Goal: Transaction & Acquisition: Obtain resource

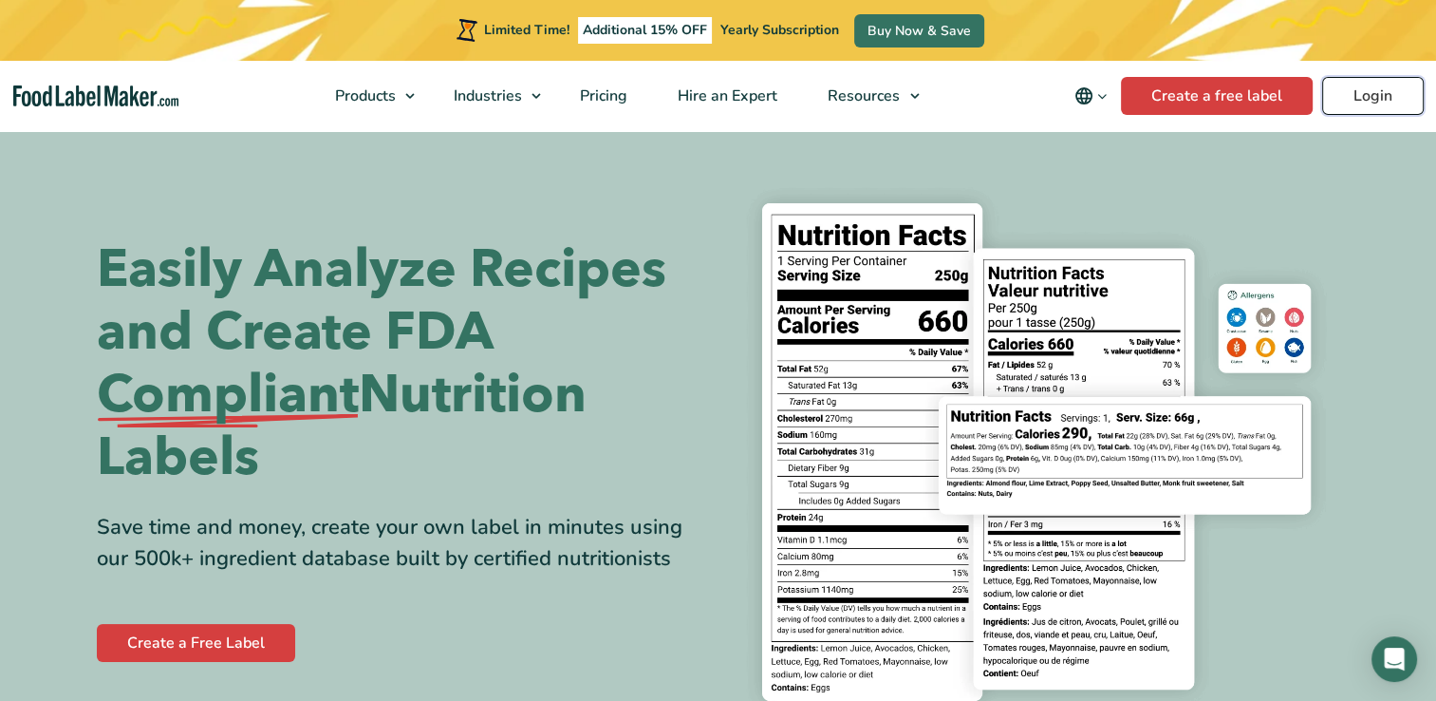
click at [1367, 104] on link "Login" at bounding box center [1373, 96] width 102 height 38
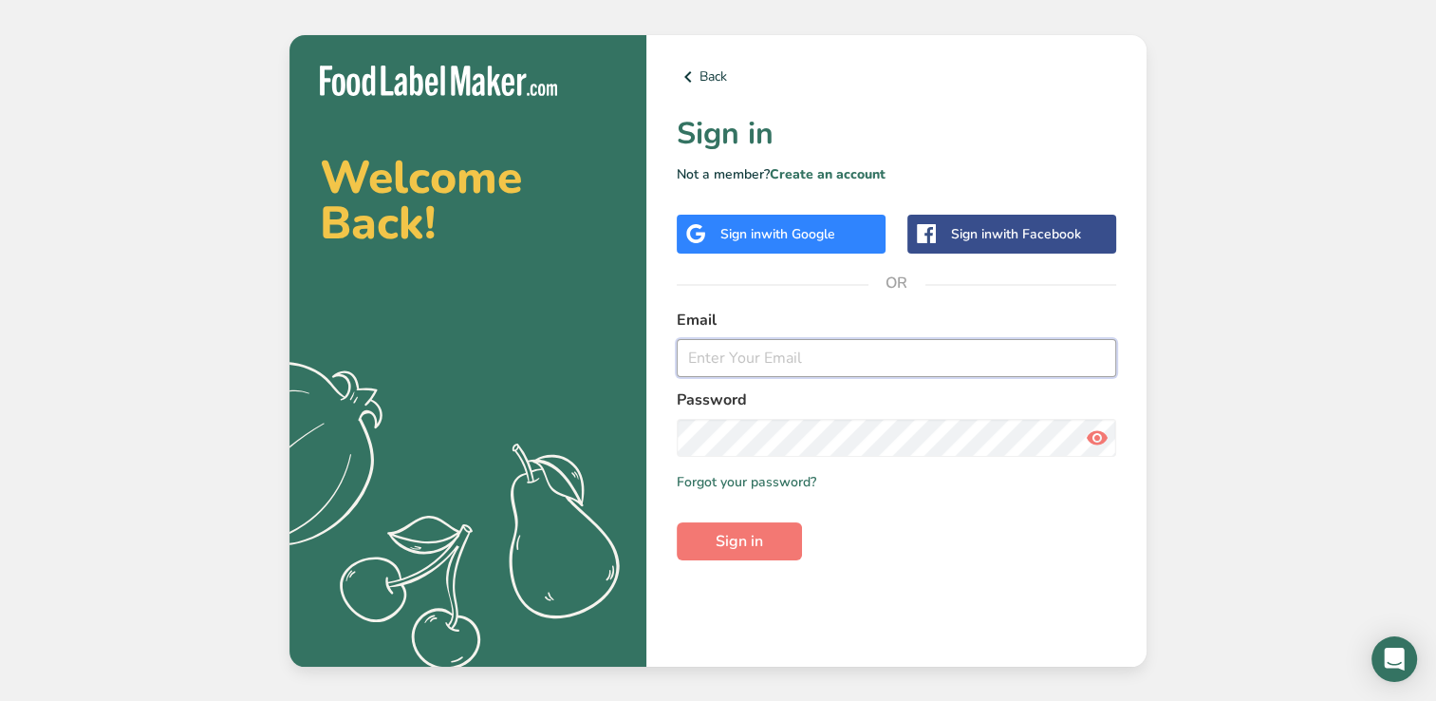
type input "mike@coopersmeatmarket.com"
click at [917, 376] on input "mike@coopersmeatmarket.com" at bounding box center [896, 358] width 439 height 38
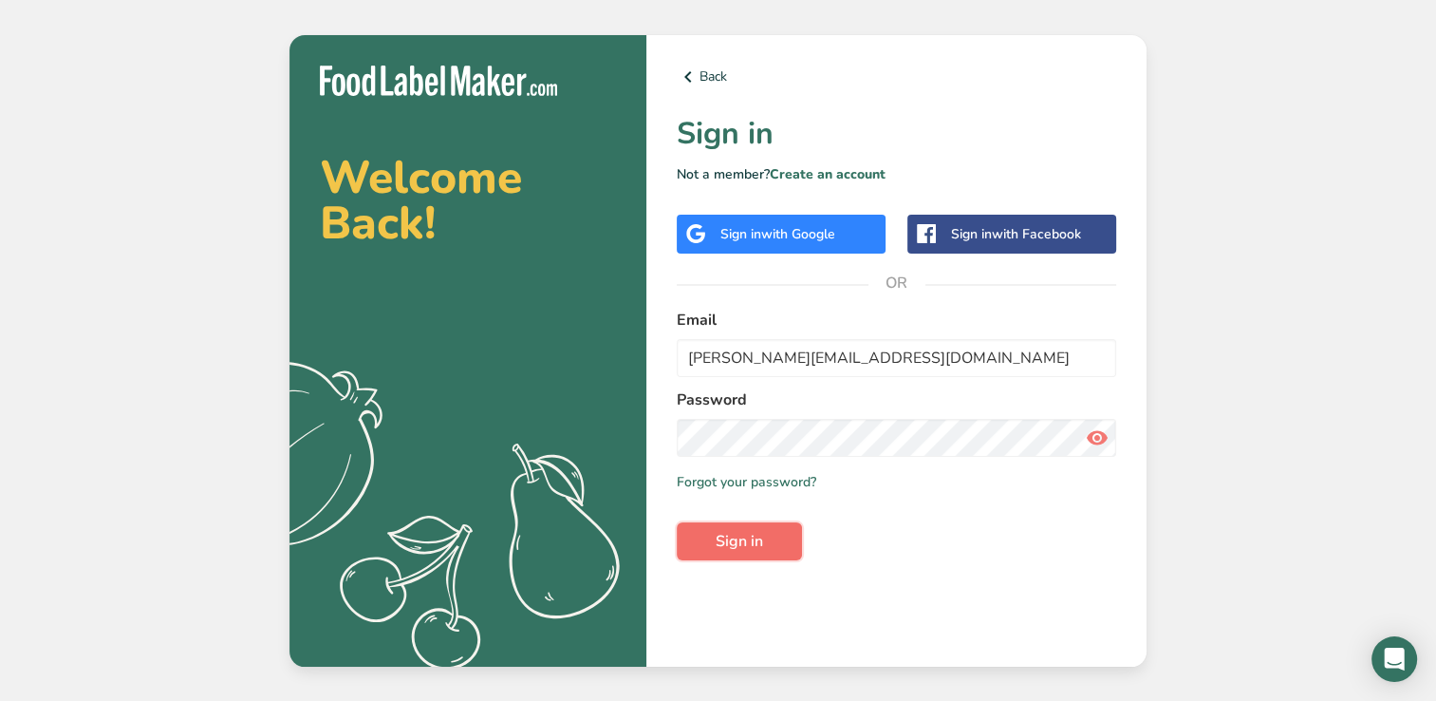
click at [762, 541] on span "Sign in" at bounding box center [739, 541] width 47 height 23
click at [726, 562] on div "Back Sign in Not a member? Create an account Sign in with Google Sign in with F…" at bounding box center [896, 350] width 500 height 631
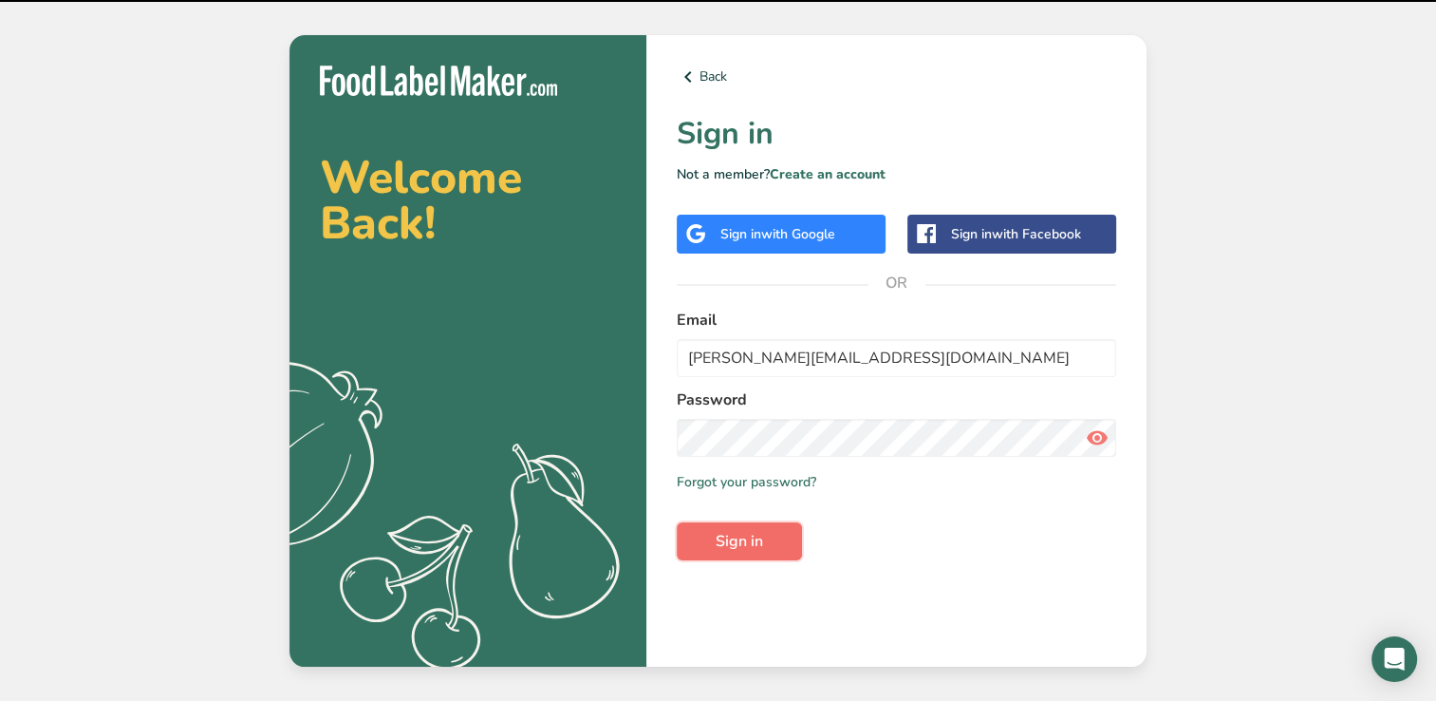
click at [728, 549] on span "Sign in" at bounding box center [739, 541] width 47 height 23
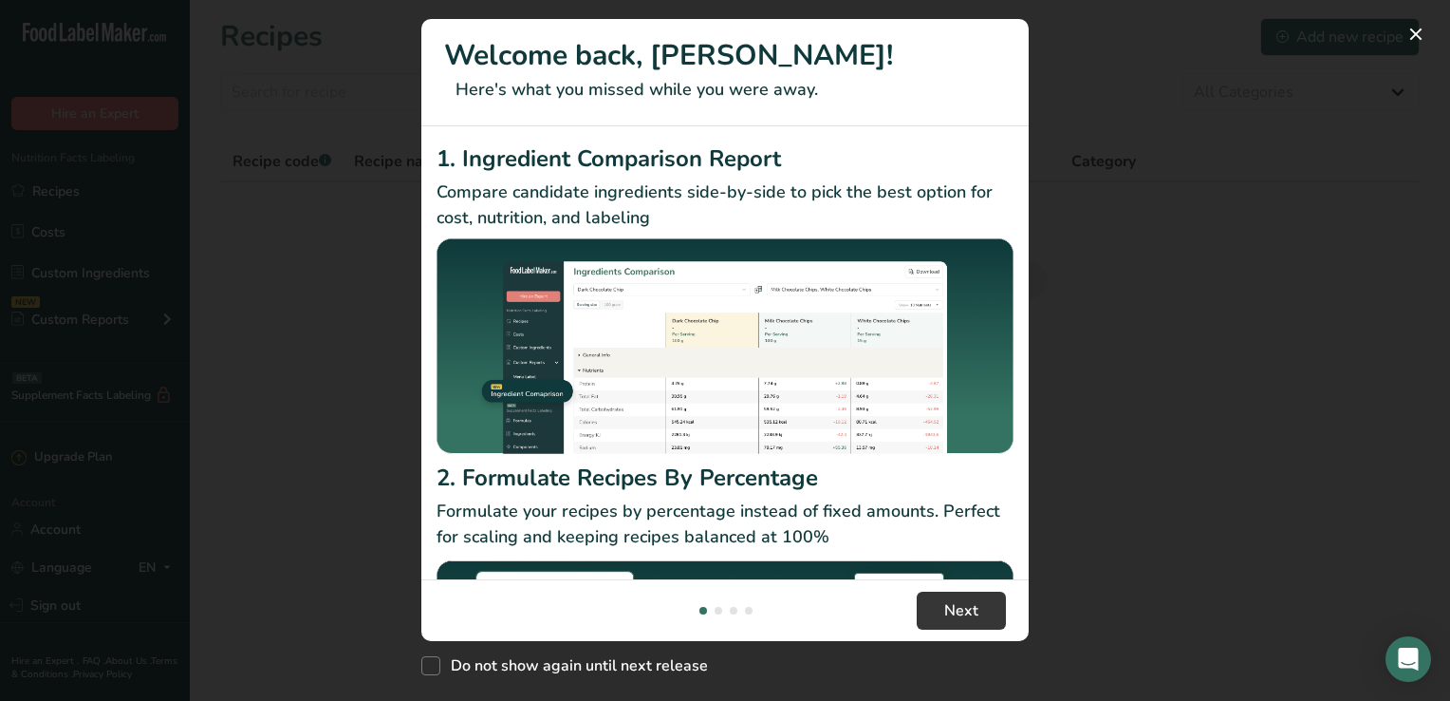
click at [822, 570] on img "New Features" at bounding box center [725, 671] width 577 height 229
click at [1422, 40] on button "New Features" at bounding box center [1416, 34] width 30 height 30
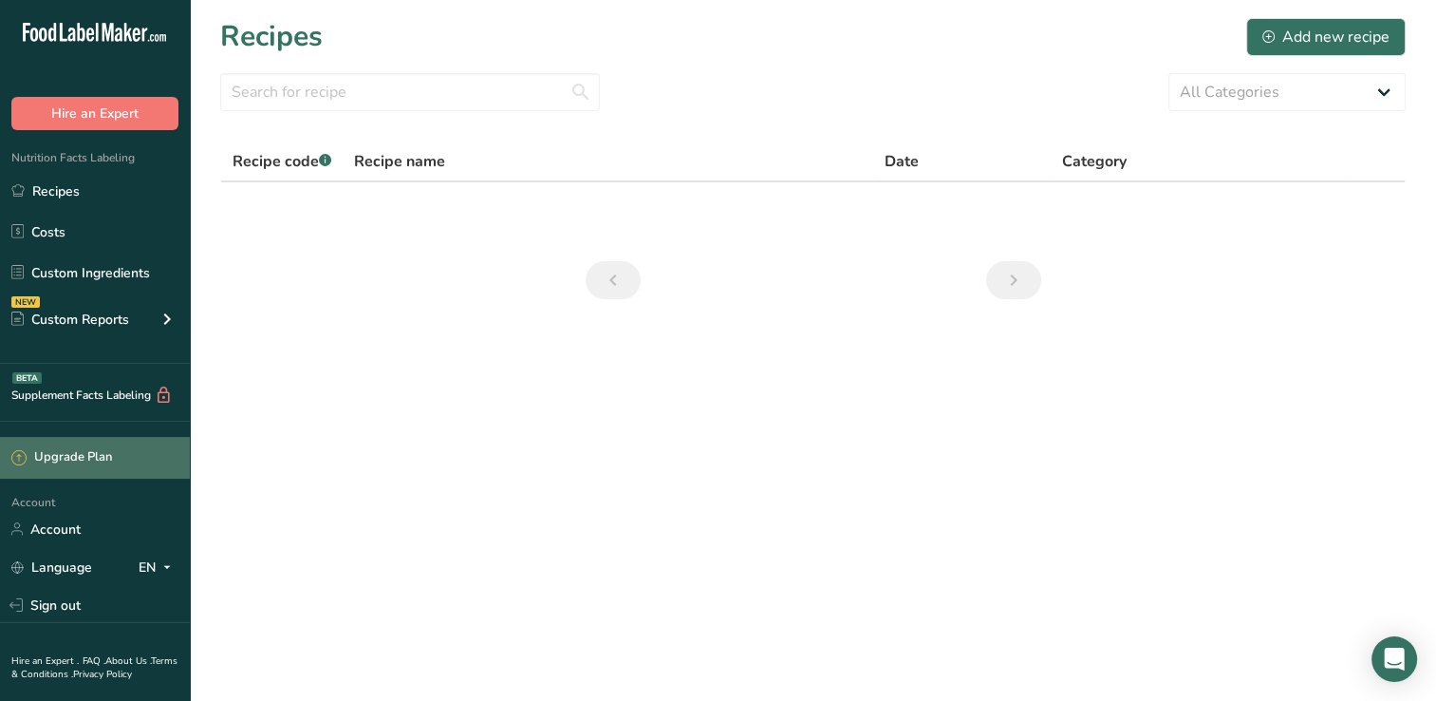
scroll to position [46, 0]
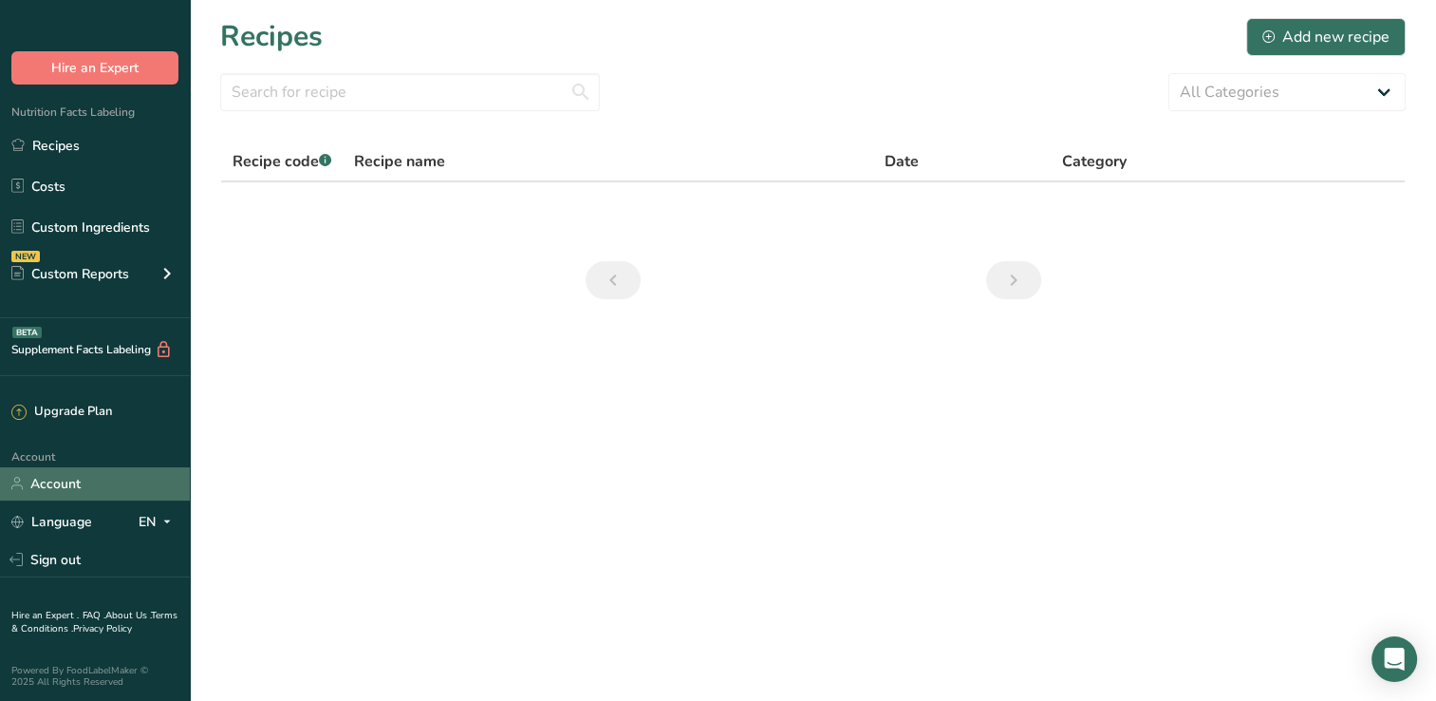
click at [61, 495] on link "Account" at bounding box center [95, 483] width 190 height 33
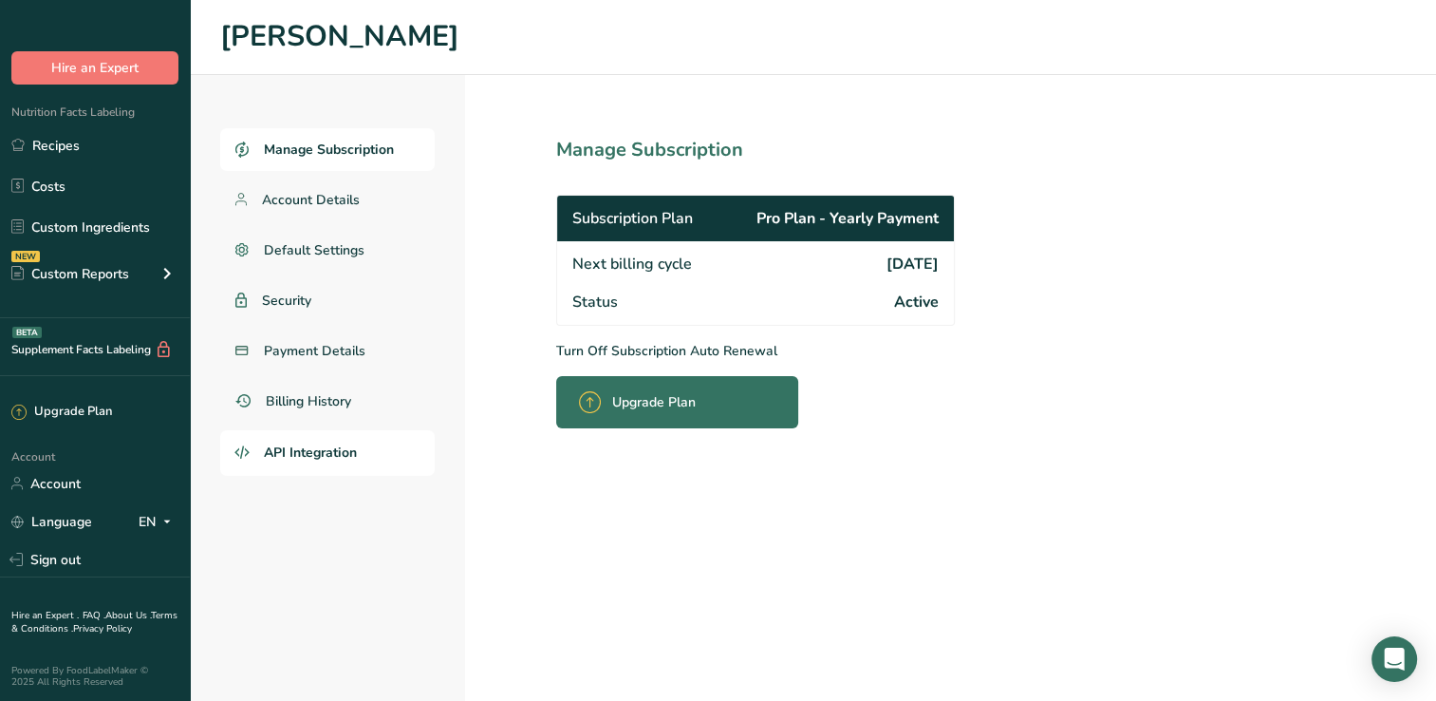
click at [307, 446] on span "API Integration" at bounding box center [310, 452] width 93 height 20
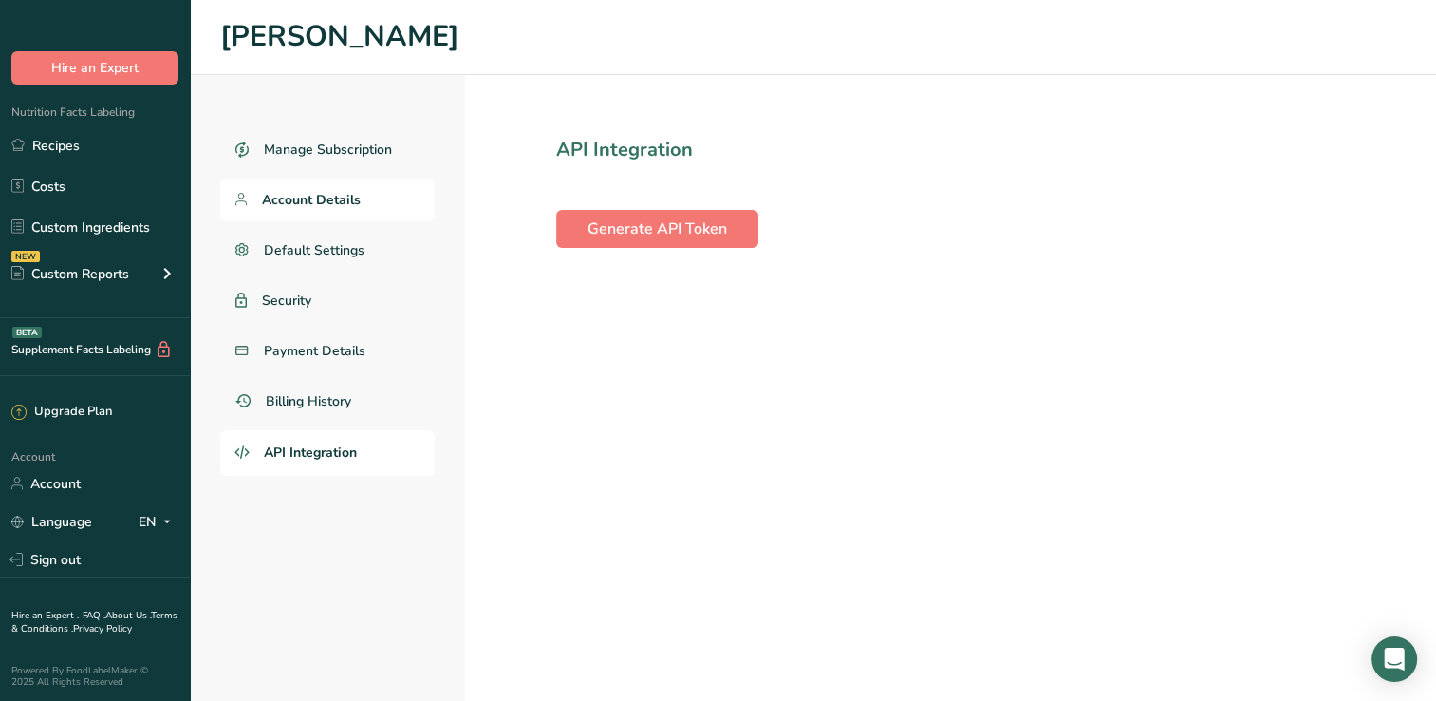
click at [311, 196] on span "Account Details" at bounding box center [311, 200] width 99 height 20
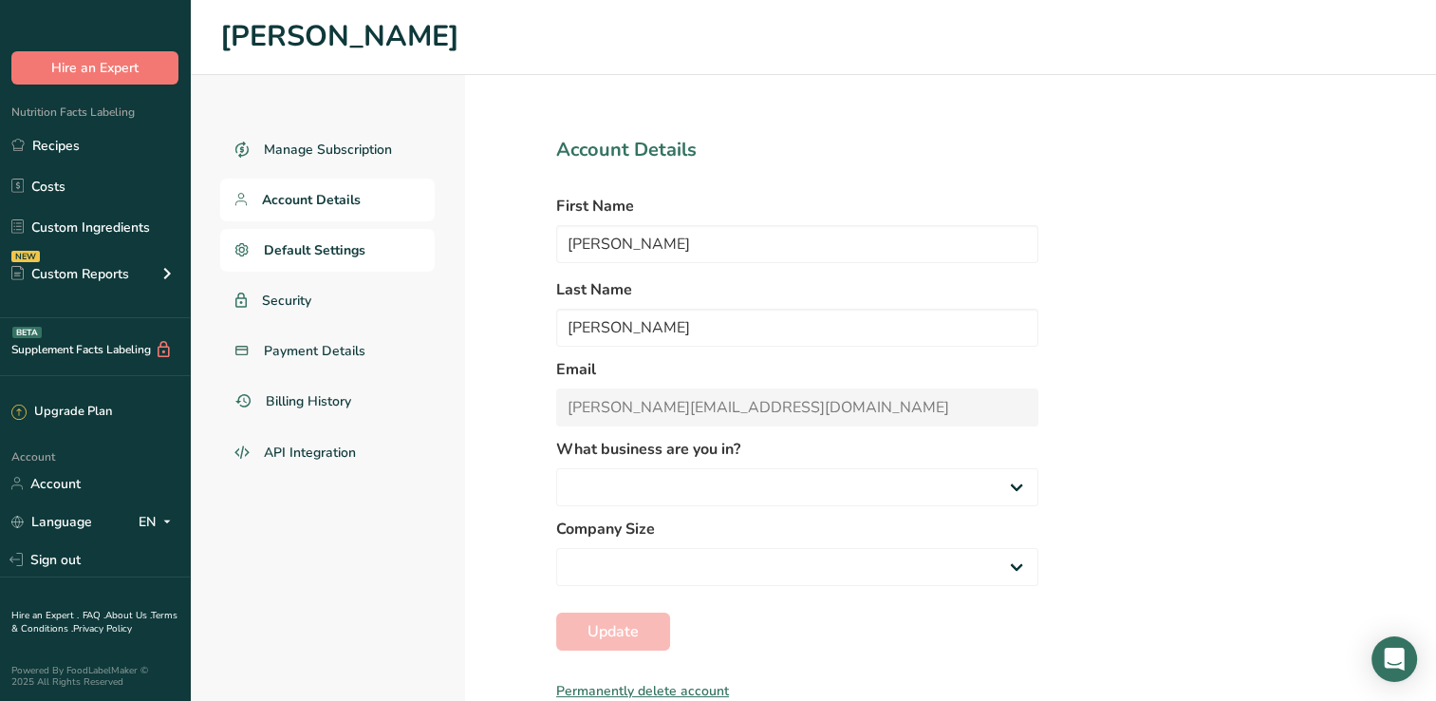
select select
select select "4"
click at [308, 257] on span "Default Settings" at bounding box center [315, 250] width 102 height 20
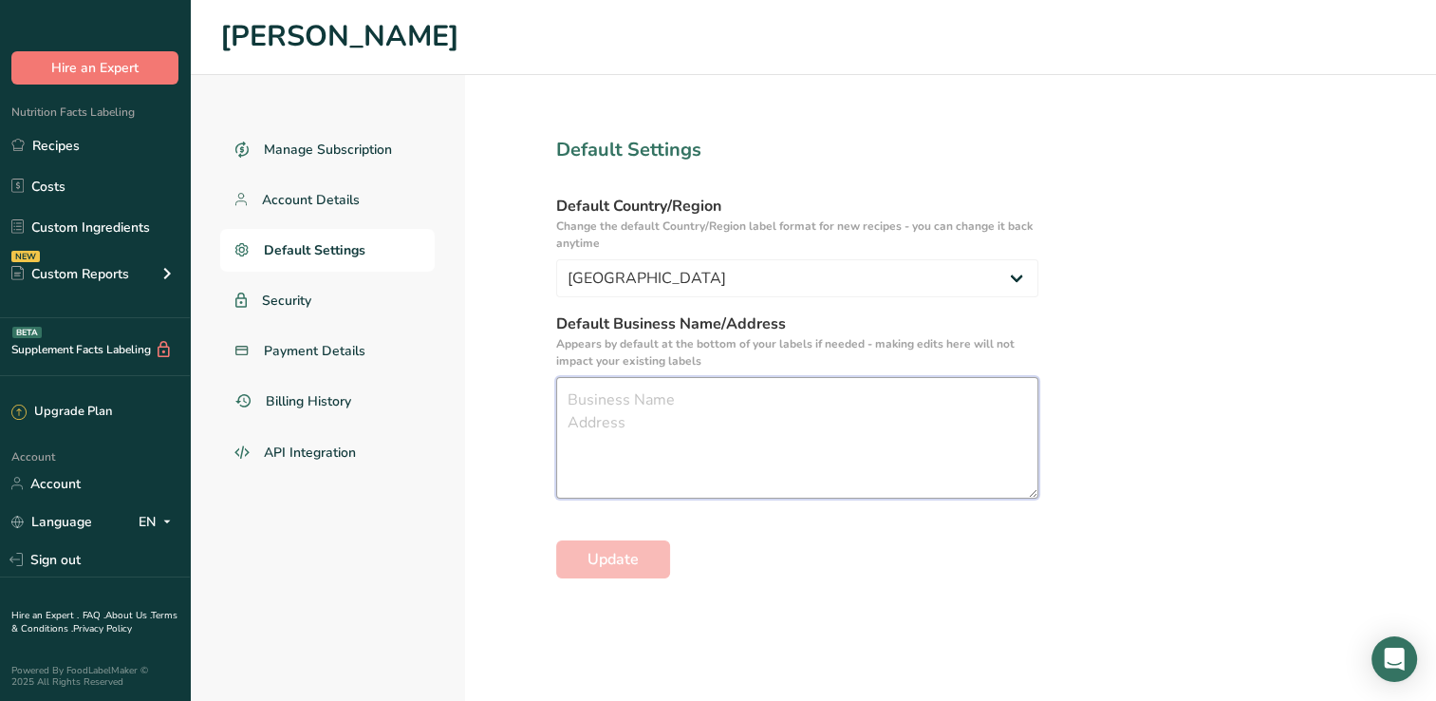
click at [740, 424] on textarea at bounding box center [797, 438] width 482 height 122
type textarea "Cooper's Meat Market 6002 Broadway San Antonio, TX 78209"
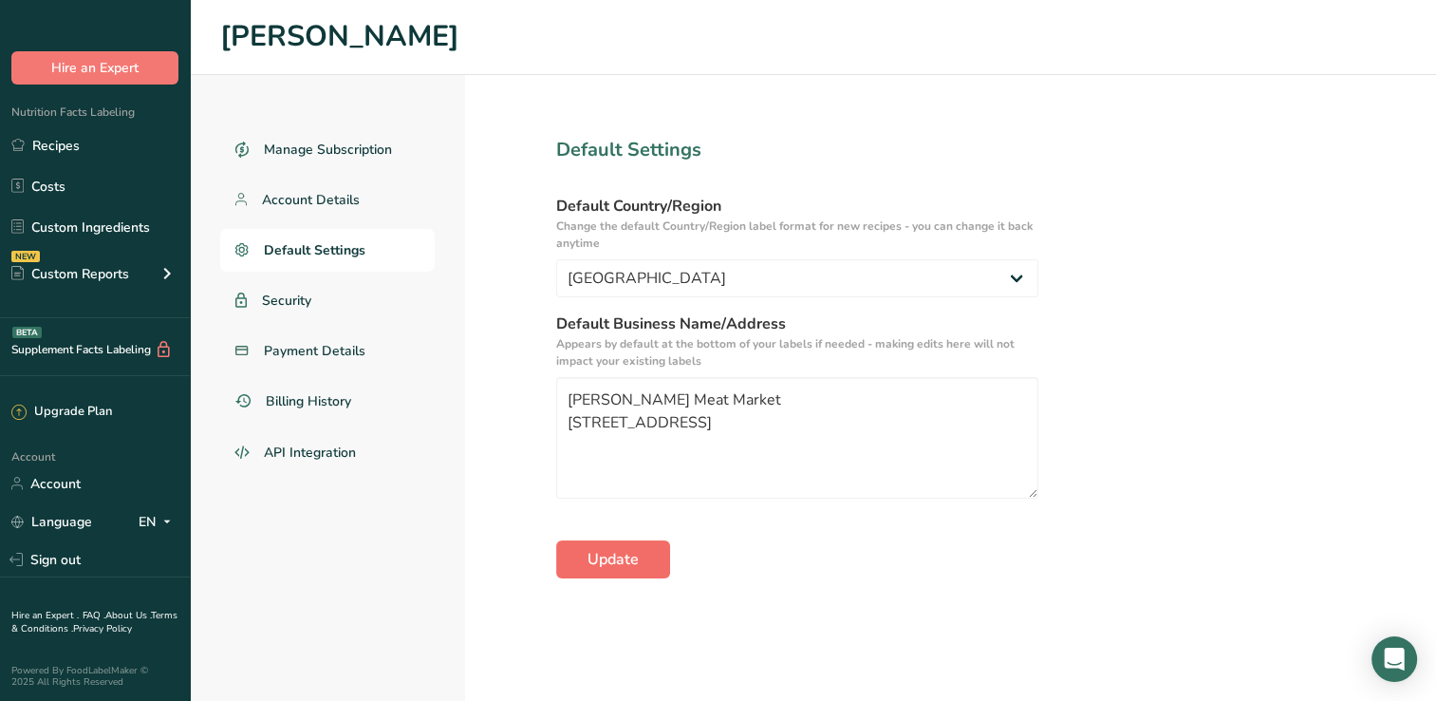
drag, startPoint x: 657, startPoint y: 537, endPoint x: 649, endPoint y: 548, distance: 12.9
click at [653, 543] on form "Default Settings Default Country/Region Change the default Country/Region label…" at bounding box center [797, 357] width 482 height 442
click at [644, 551] on button "Update" at bounding box center [613, 559] width 114 height 38
click at [57, 146] on link "Recipes" at bounding box center [95, 145] width 190 height 36
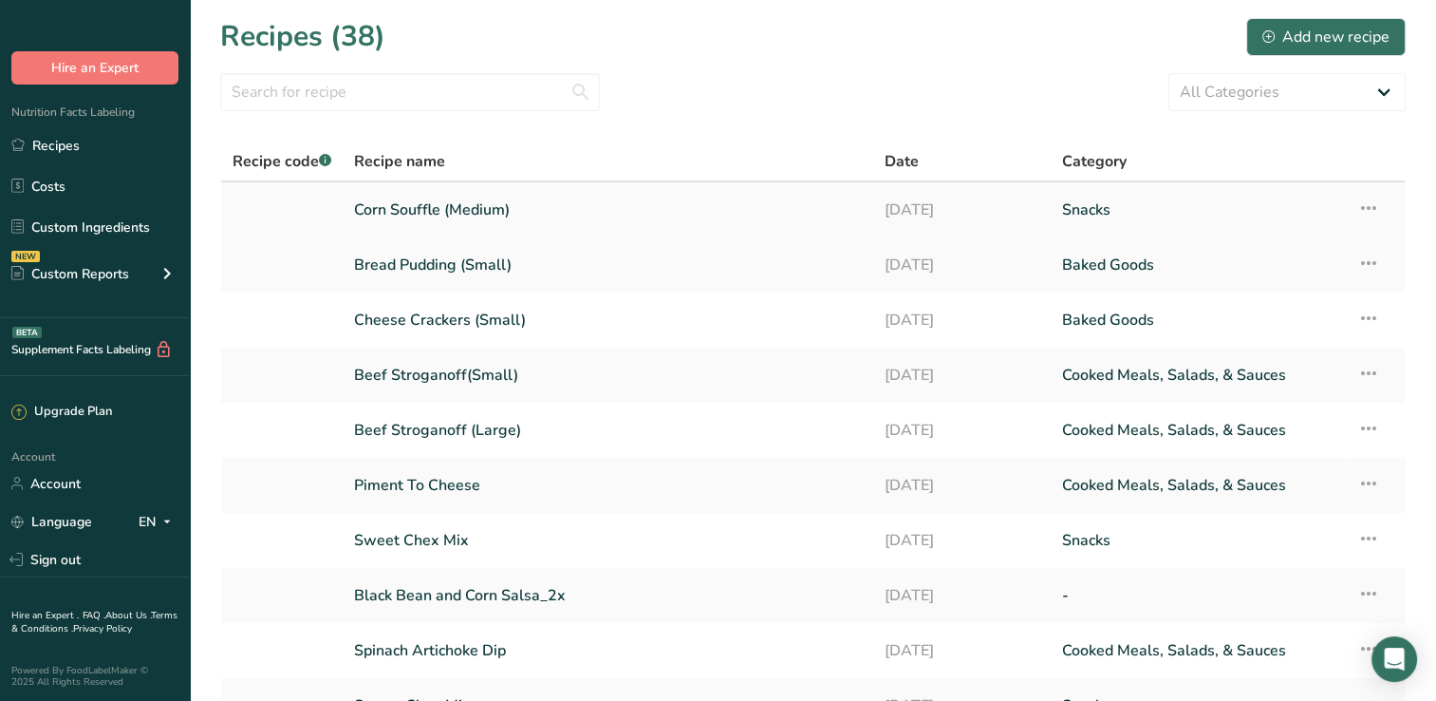
click at [1364, 207] on icon at bounding box center [1368, 208] width 23 height 34
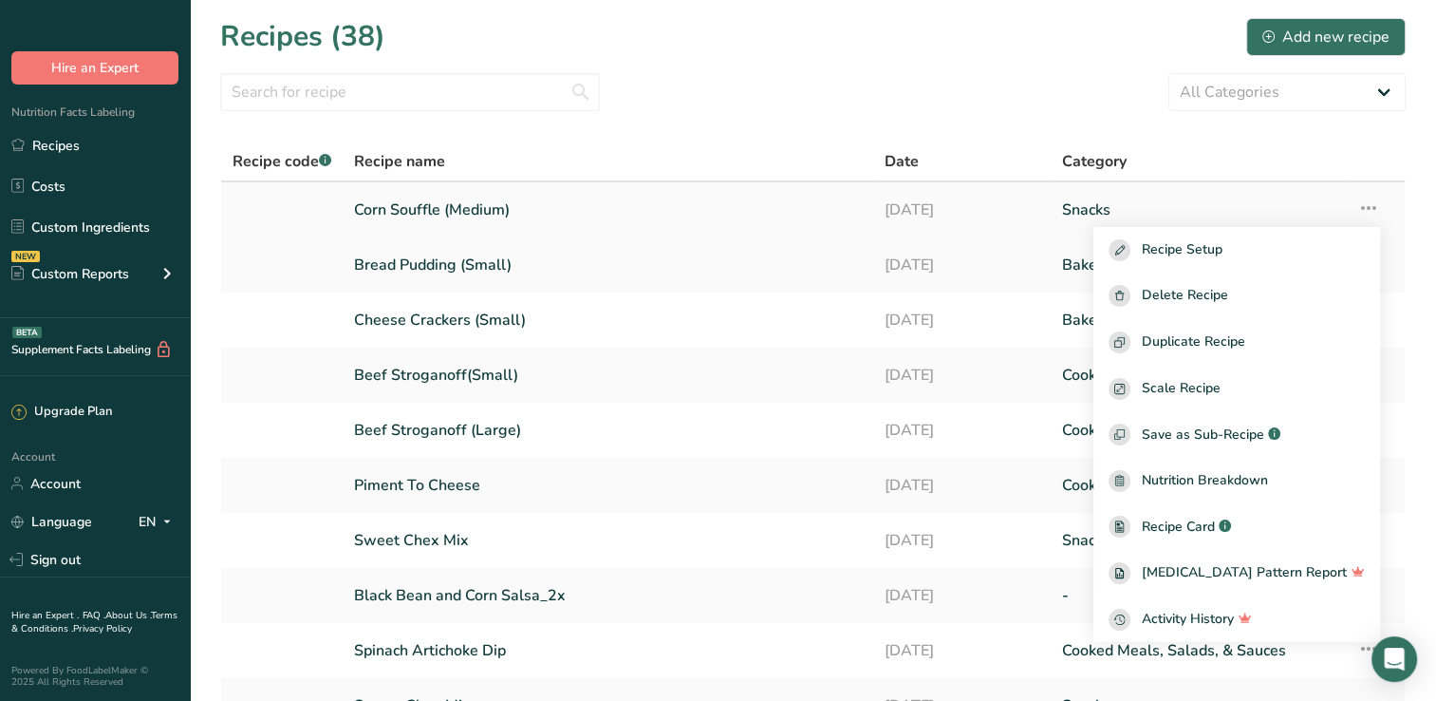
click at [593, 203] on link "Corn Souffle (Medium)" at bounding box center [608, 210] width 508 height 40
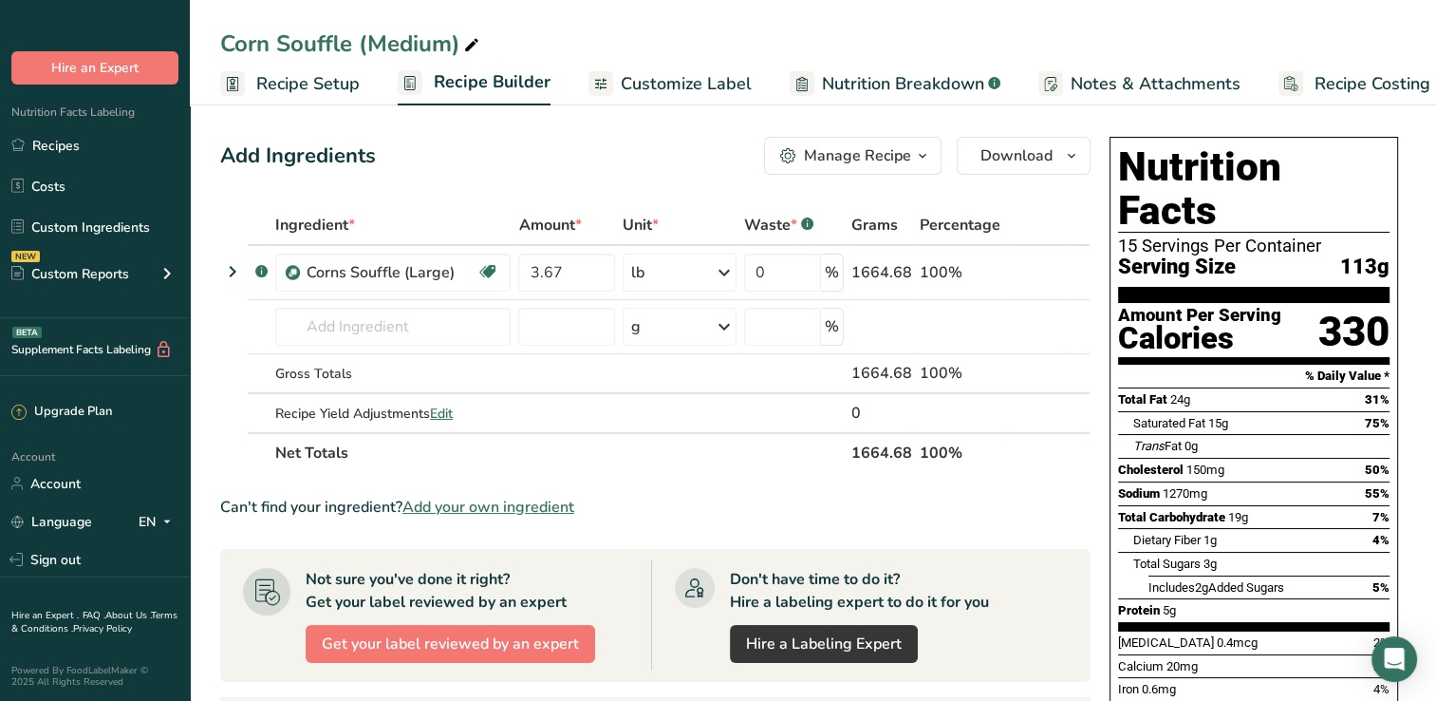
click at [645, 84] on span "Customize Label" at bounding box center [686, 84] width 131 height 26
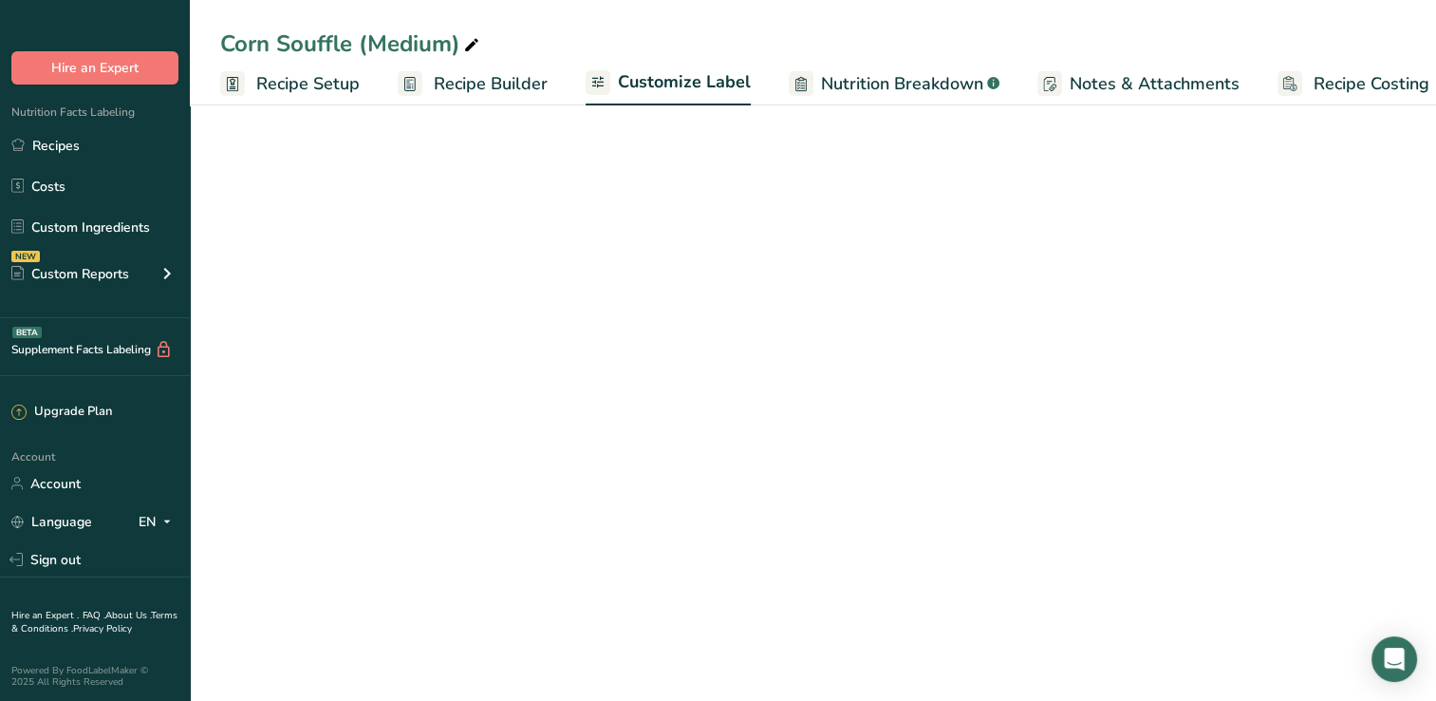
scroll to position [0, 24]
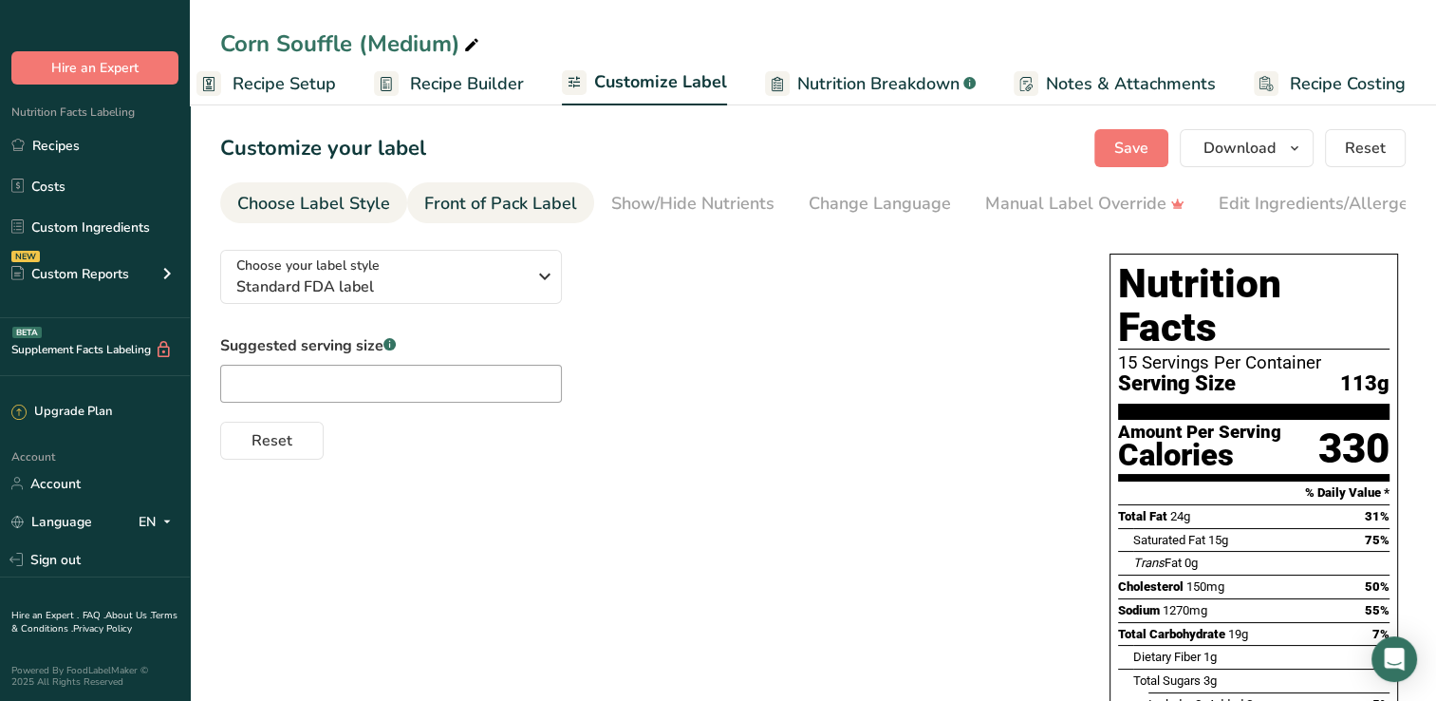
click at [467, 211] on div "Front of Pack Label" at bounding box center [500, 204] width 153 height 26
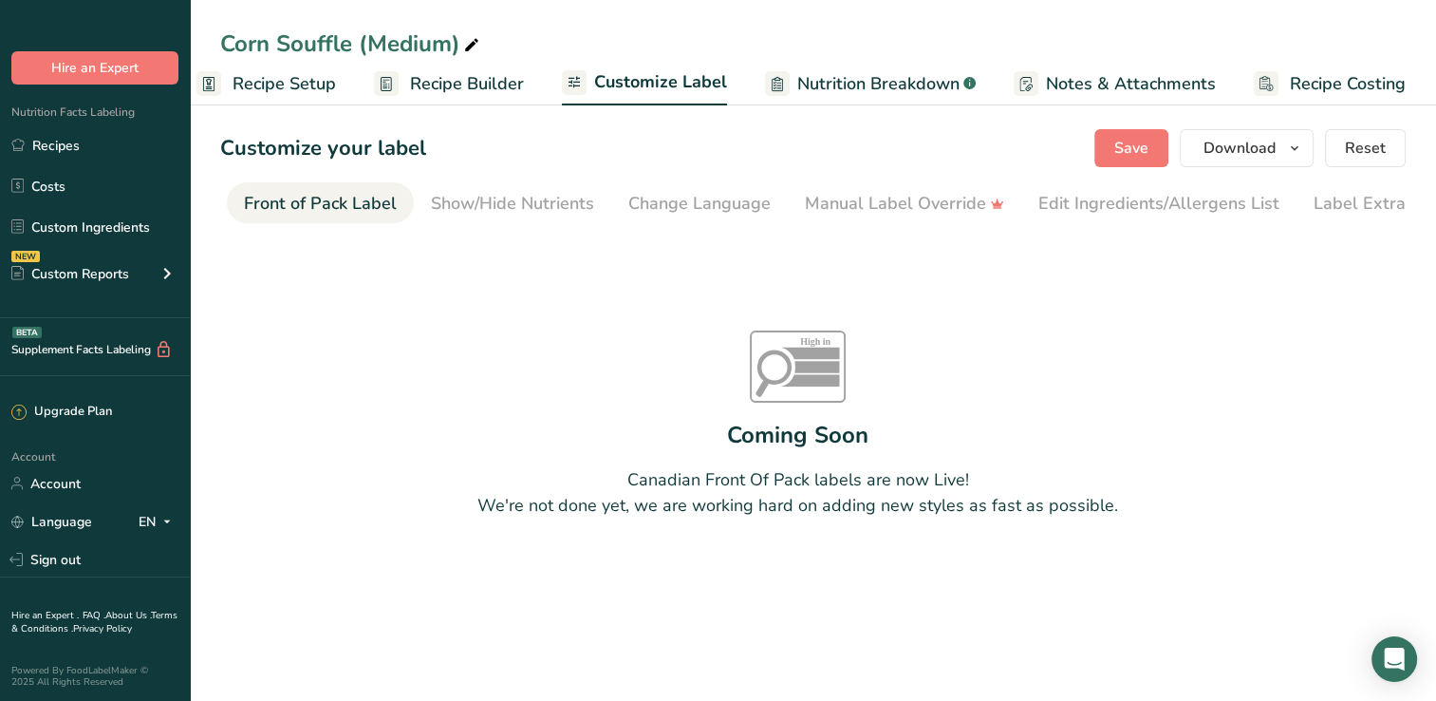
scroll to position [0, 184]
click at [1257, 162] on button "Download" at bounding box center [1247, 148] width 134 height 38
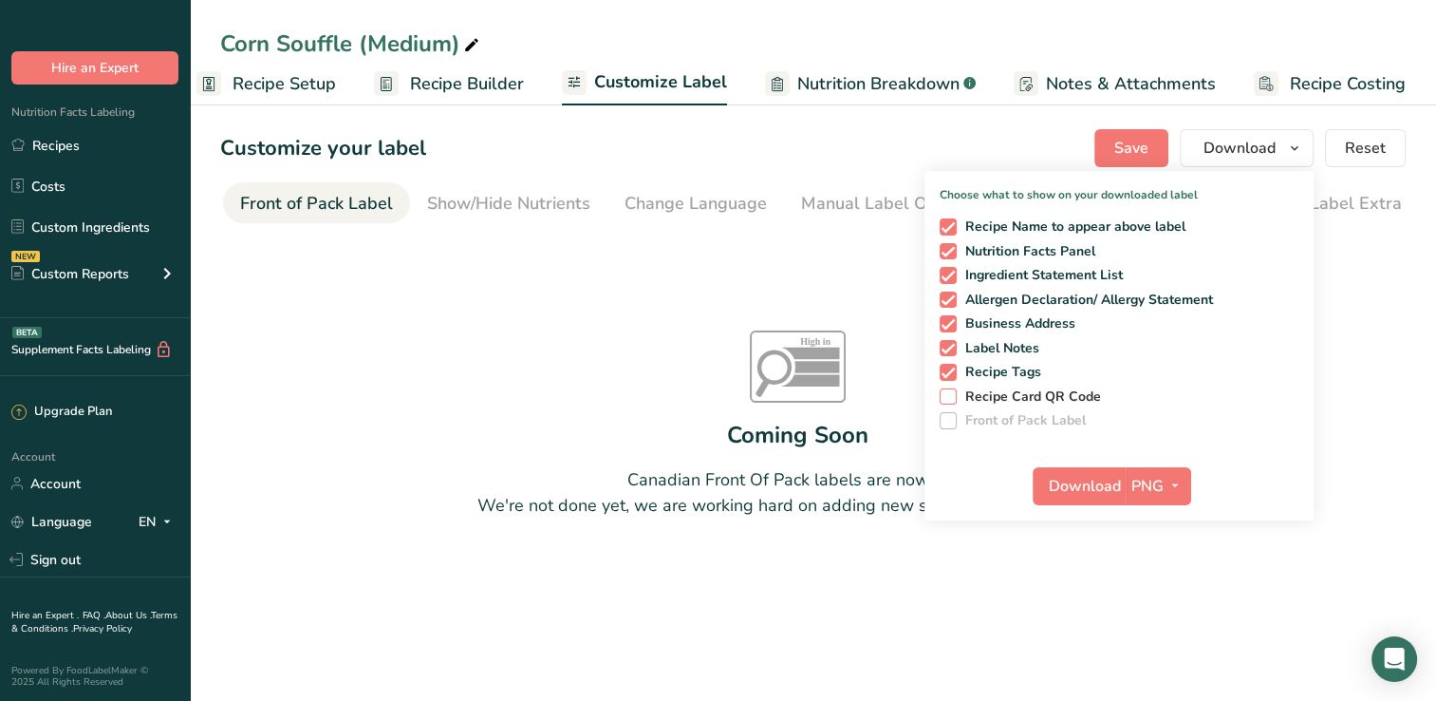
click at [949, 396] on span at bounding box center [948, 396] width 17 height 17
click at [949, 396] on input "Recipe Card QR Code" at bounding box center [946, 396] width 12 height 12
checkbox input "true"
click at [949, 418] on span at bounding box center [948, 420] width 17 height 17
click at [1363, 360] on div "High in Sat fat Sugars Sodium Coming Soon Canadian Front Of Pack labels are now…" at bounding box center [797, 424] width 1155 height 380
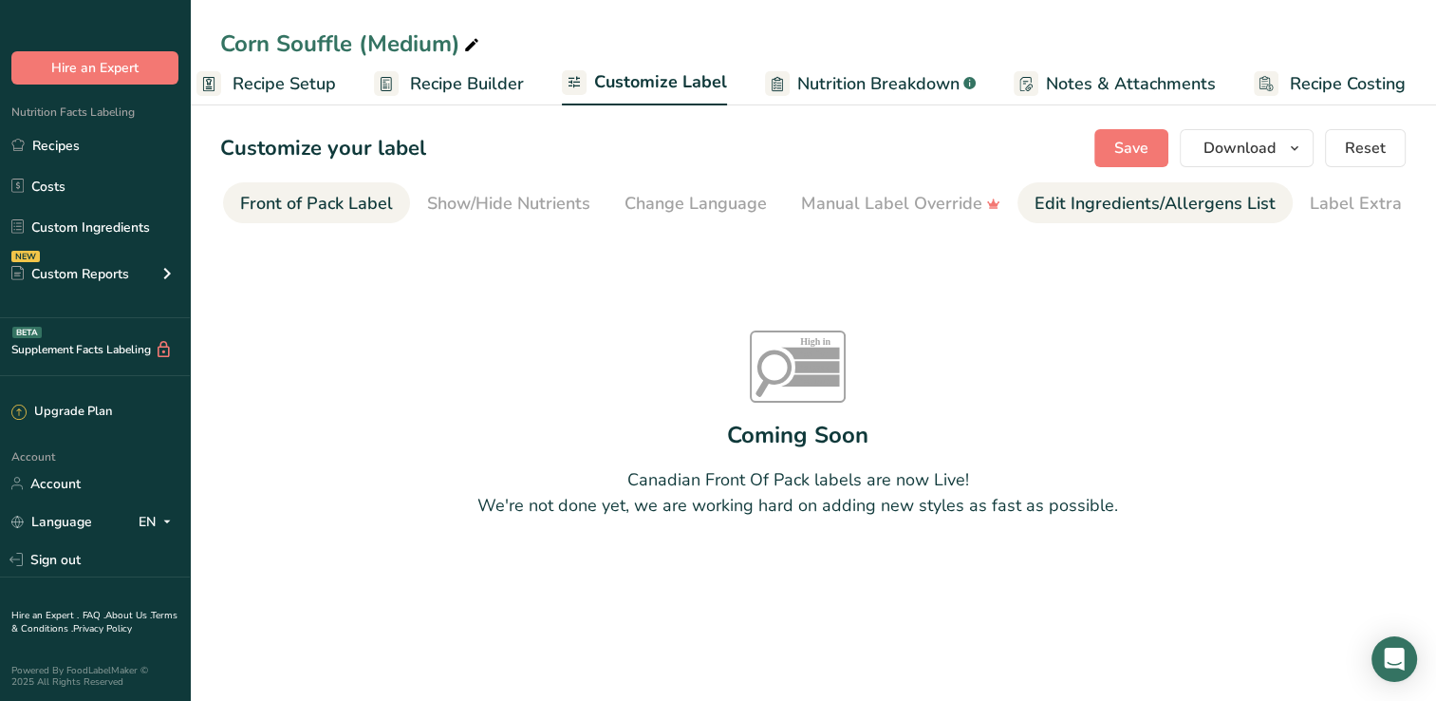
scroll to position [0, 216]
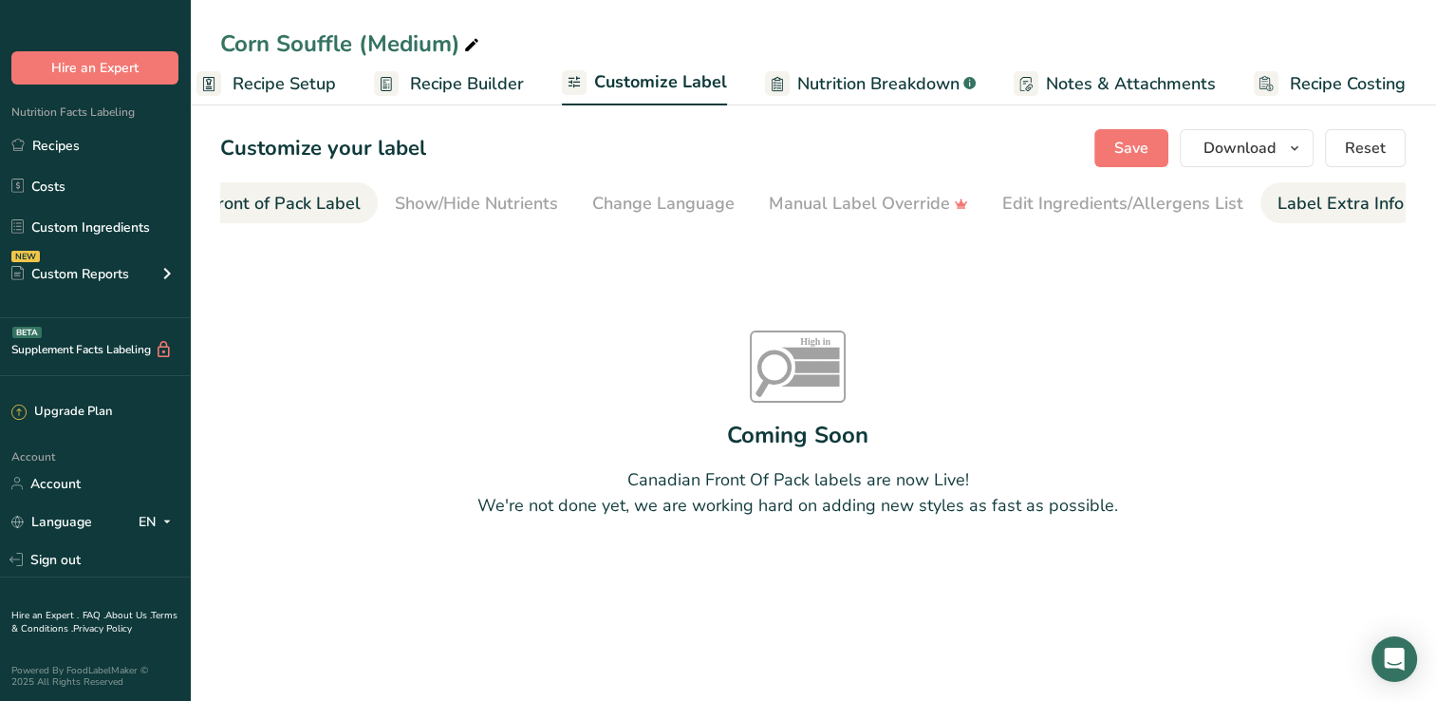
click at [1347, 202] on div "Label Extra Info" at bounding box center [1341, 204] width 126 height 26
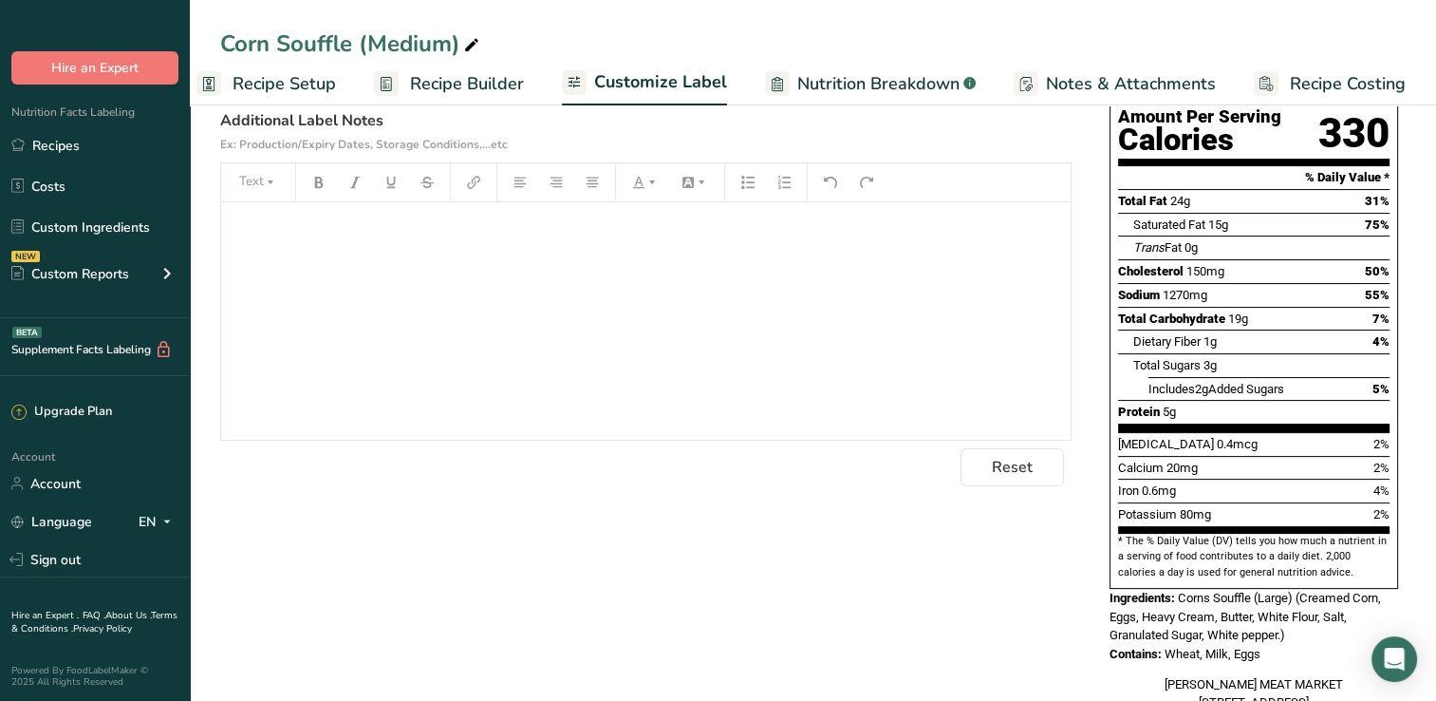
scroll to position [311, 0]
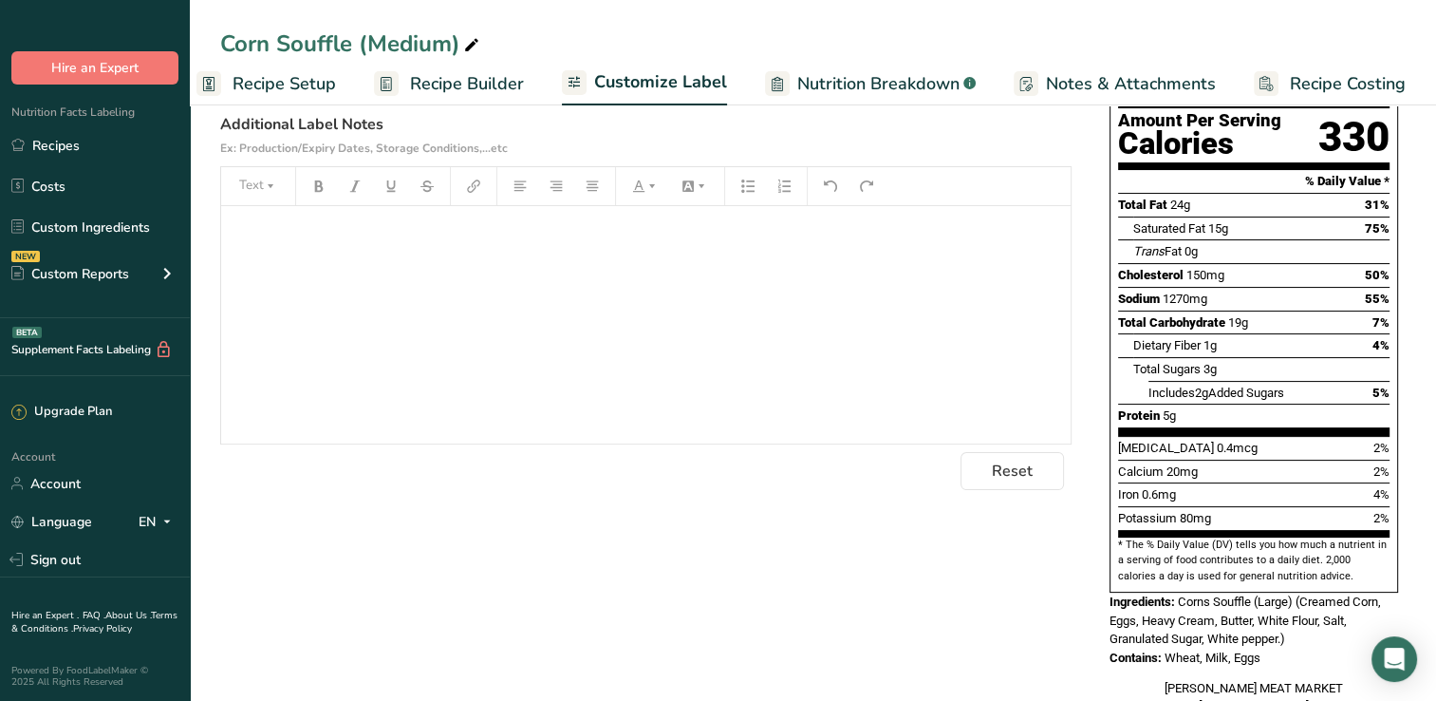
click at [783, 304] on div "﻿" at bounding box center [646, 324] width 850 height 237
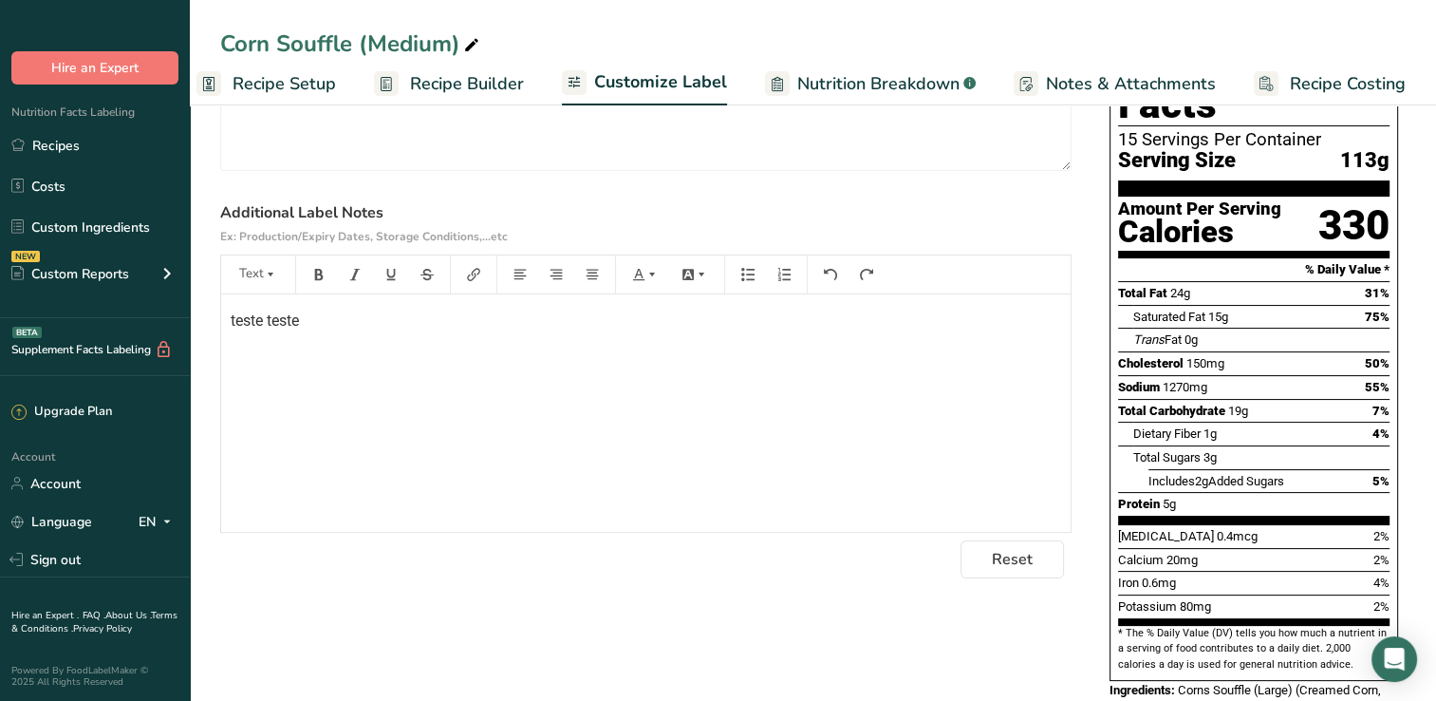
scroll to position [370, 0]
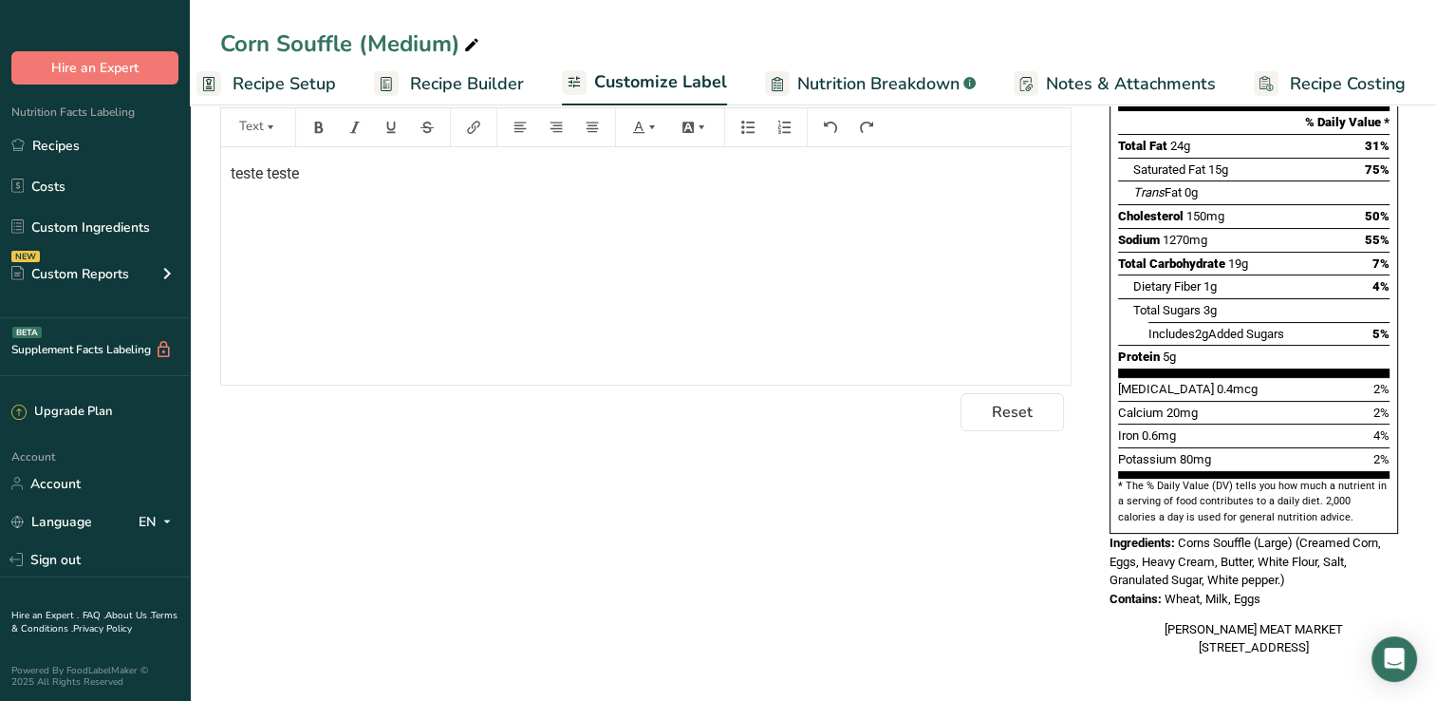
click at [847, 498] on div "Choose your label style Standard FDA label USA (FDA) Standard FDA label Tabular…" at bounding box center [813, 270] width 1186 height 812
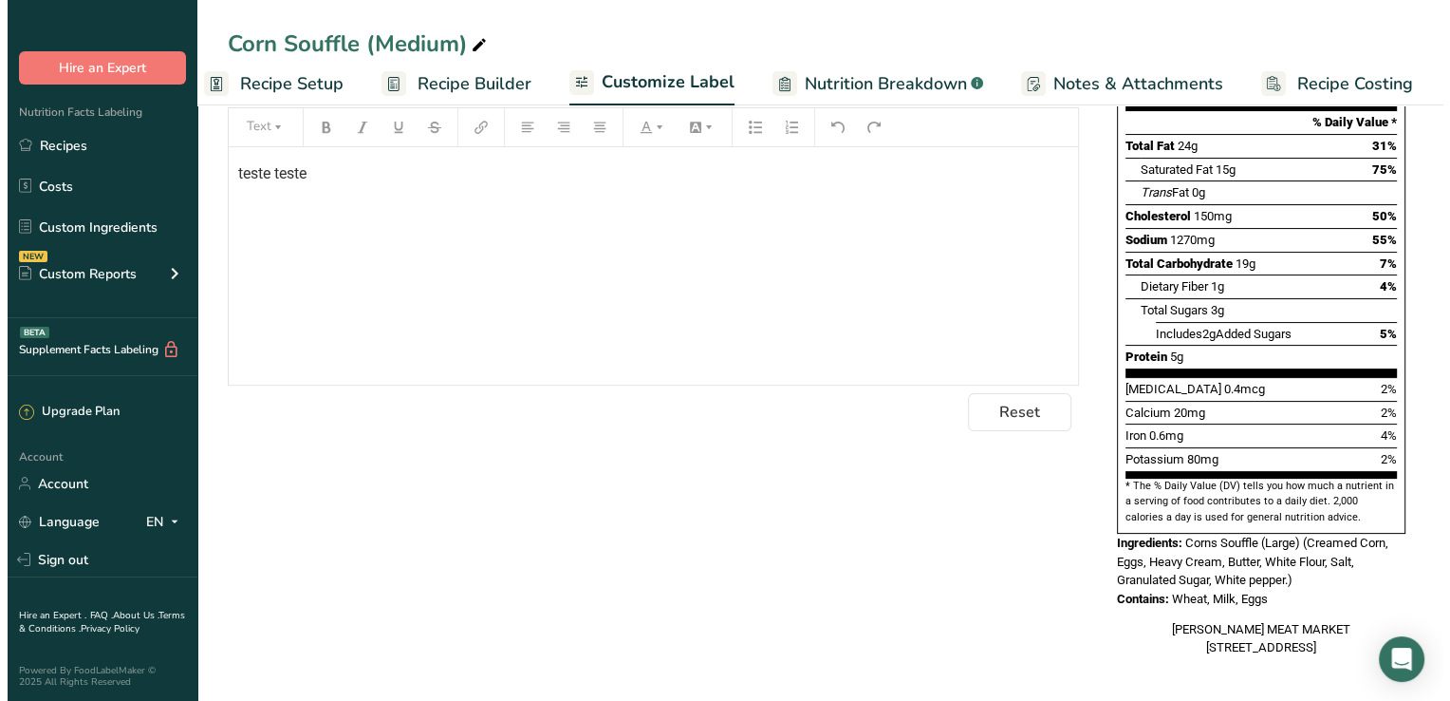
scroll to position [103, 0]
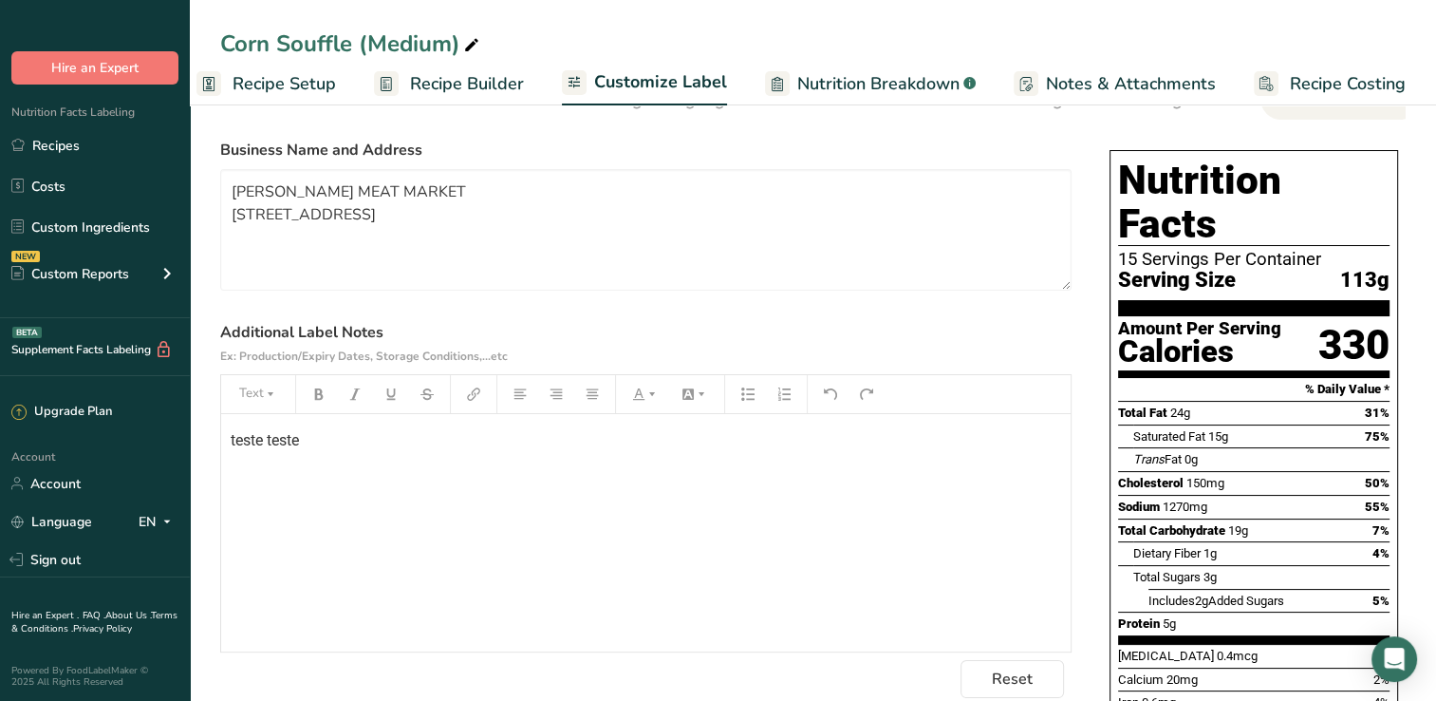
click at [354, 462] on div "teste teste ﻿" at bounding box center [646, 532] width 850 height 237
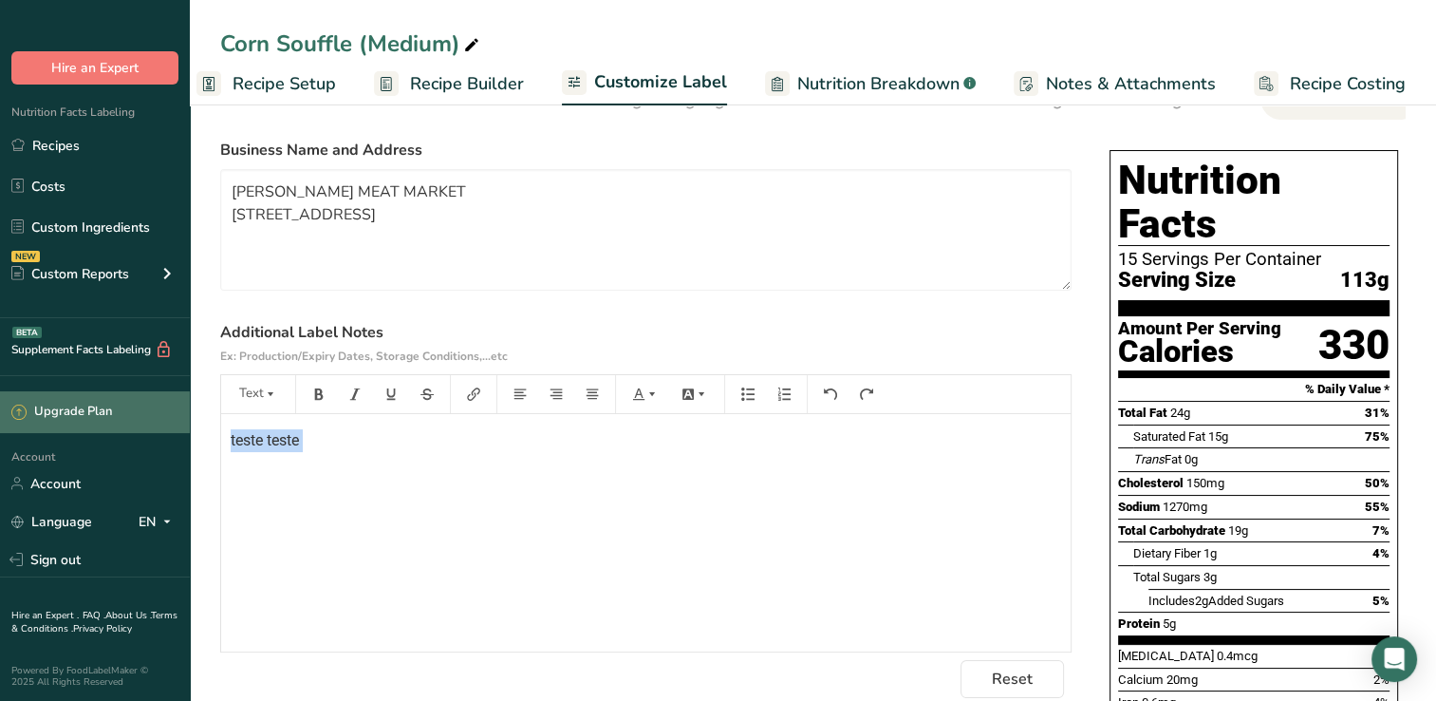
drag, startPoint x: 354, startPoint y: 462, endPoint x: 188, endPoint y: 431, distance: 169.0
click at [192, 431] on section "Customize your label Save Download Choose what to show on your downloaded label…" at bounding box center [813, 484] width 1246 height 978
click at [1118, 89] on span "Notes & Attachments" at bounding box center [1131, 84] width 170 height 26
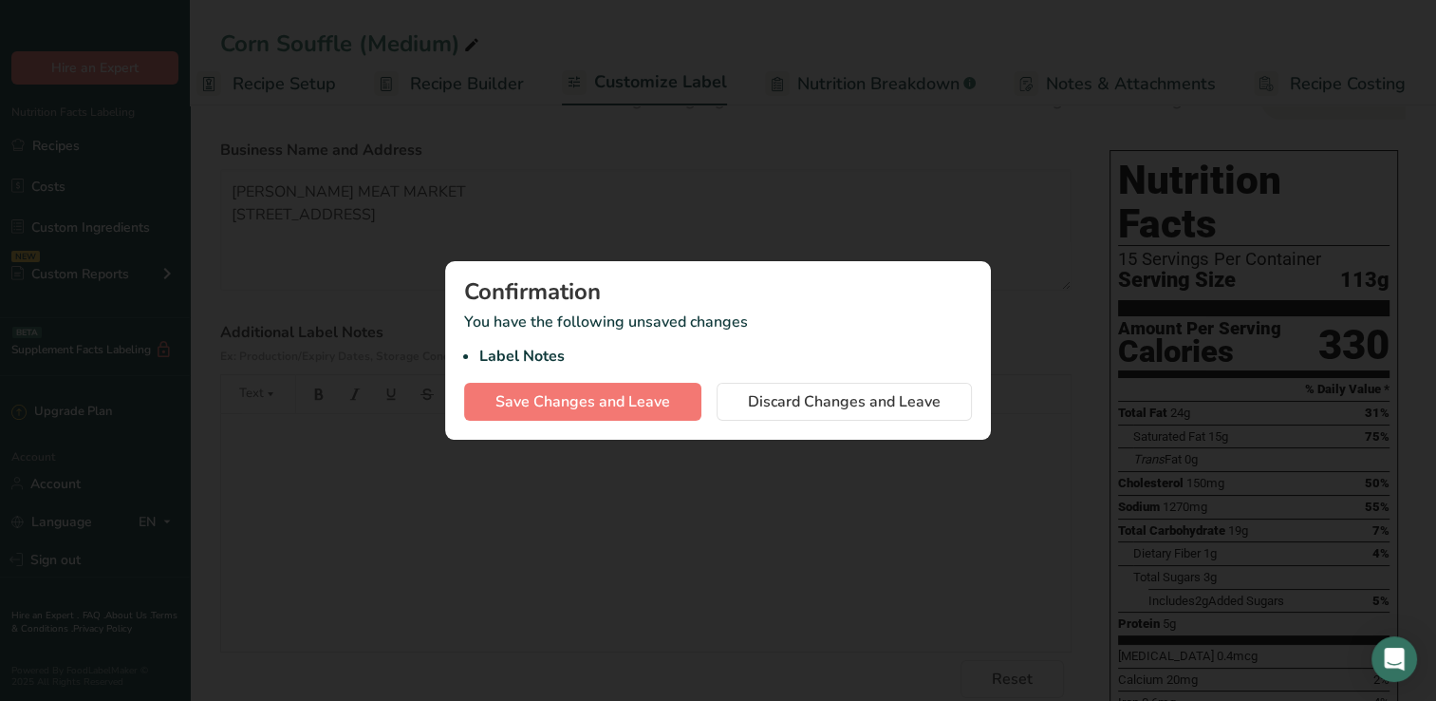
scroll to position [0, 9]
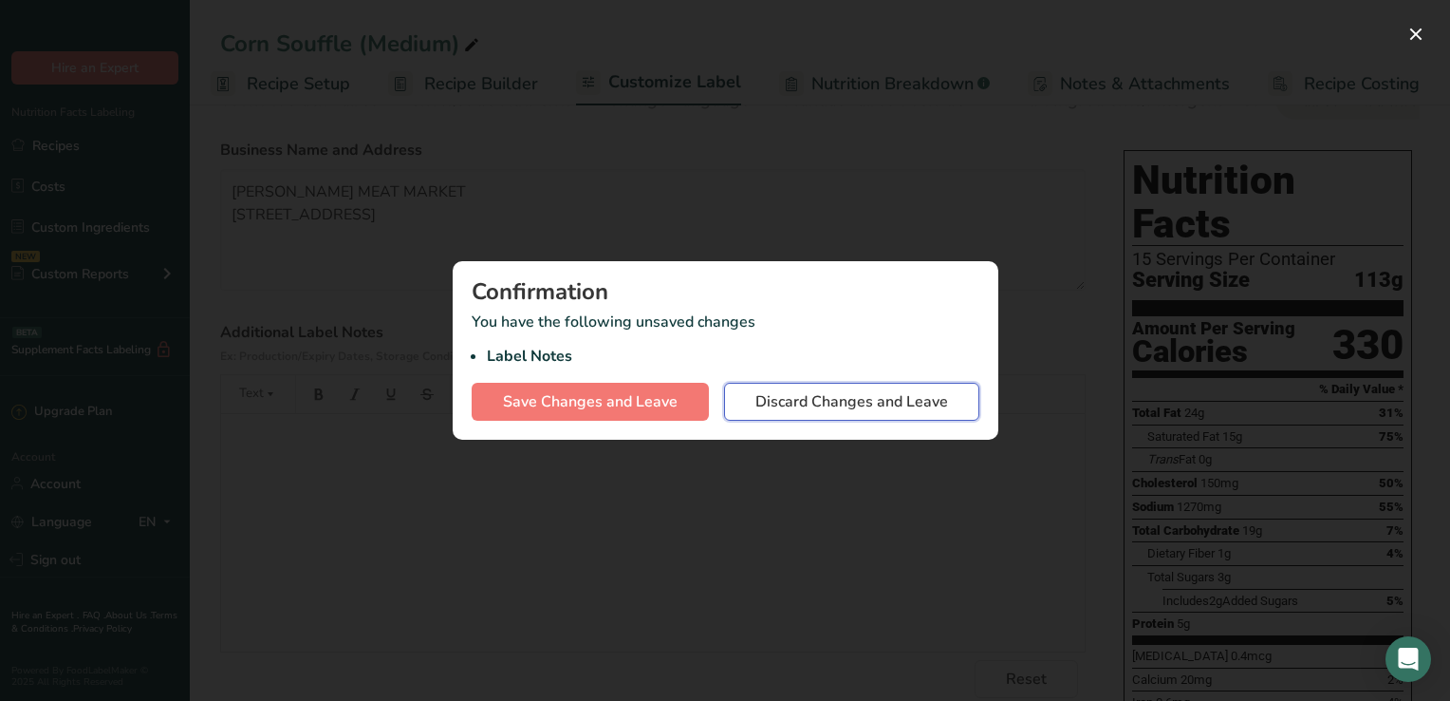
drag, startPoint x: 757, startPoint y: 401, endPoint x: 715, endPoint y: 165, distance: 239.1
click at [756, 401] on span "Discard Changes and Leave" at bounding box center [852, 401] width 193 height 23
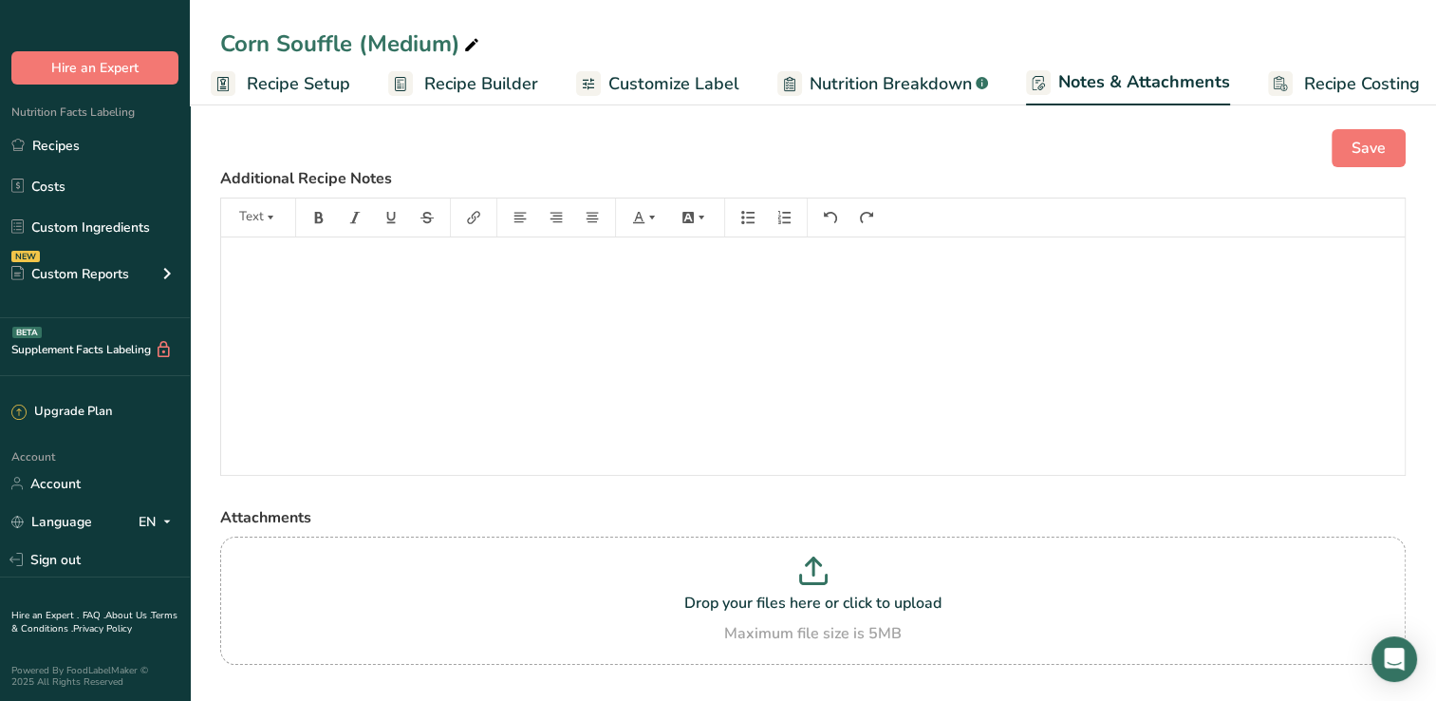
click at [690, 67] on link "Customize Label" at bounding box center [657, 84] width 163 height 43
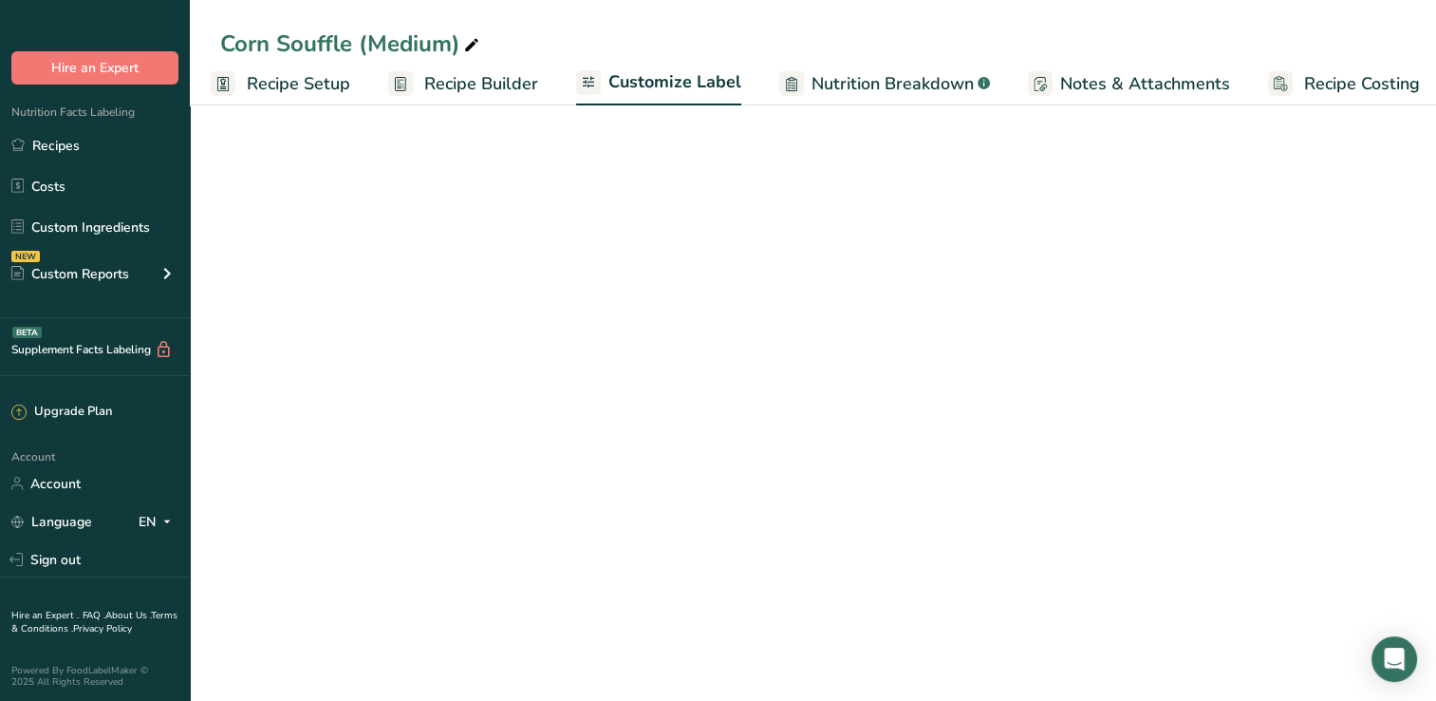
scroll to position [0, 24]
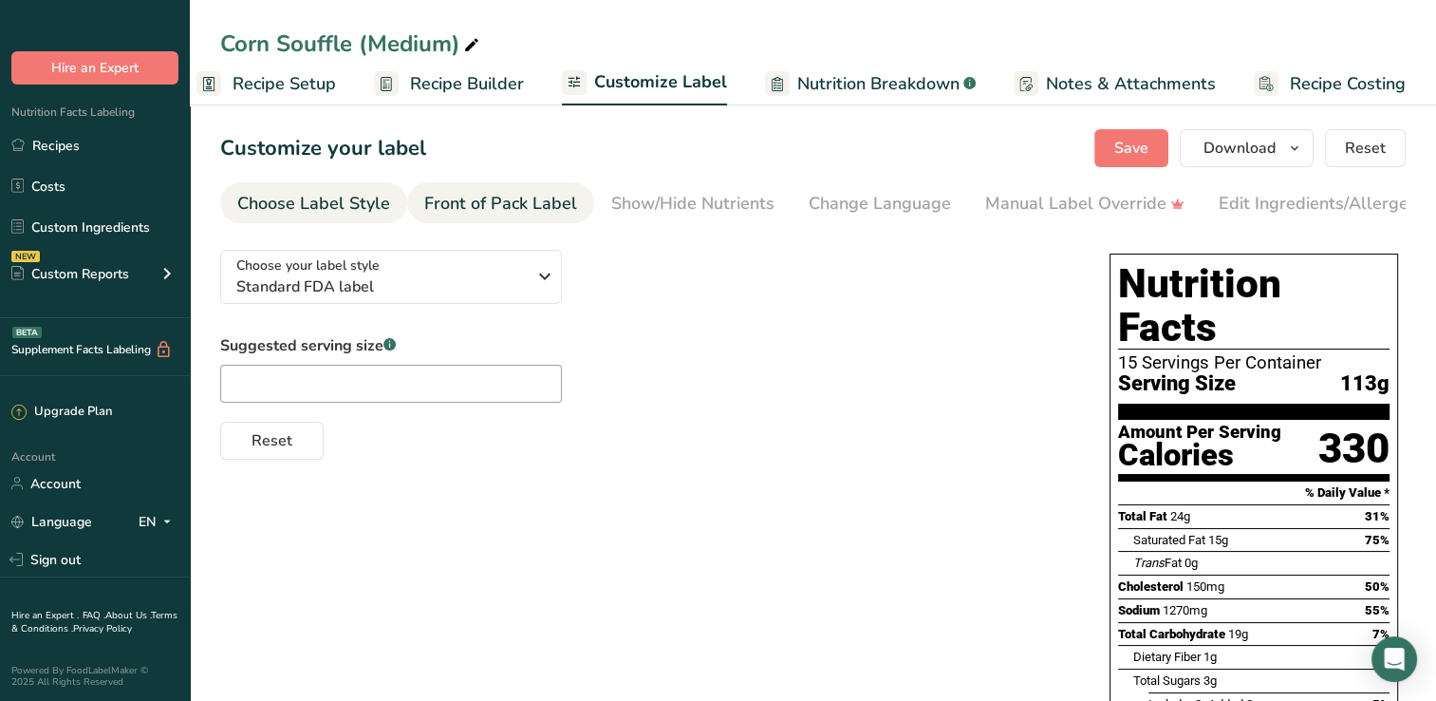
click at [480, 208] on div "Front of Pack Label" at bounding box center [500, 204] width 153 height 26
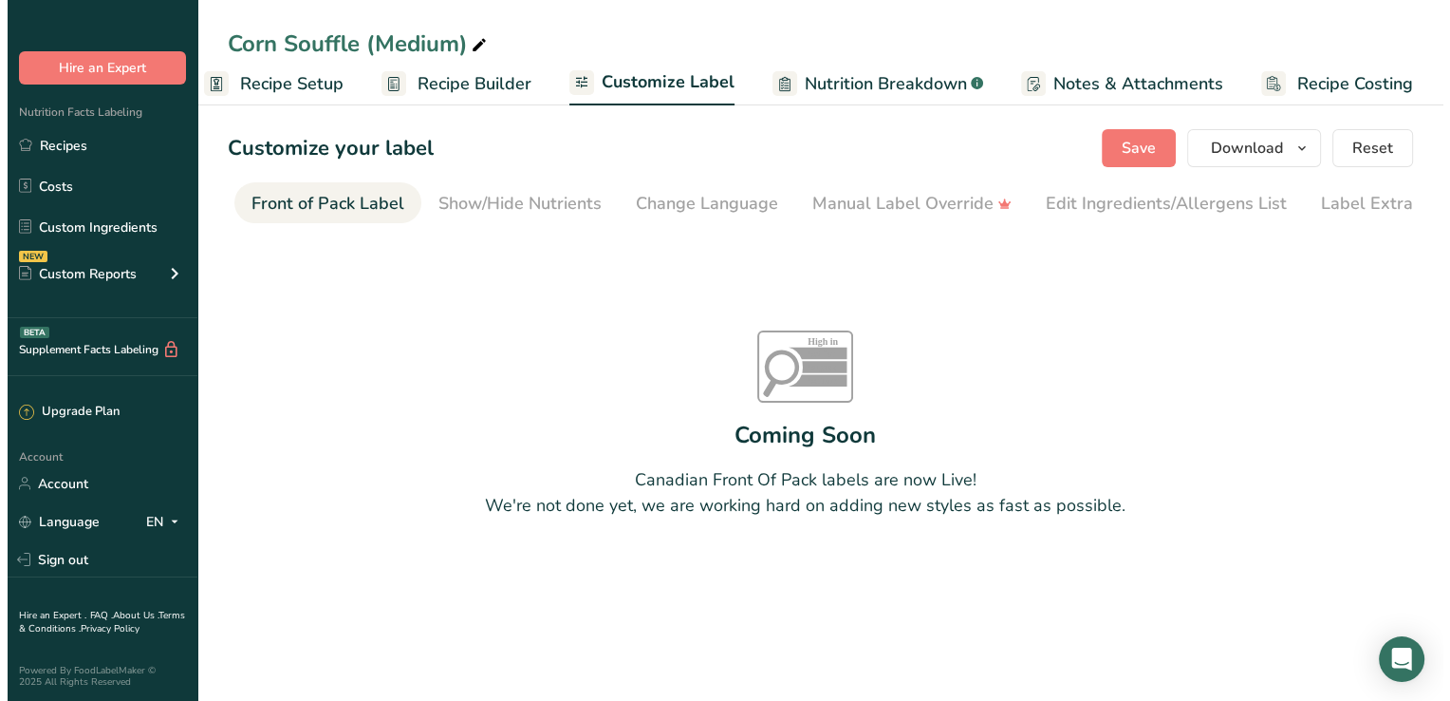
scroll to position [0, 184]
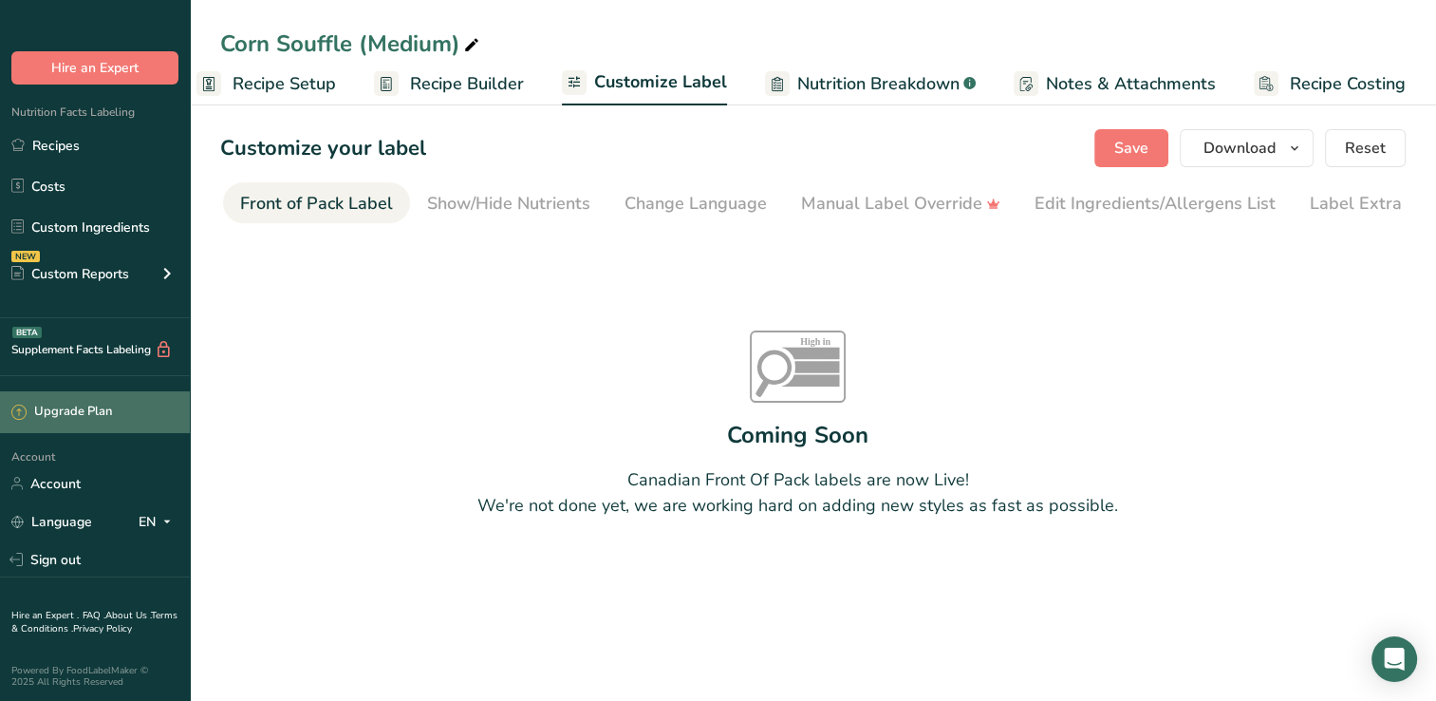
click at [77, 412] on div "Upgrade Plan" at bounding box center [61, 411] width 101 height 19
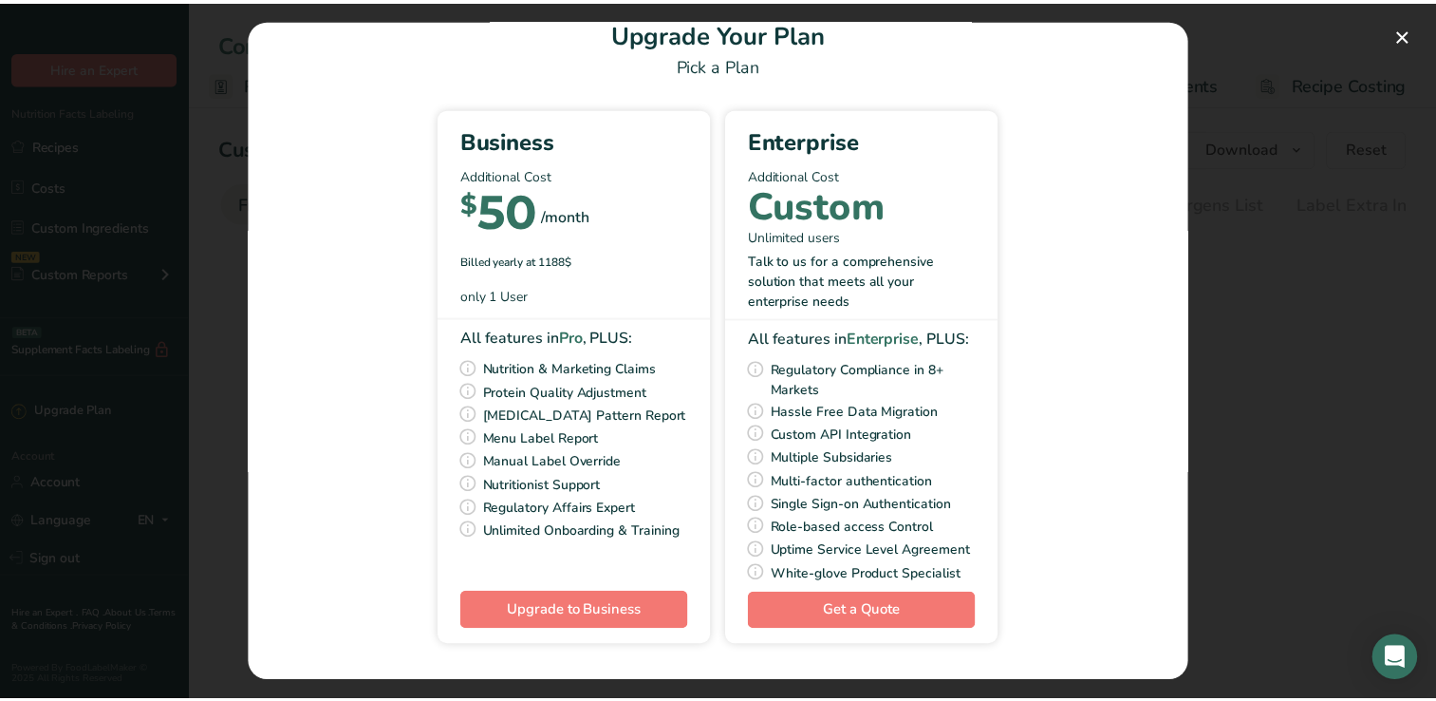
scroll to position [0, 0]
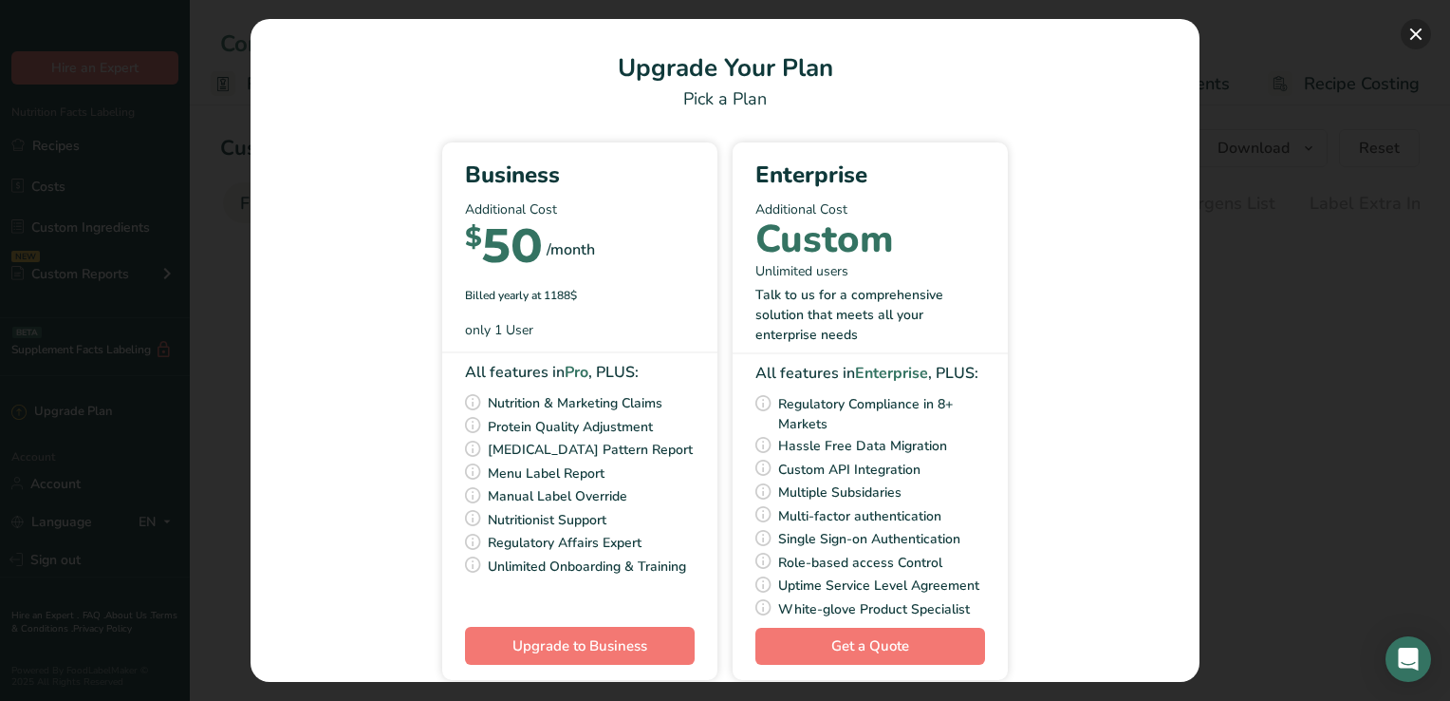
click at [1416, 39] on button "Pick Your Pricing Plan Modal" at bounding box center [1416, 34] width 30 height 30
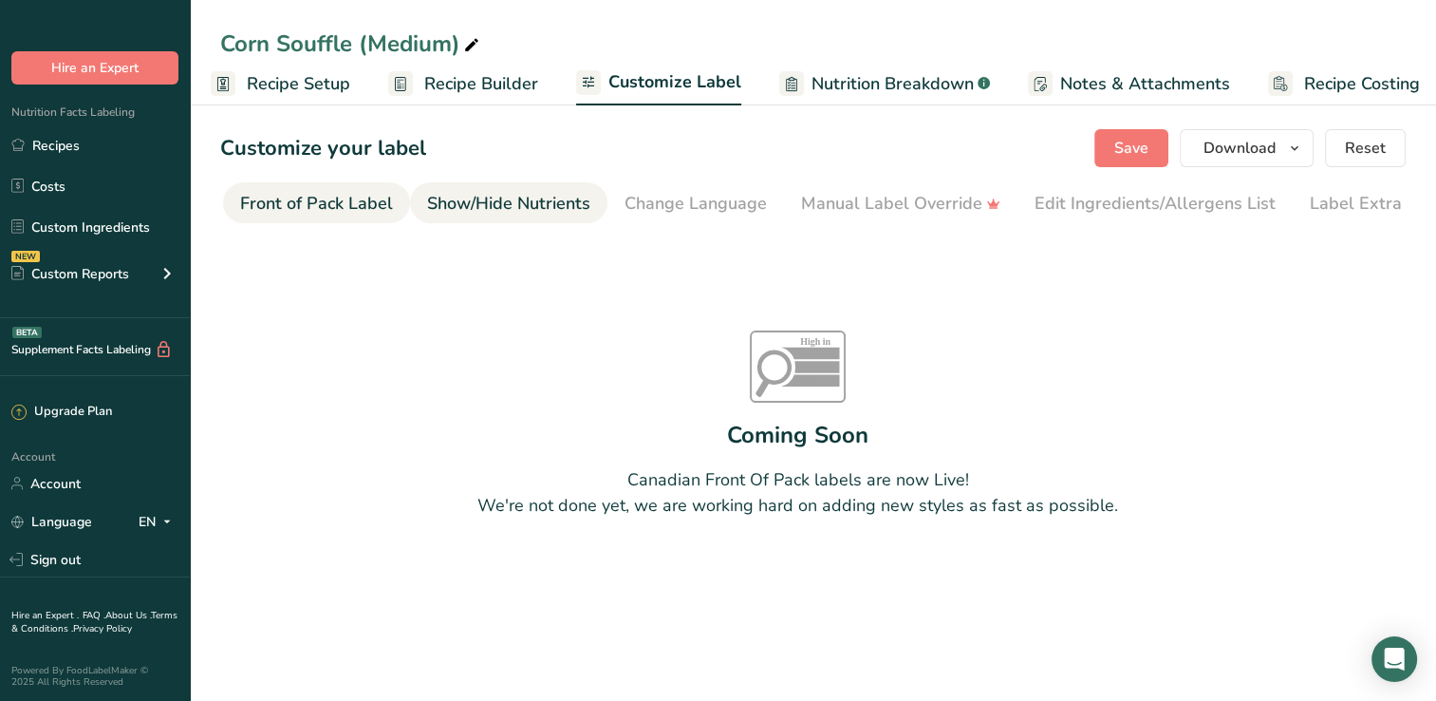
click at [473, 215] on div "Show/Hide Nutrients" at bounding box center [508, 204] width 163 height 26
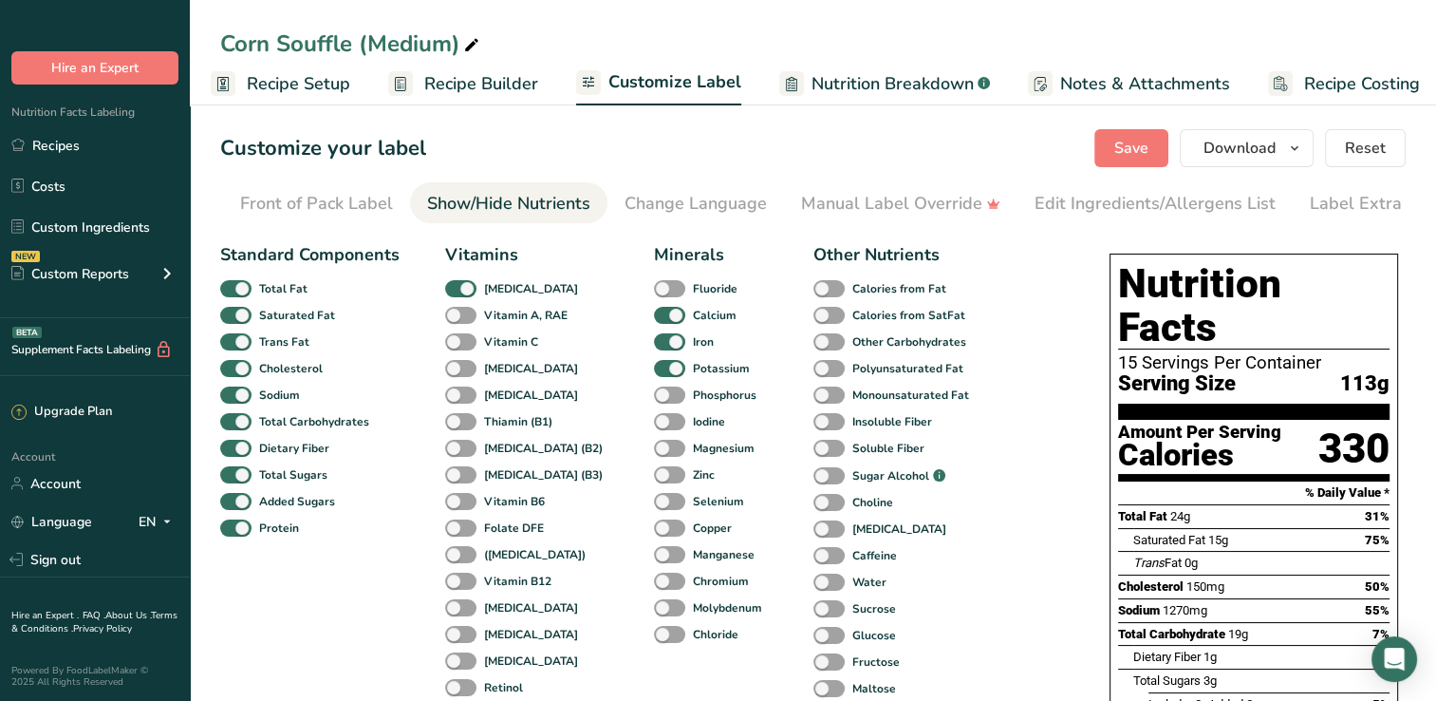
scroll to position [0, 216]
click at [1261, 212] on li "Label Extra Info" at bounding box center [1341, 202] width 160 height 41
click at [1282, 208] on div "Label Extra Info" at bounding box center [1341, 204] width 126 height 26
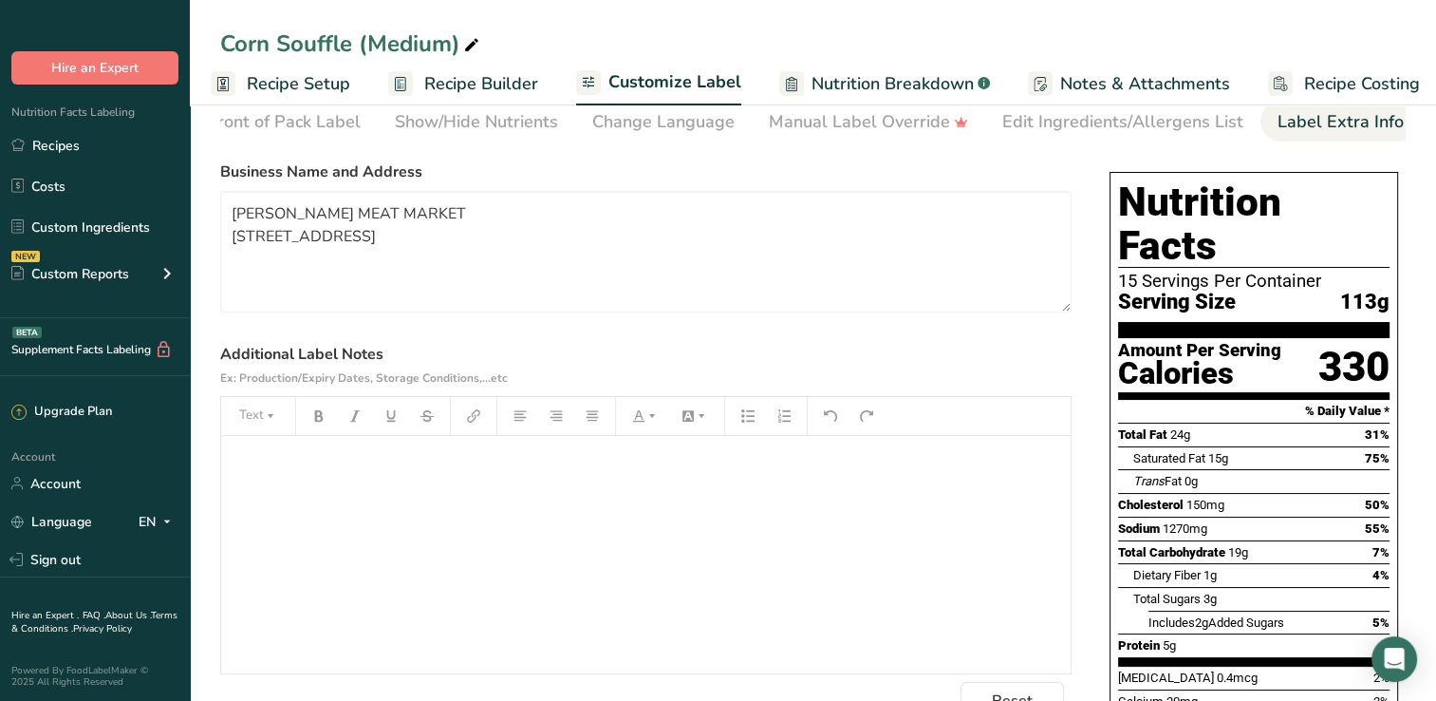
scroll to position [0, 0]
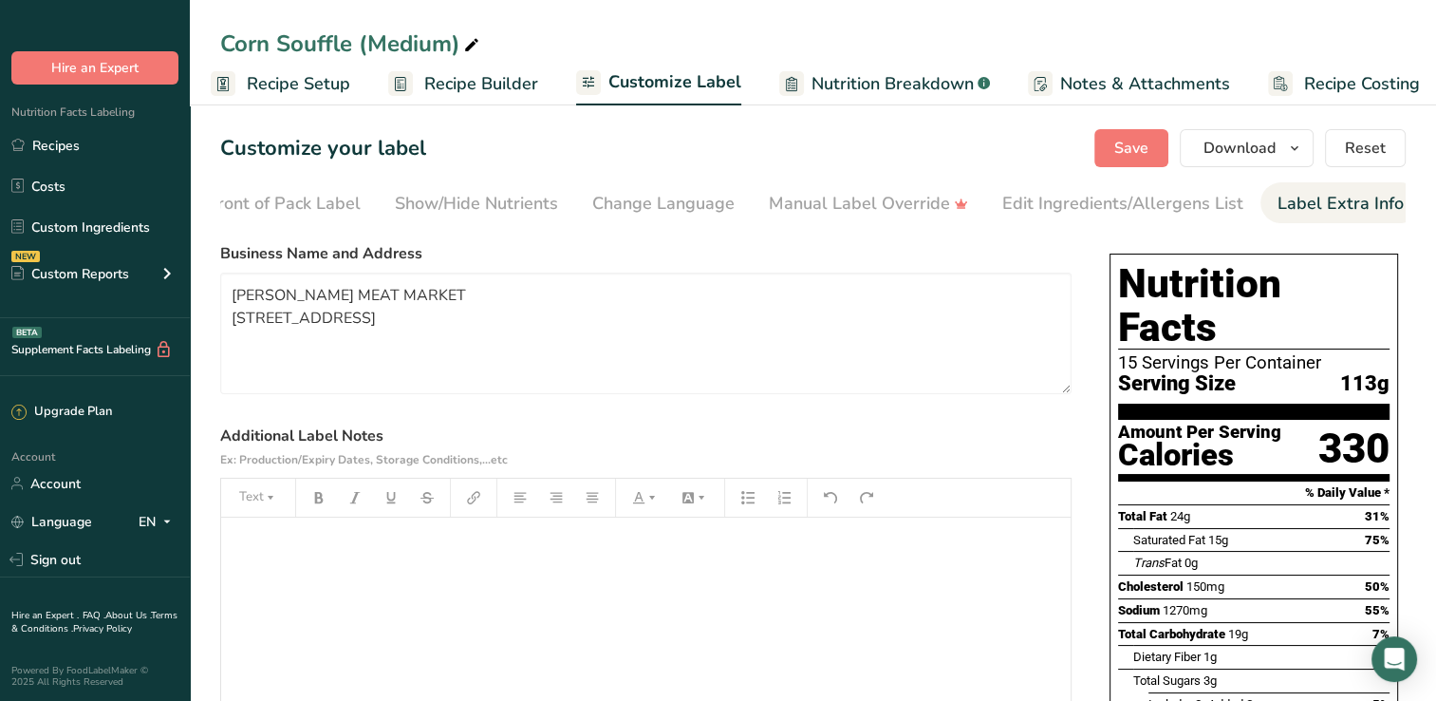
click at [327, 552] on p "﻿" at bounding box center [646, 544] width 831 height 23
click at [1120, 144] on span "Save" at bounding box center [1131, 148] width 34 height 23
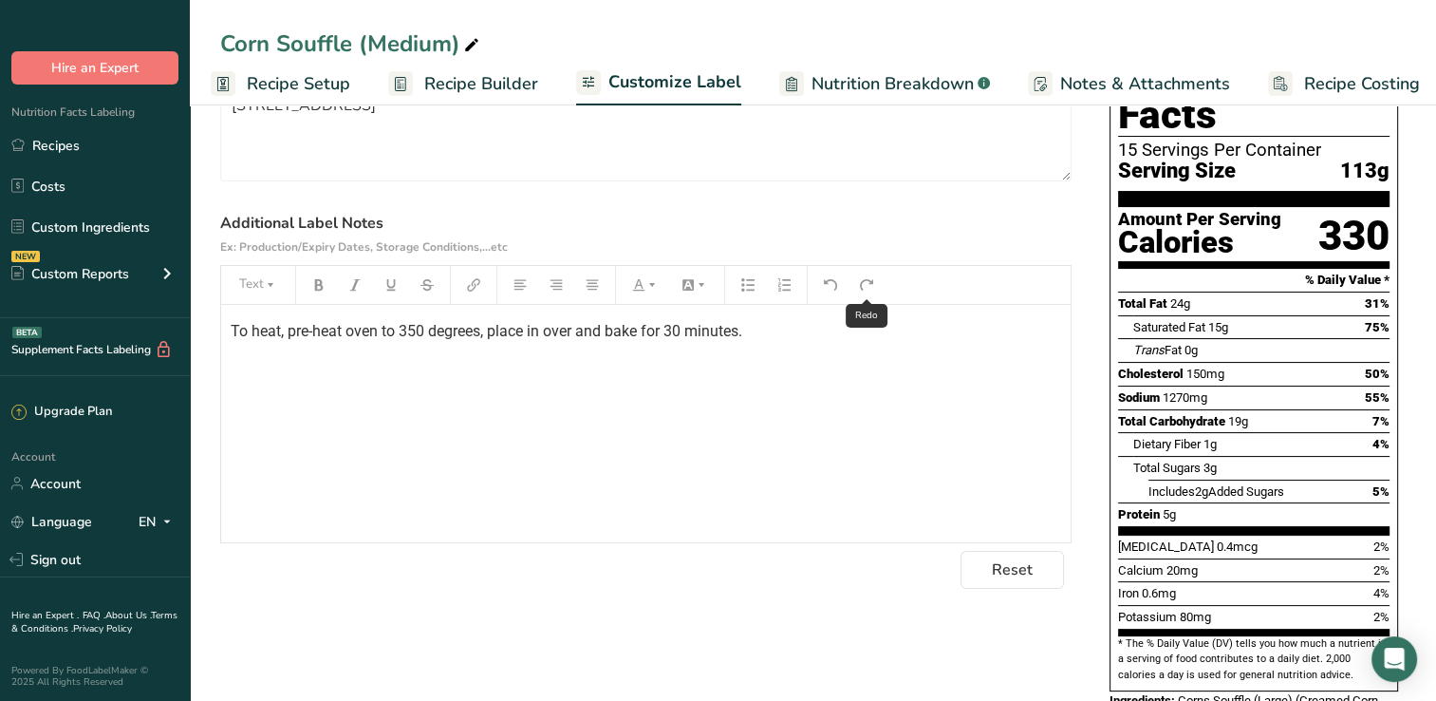
scroll to position [211, 0]
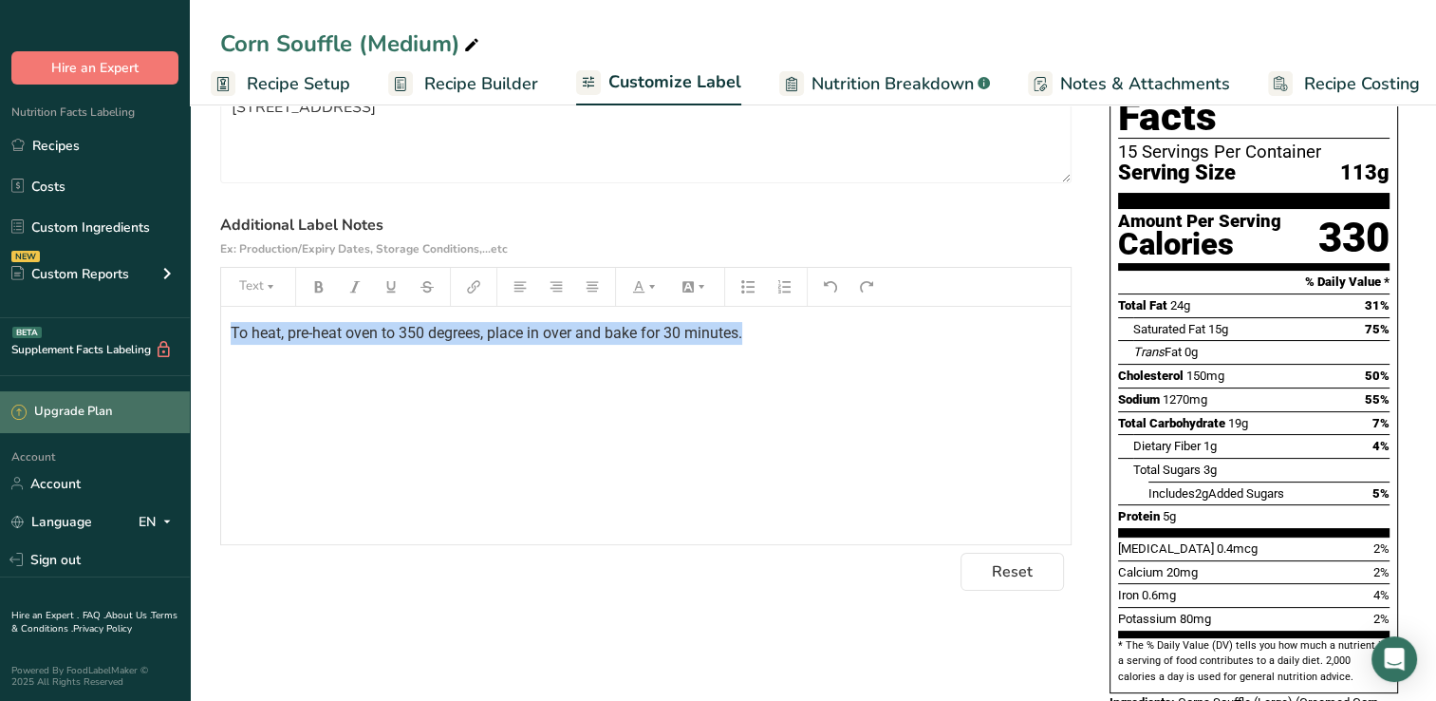
drag, startPoint x: 757, startPoint y: 340, endPoint x: 0, endPoint y: 412, distance: 760.9
click at [0, 412] on html ".a-20{fill:#fff;} Hire an Expert Nutrition Facts Labeling Recipes Costs Custom …" at bounding box center [718, 355] width 1436 height 1133
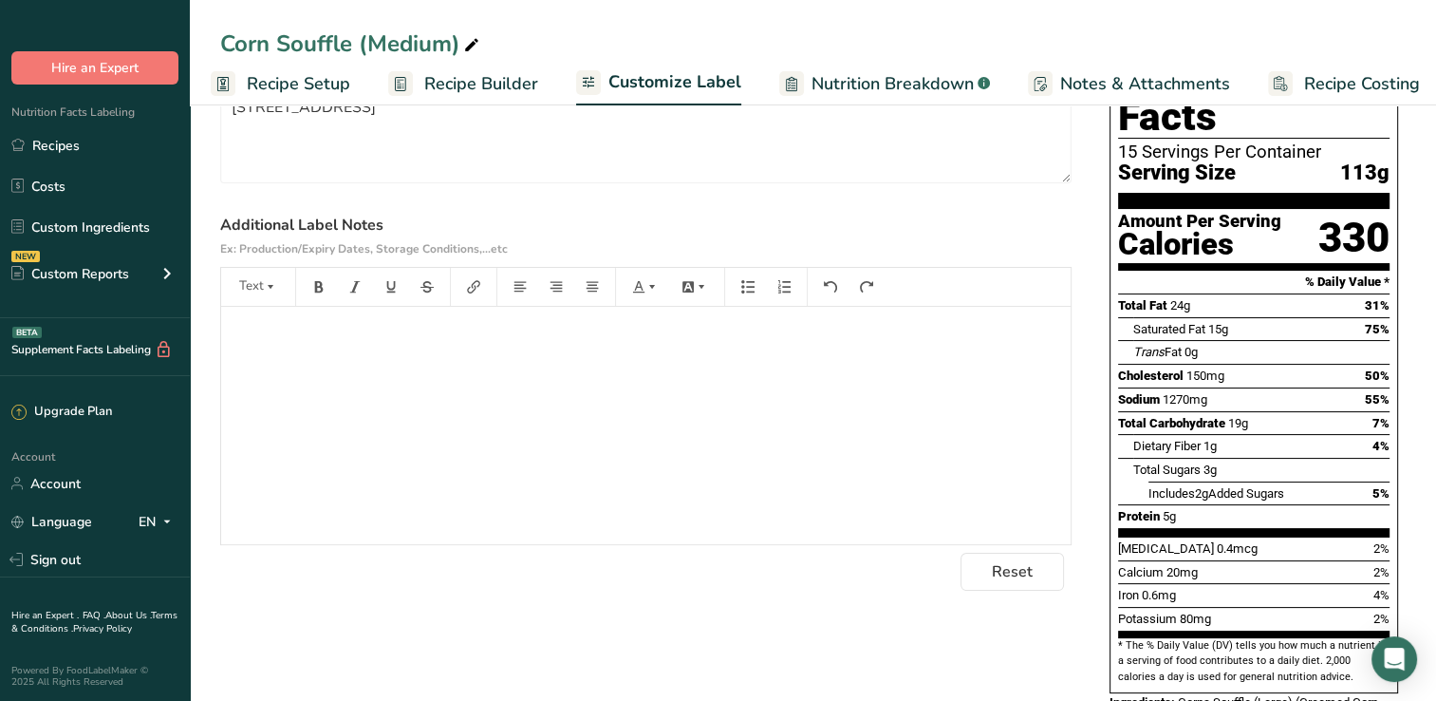
click at [649, 80] on span "Customize Label" at bounding box center [674, 82] width 133 height 26
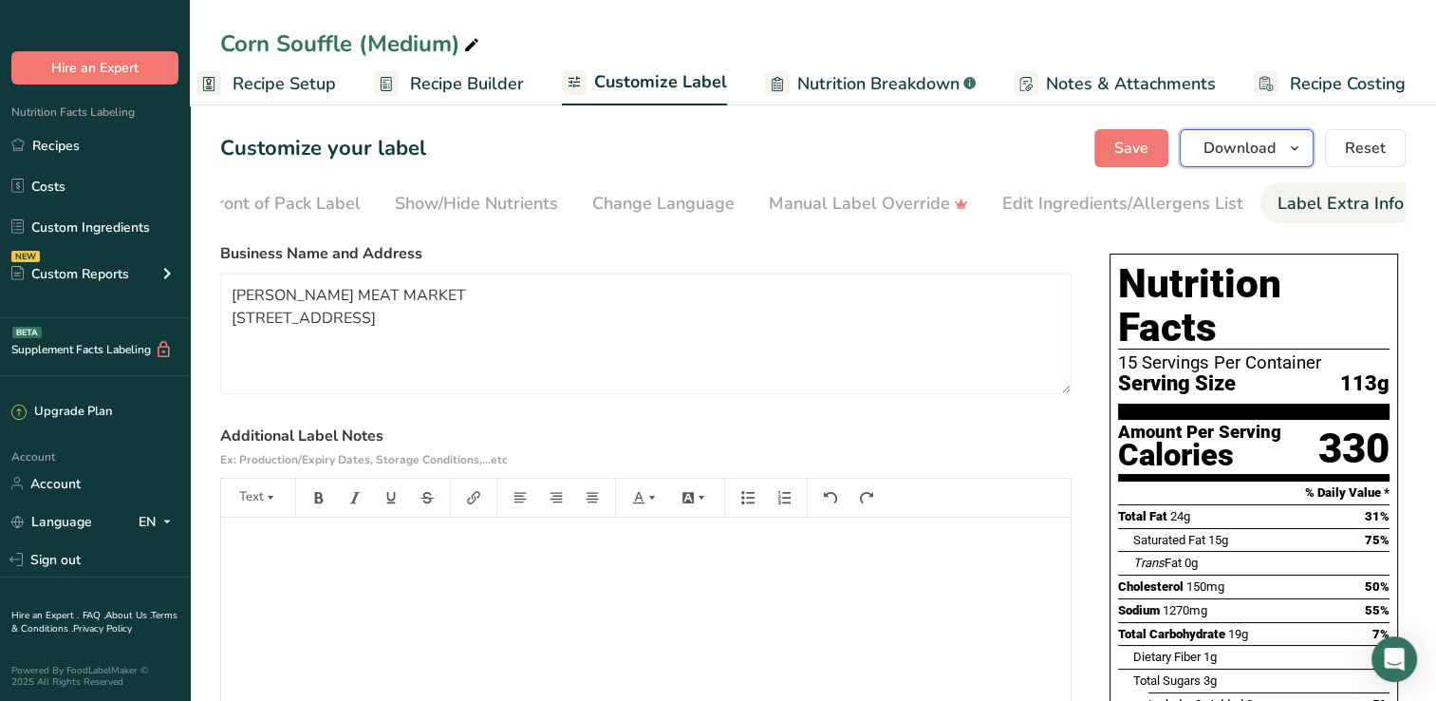
click at [1295, 158] on icon "button" at bounding box center [1294, 149] width 15 height 24
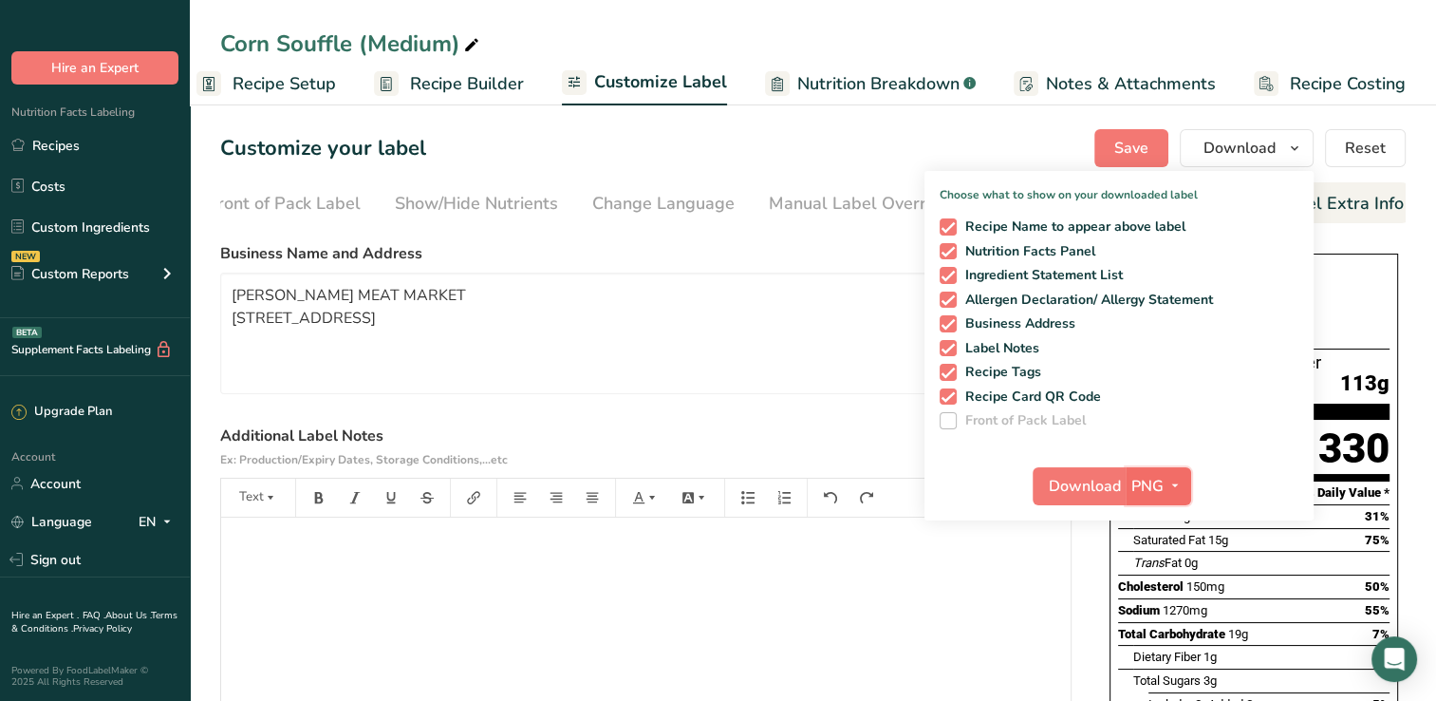
click at [1145, 481] on span "PNG" at bounding box center [1147, 486] width 32 height 23
click at [1172, 482] on icon "button" at bounding box center [1175, 486] width 15 height 24
click at [1165, 477] on span "button" at bounding box center [1175, 486] width 23 height 23
click at [1046, 18] on div "Corn Souffle (Medium) Recipe Setup Recipe Builder Customize Label Nutrition Bre…" at bounding box center [813, 52] width 1246 height 105
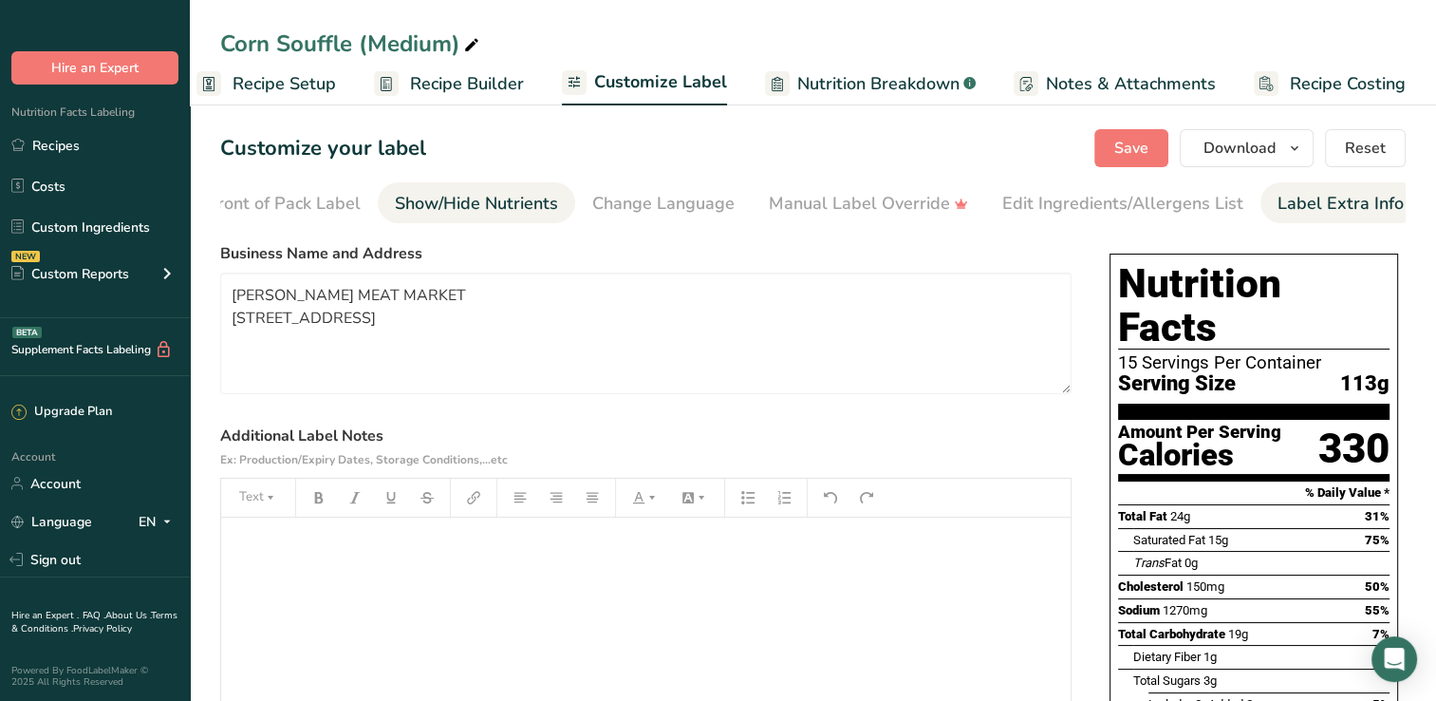
click at [517, 197] on div "Show/Hide Nutrients" at bounding box center [476, 204] width 163 height 26
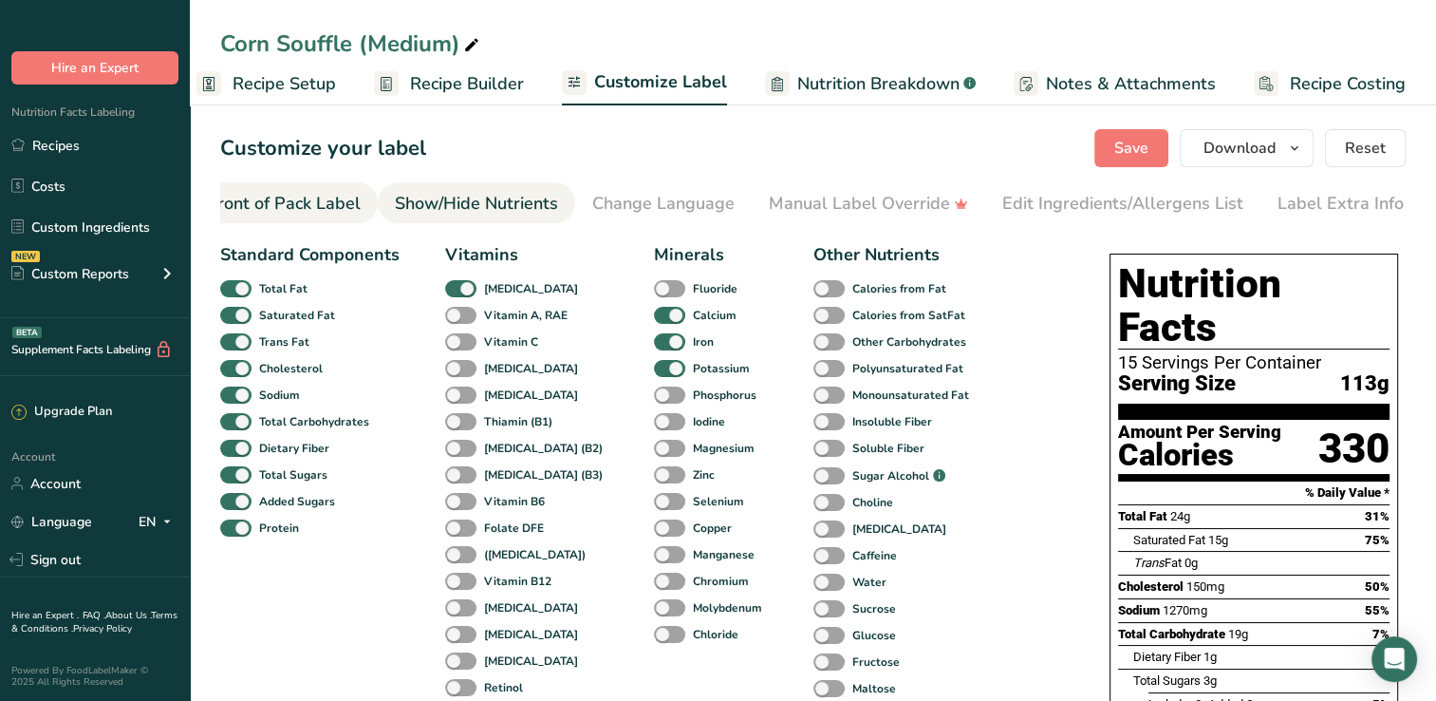
click at [323, 196] on div "Front of Pack Label" at bounding box center [284, 204] width 153 height 26
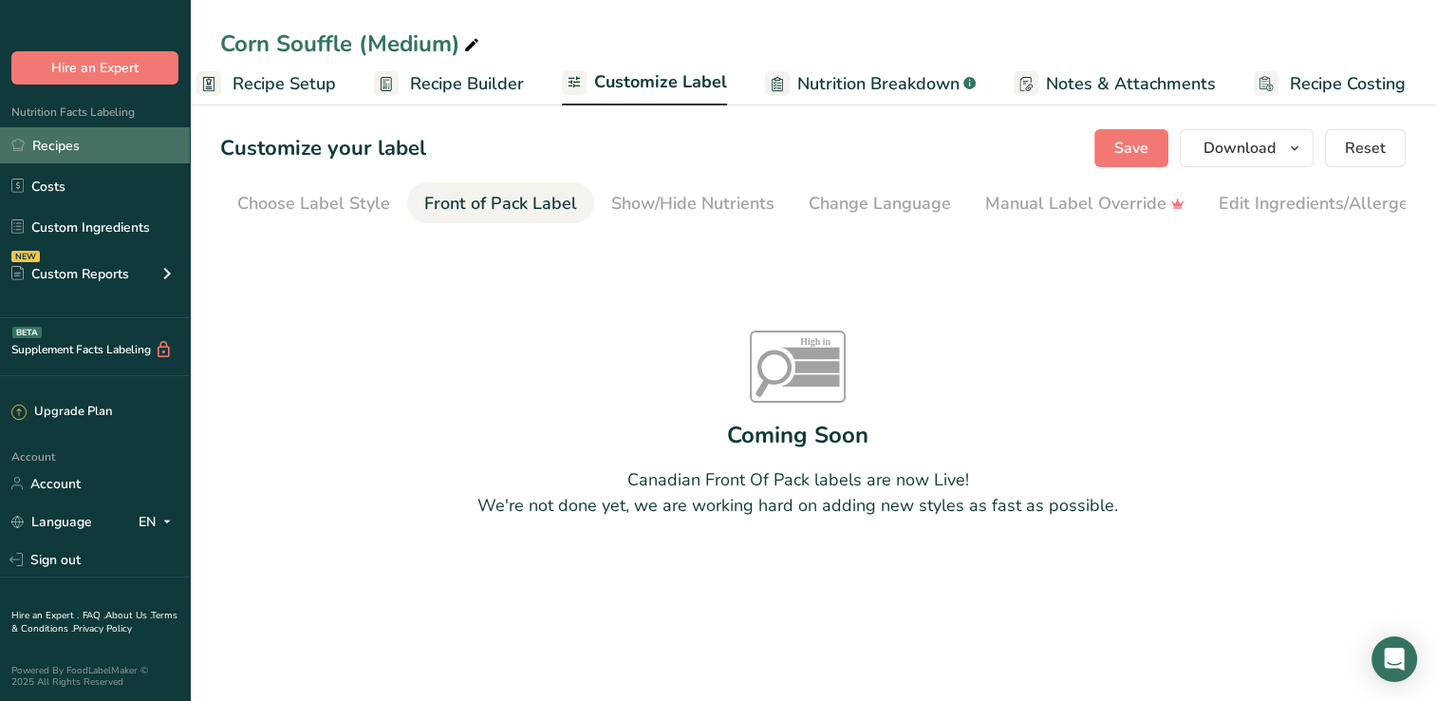
click at [122, 156] on link "Recipes" at bounding box center [95, 145] width 190 height 36
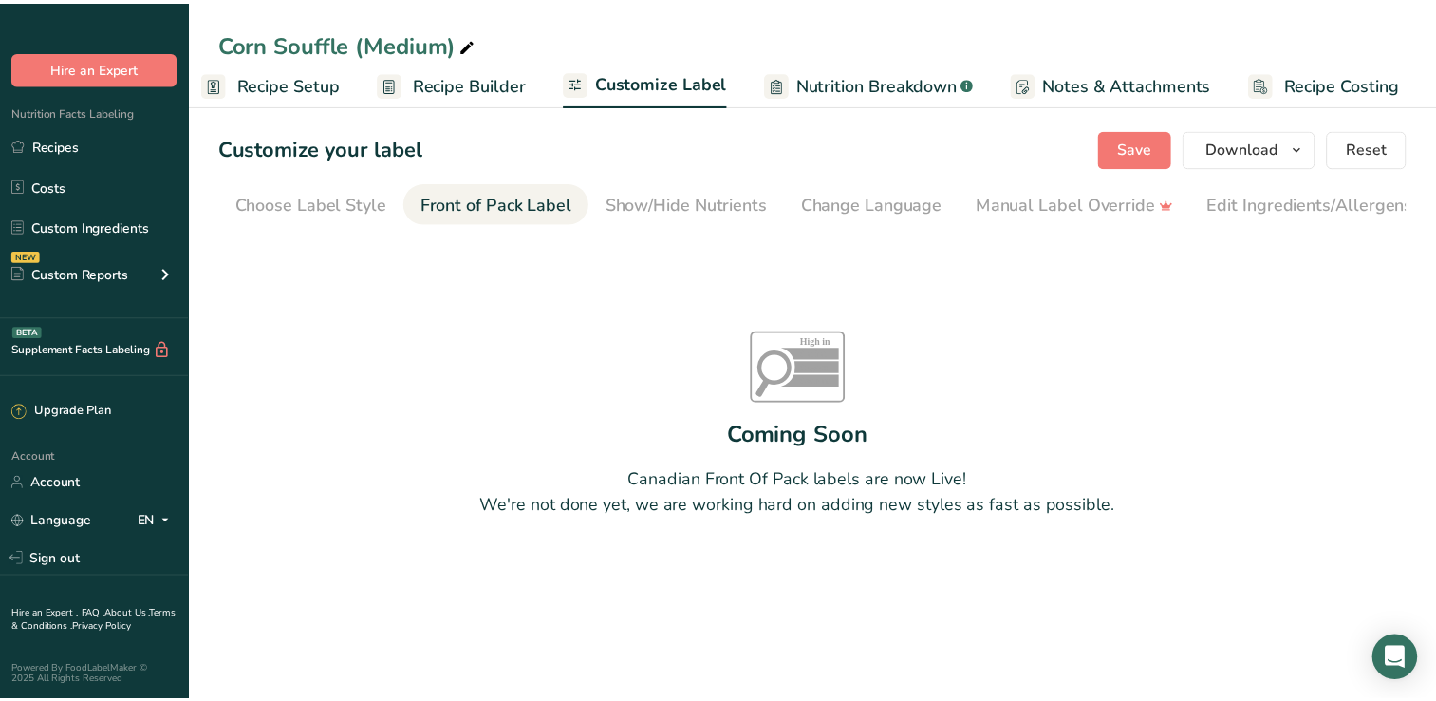
scroll to position [0, 9]
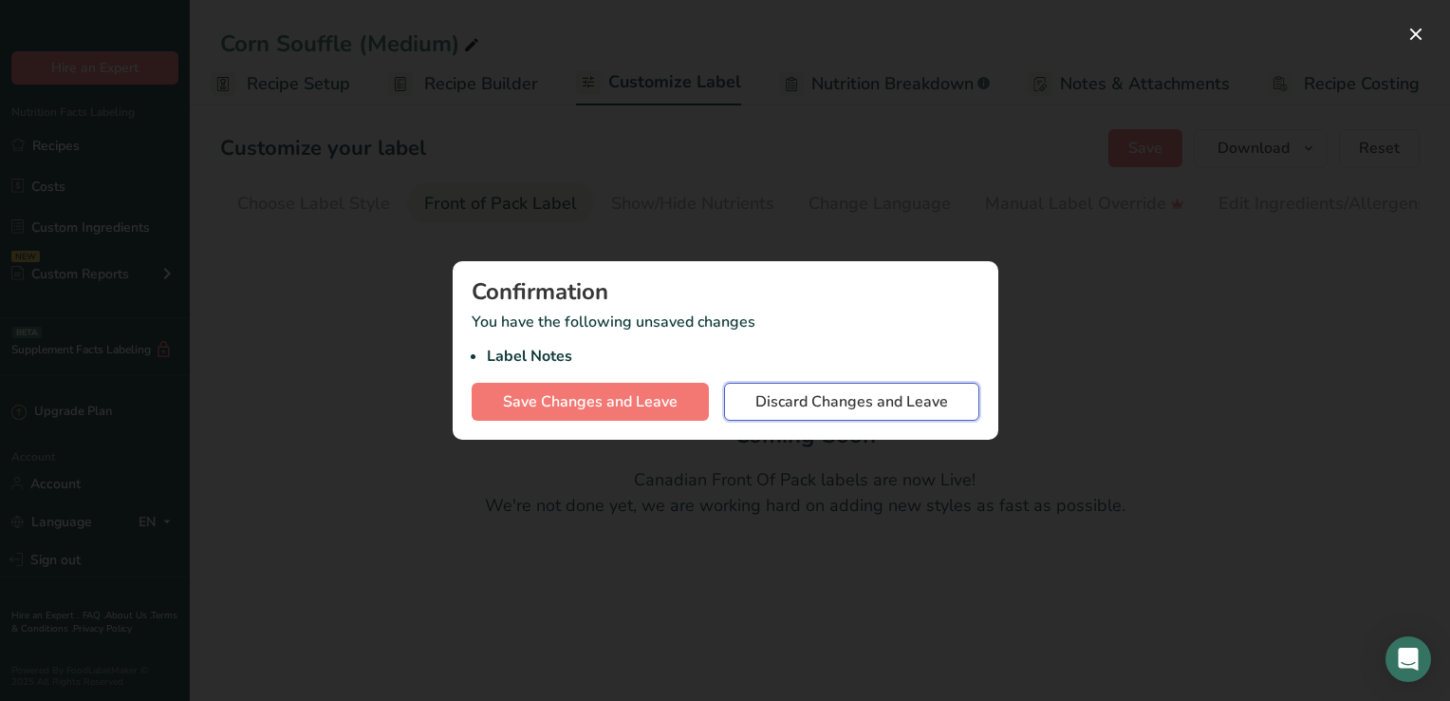
click at [773, 384] on button "Discard Changes and Leave" at bounding box center [851, 402] width 255 height 38
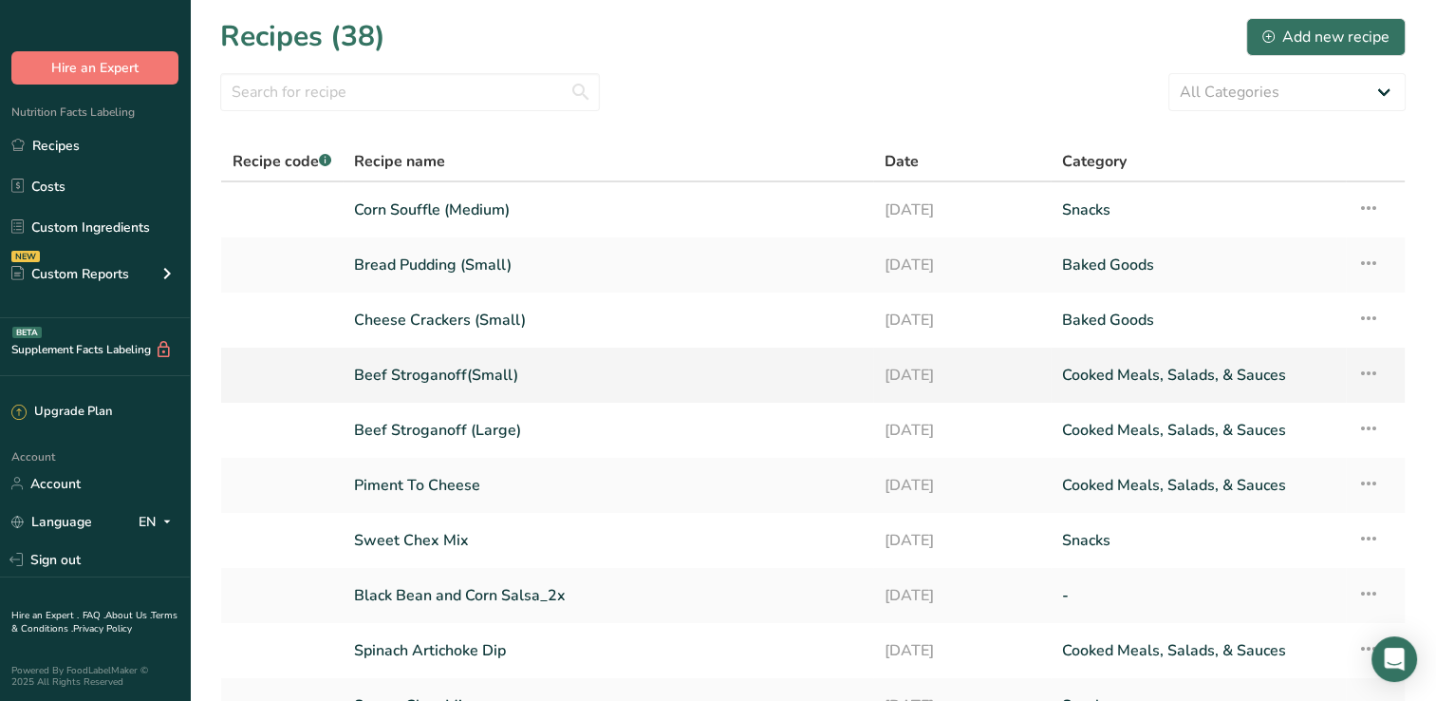
click at [458, 382] on link "Beef Stroganoff(Small)" at bounding box center [608, 375] width 508 height 40
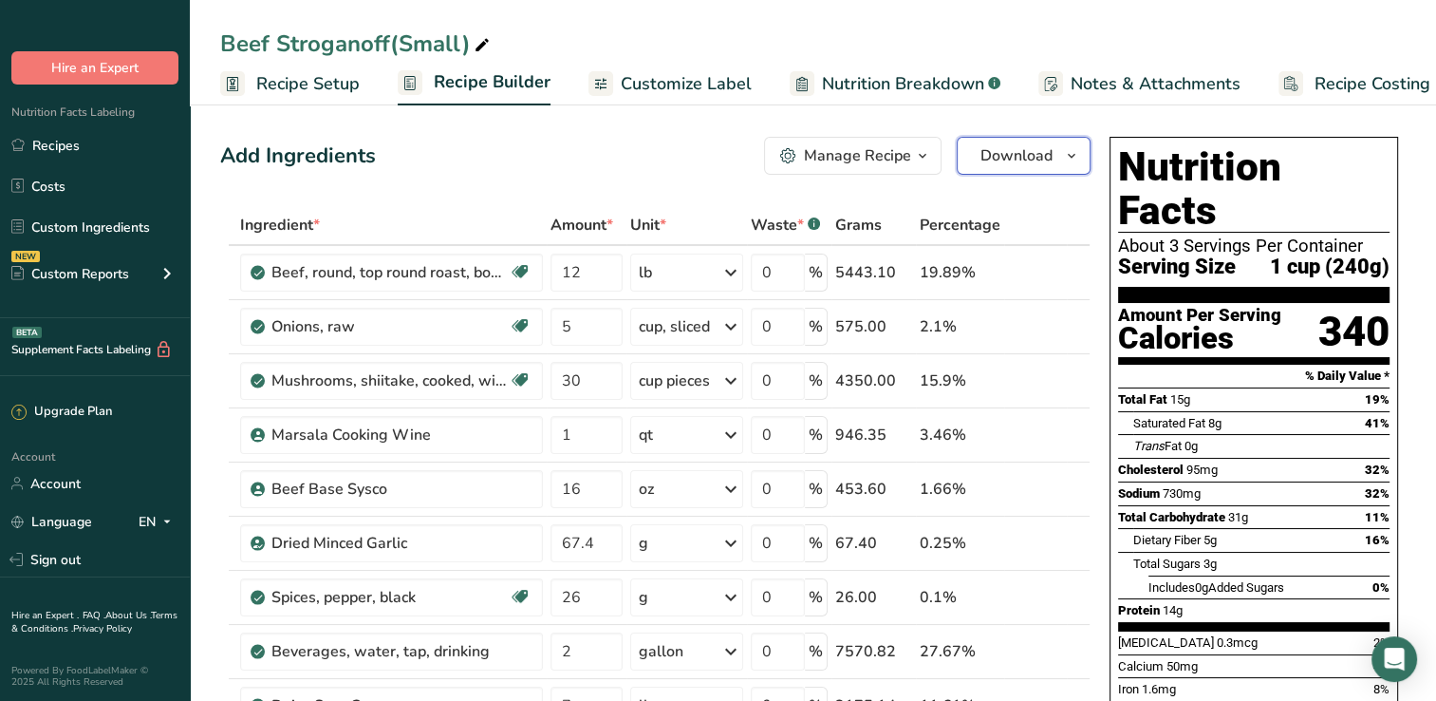
click at [1004, 157] on span "Download" at bounding box center [1017, 155] width 72 height 23
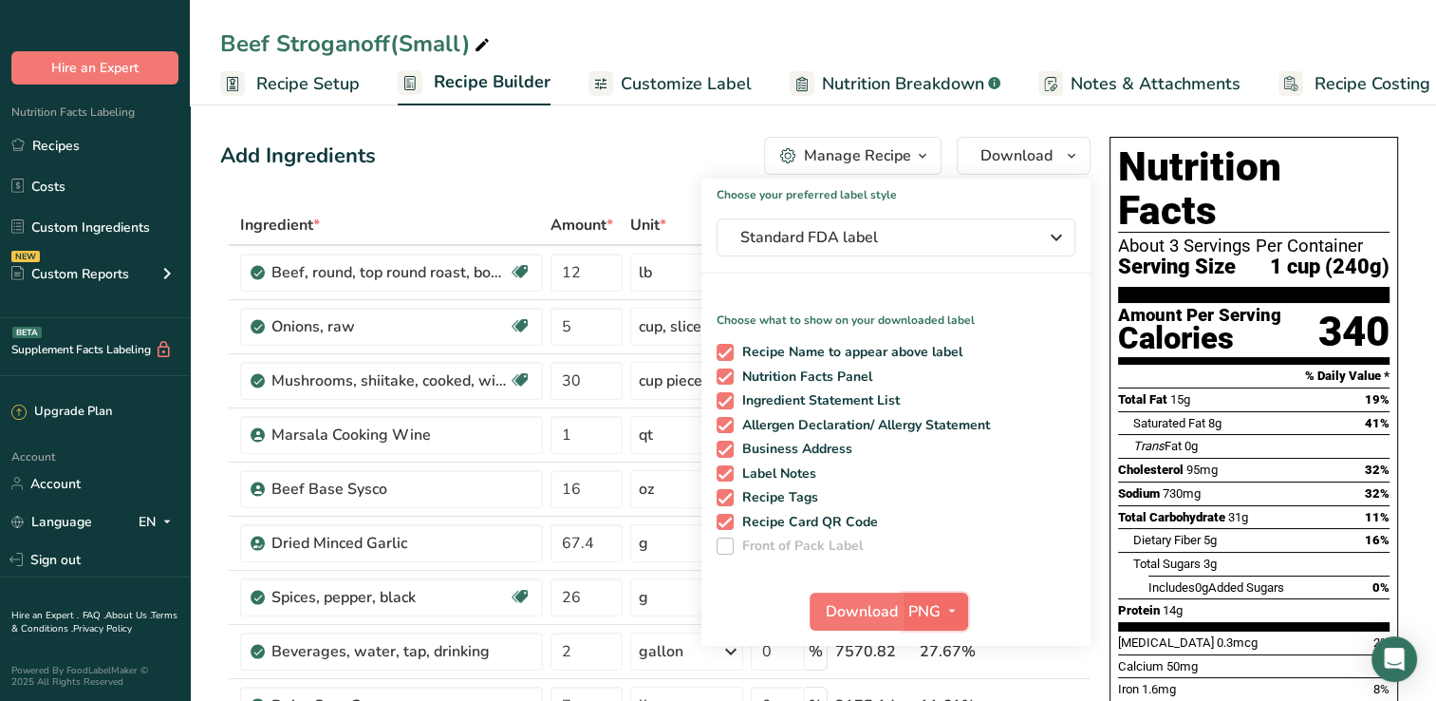
click at [911, 613] on span "PNG" at bounding box center [924, 611] width 32 height 23
click at [937, 527] on label "Recipe Card QR Code" at bounding box center [893, 522] width 352 height 17
click at [729, 527] on input "Recipe Card QR Code" at bounding box center [723, 521] width 12 height 12
click at [719, 518] on span at bounding box center [725, 522] width 17 height 17
click at [719, 518] on input "Recipe Card QR Code" at bounding box center [723, 521] width 12 height 12
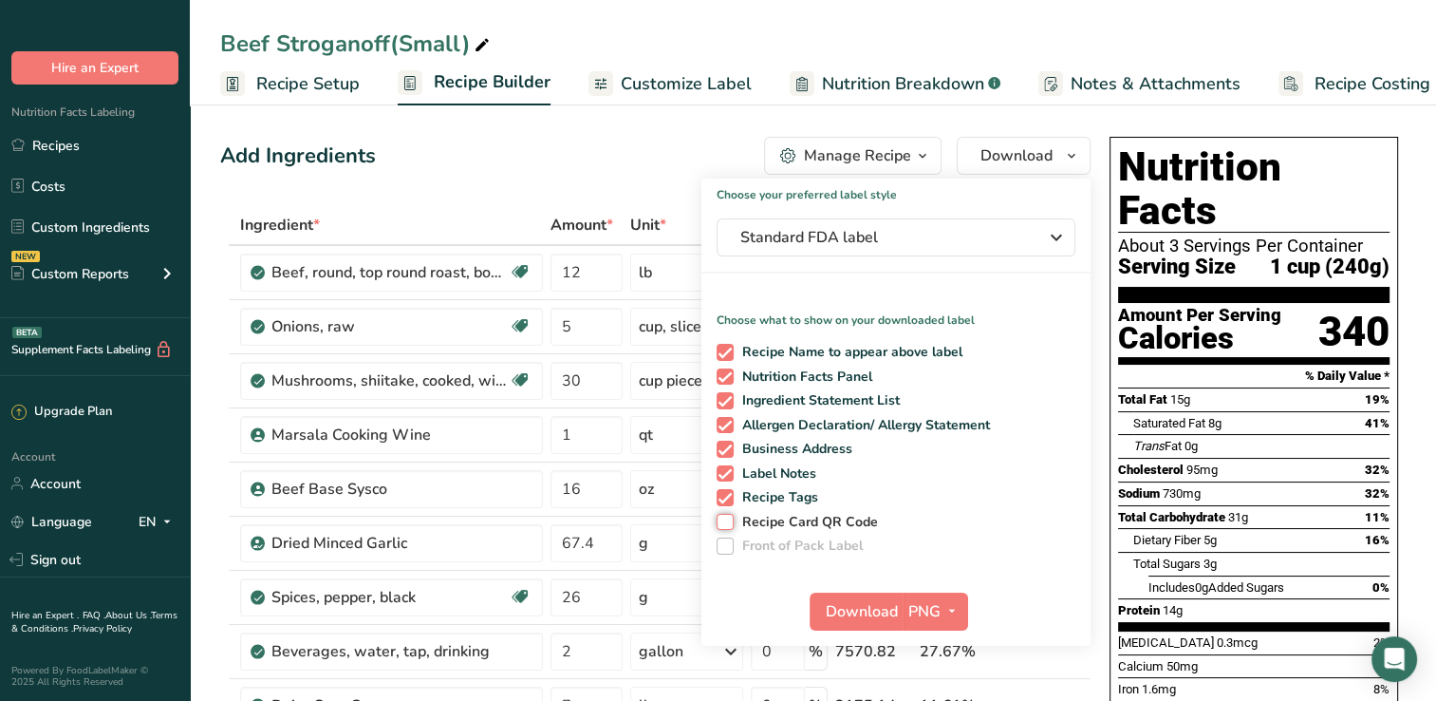
checkbox input "true"
click at [952, 601] on icon "button" at bounding box center [951, 611] width 15 height 24
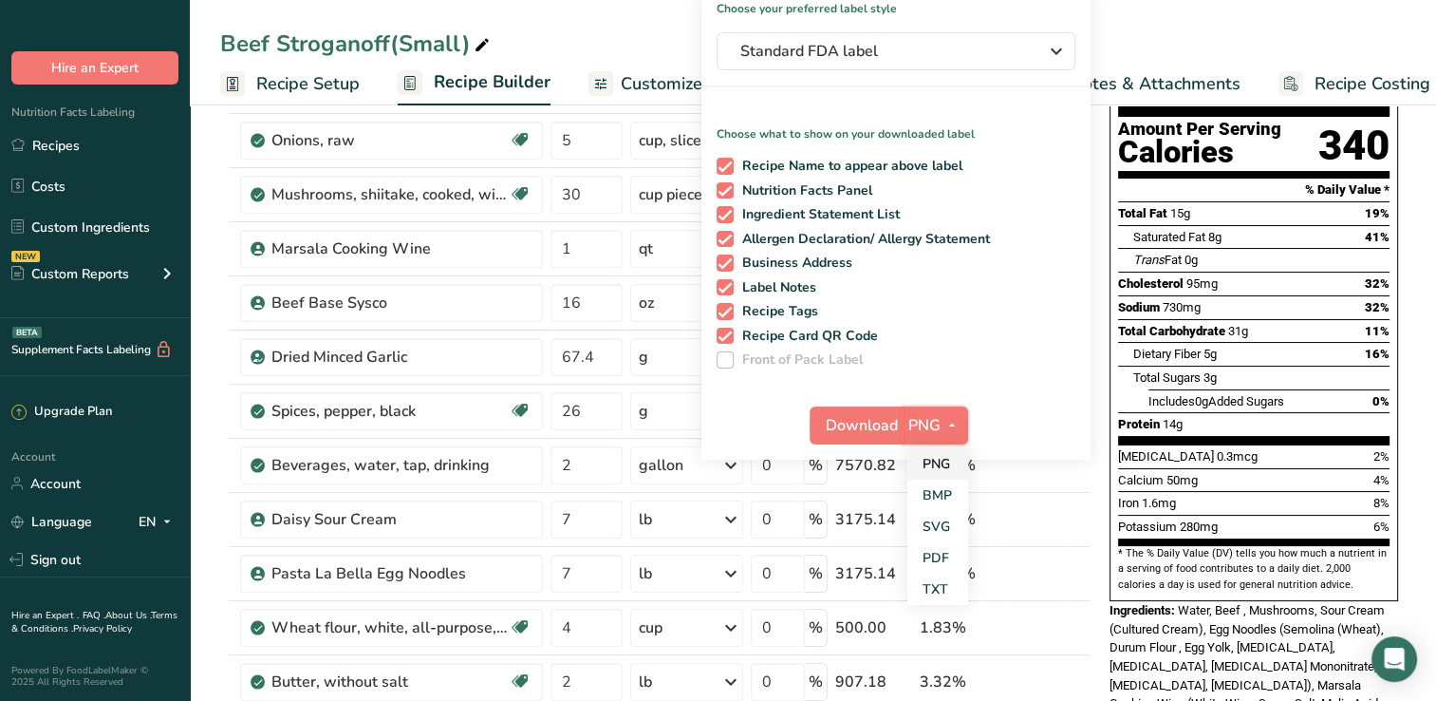
scroll to position [192, 0]
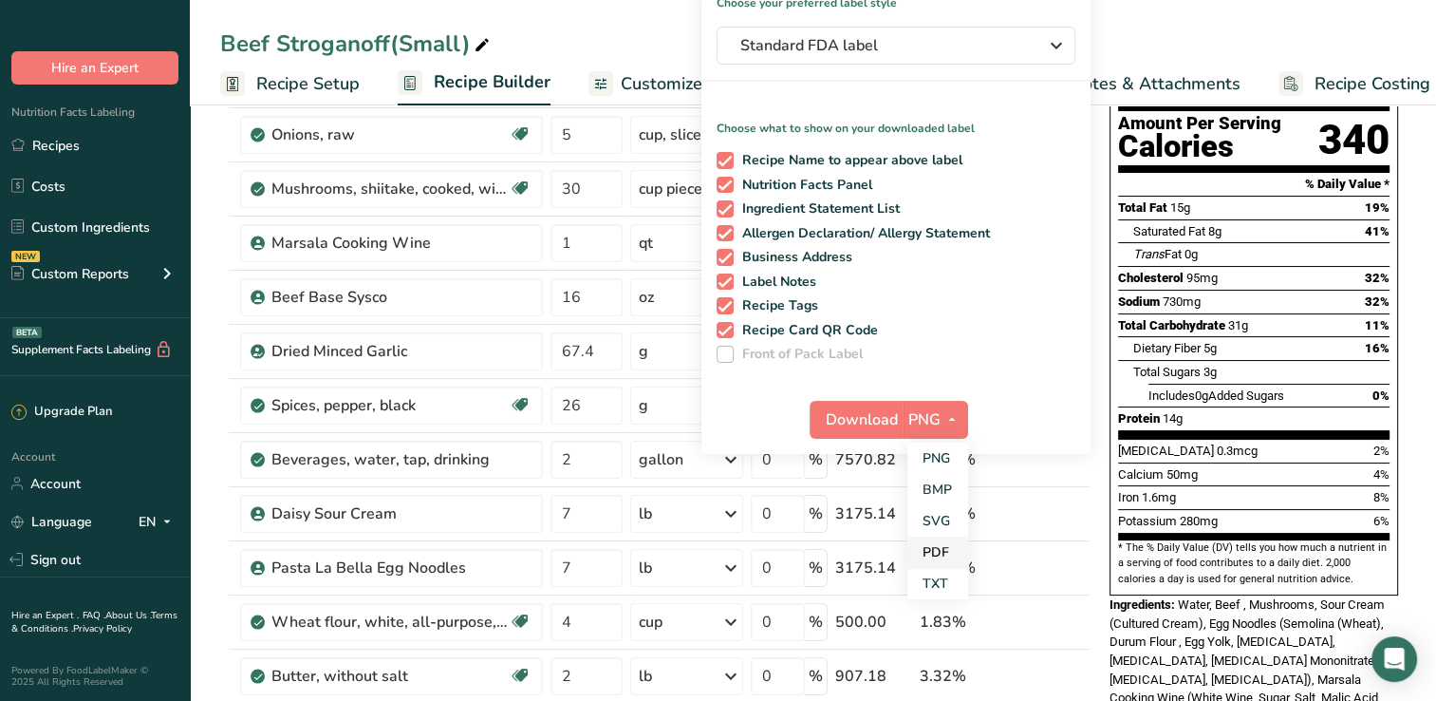
click at [925, 552] on link "PDF" at bounding box center [937, 551] width 61 height 31
click at [847, 412] on span "Download" at bounding box center [863, 419] width 72 height 23
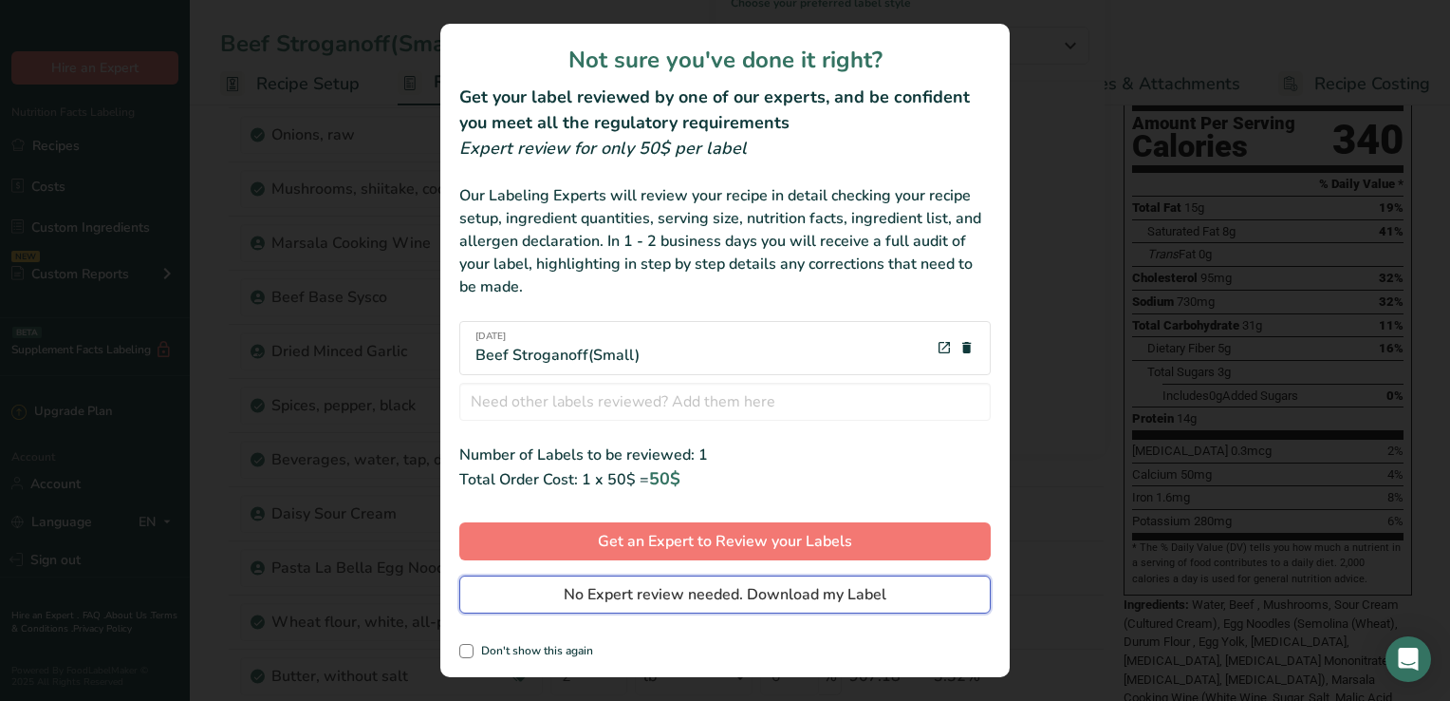
click at [702, 590] on span "No Expert review needed. Download my Label" at bounding box center [725, 594] width 323 height 23
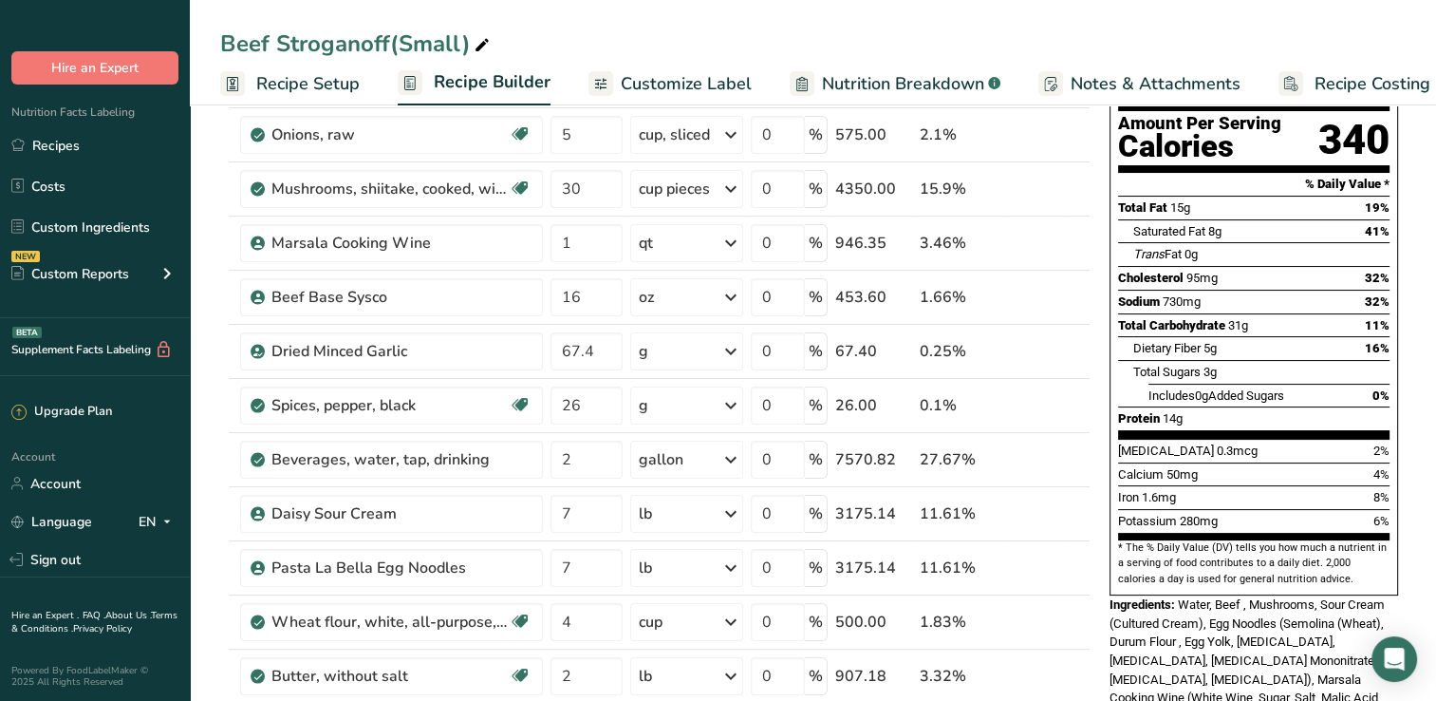
drag, startPoint x: 638, startPoint y: 93, endPoint x: 779, endPoint y: 89, distance: 141.5
click at [638, 93] on span "Customize Label" at bounding box center [686, 84] width 131 height 26
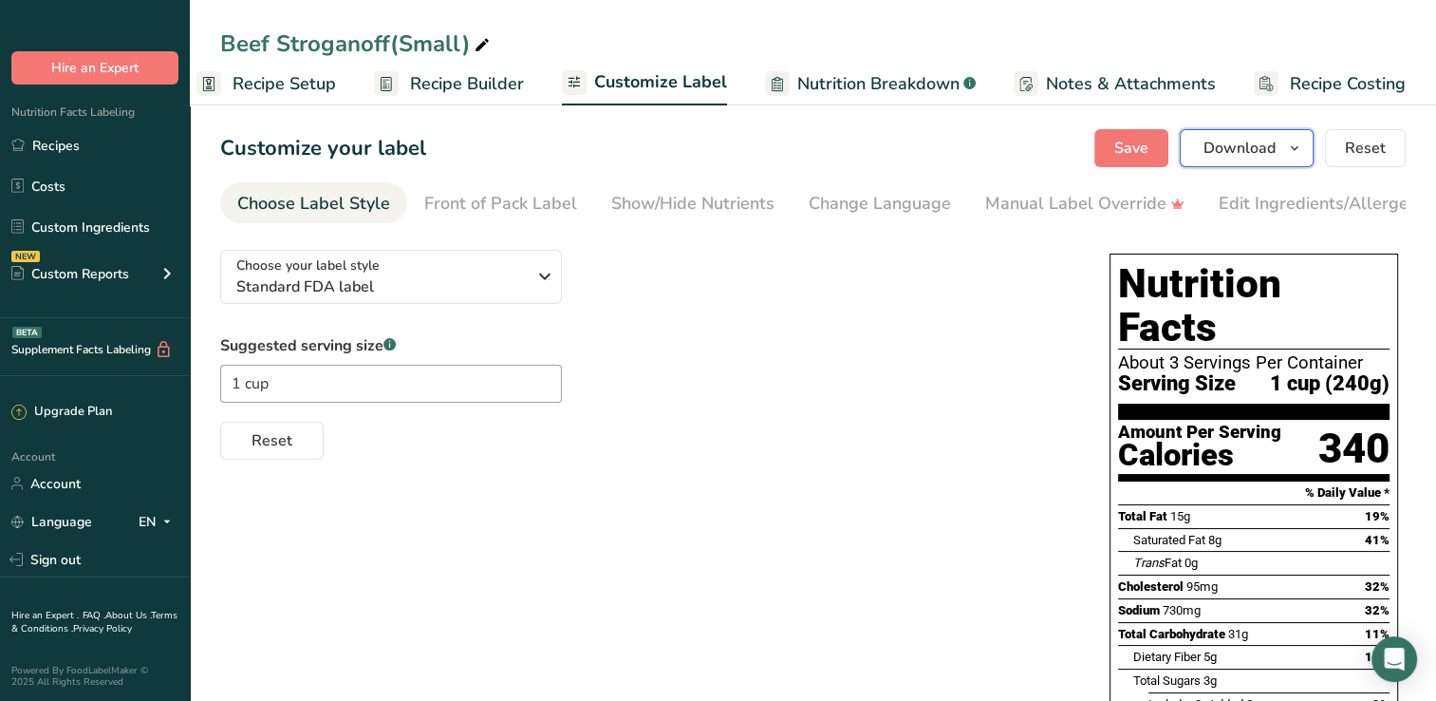
click at [1301, 141] on icon "button" at bounding box center [1294, 149] width 15 height 24
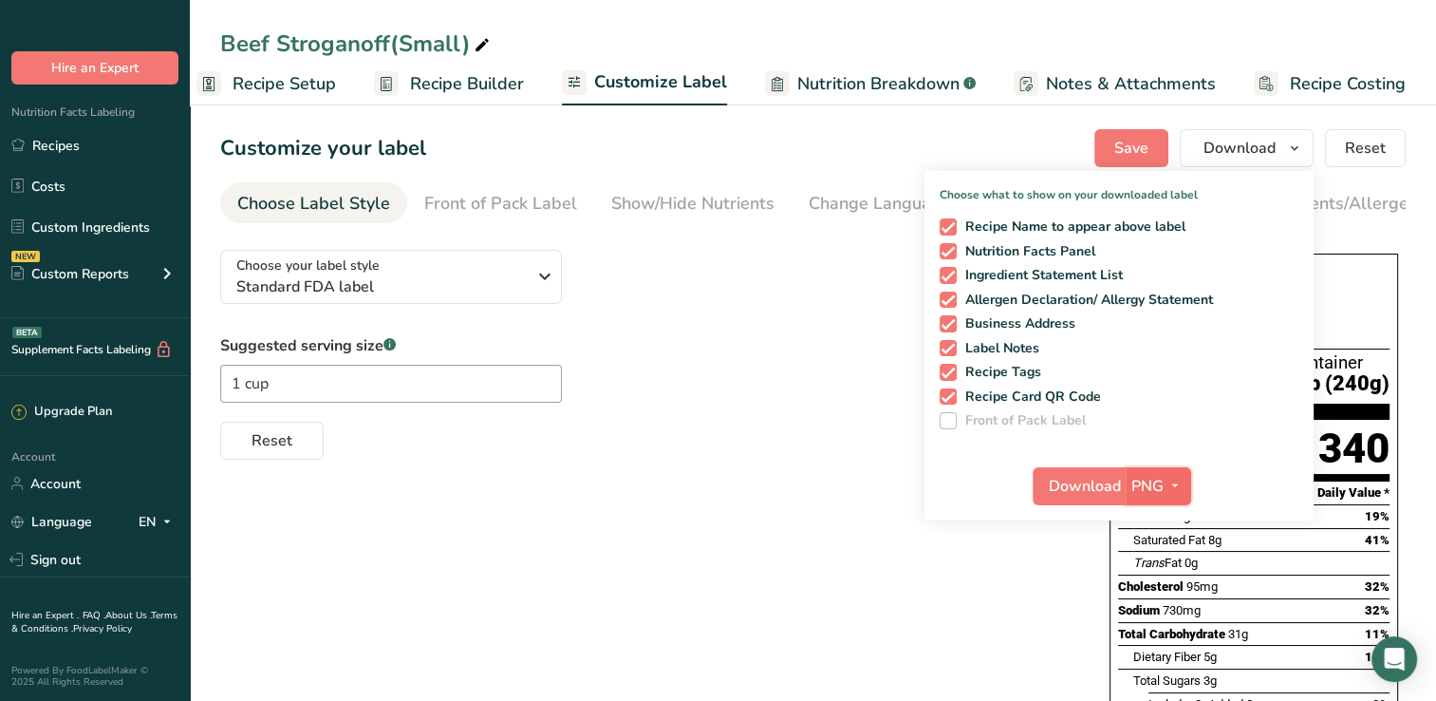
click at [1147, 477] on span "PNG" at bounding box center [1147, 486] width 32 height 23
click at [1159, 635] on link "TXT" at bounding box center [1161, 649] width 61 height 31
checkbox input "false"
click at [1101, 490] on span "Download" at bounding box center [1086, 486] width 72 height 23
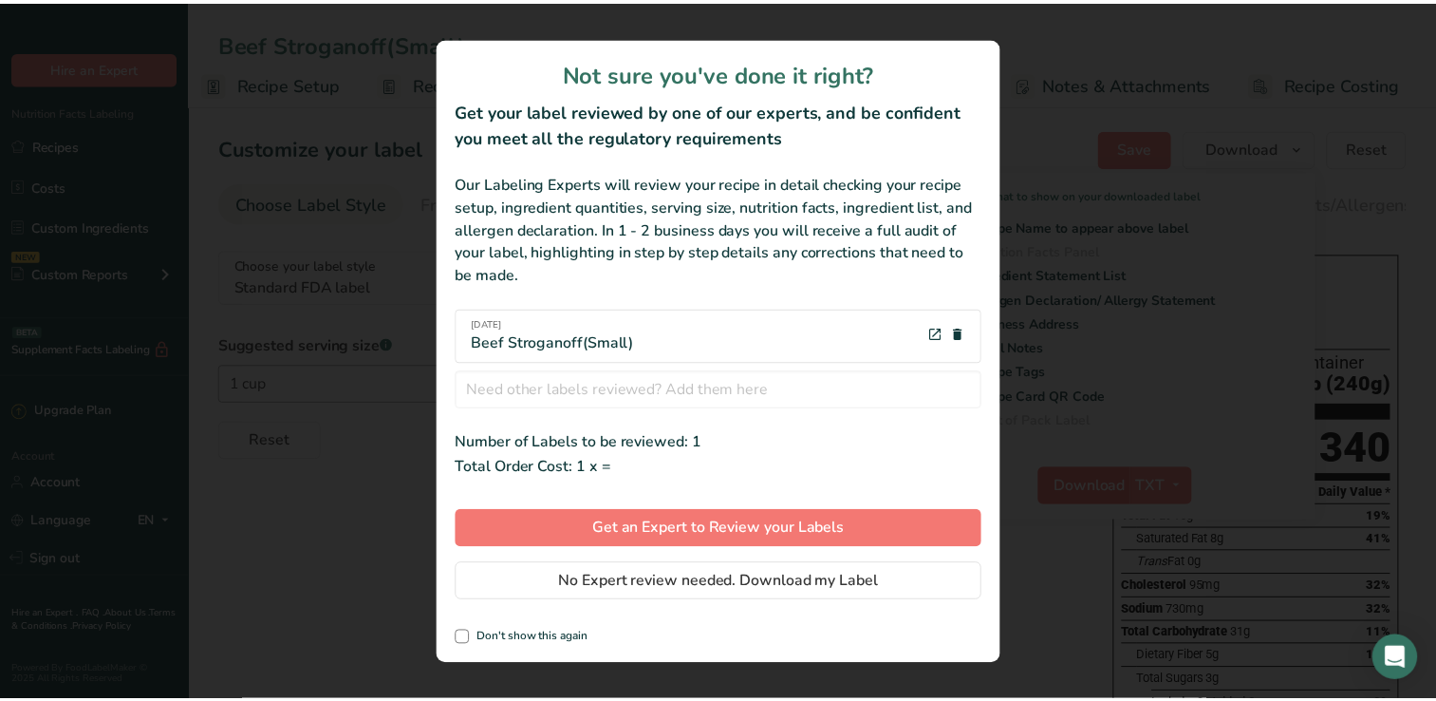
scroll to position [0, 9]
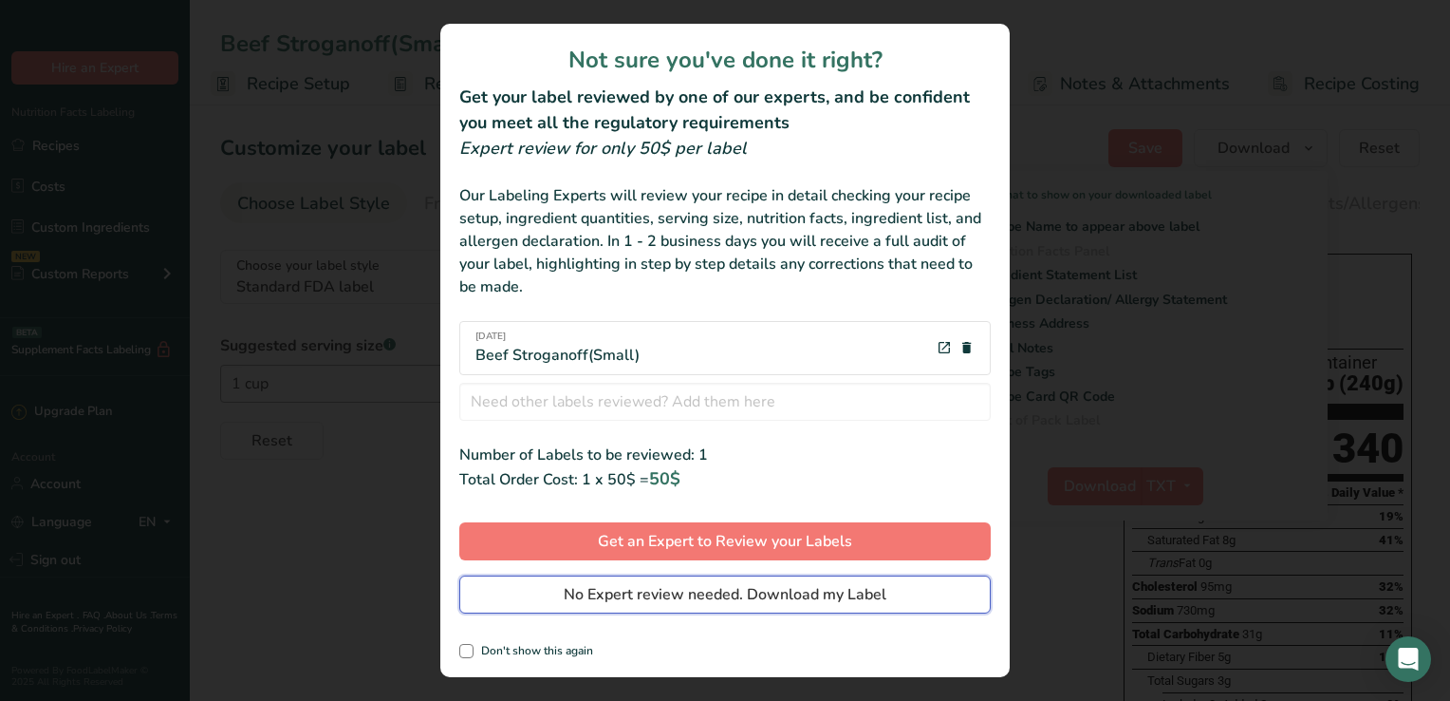
click at [645, 588] on span "No Expert review needed. Download my Label" at bounding box center [725, 594] width 323 height 23
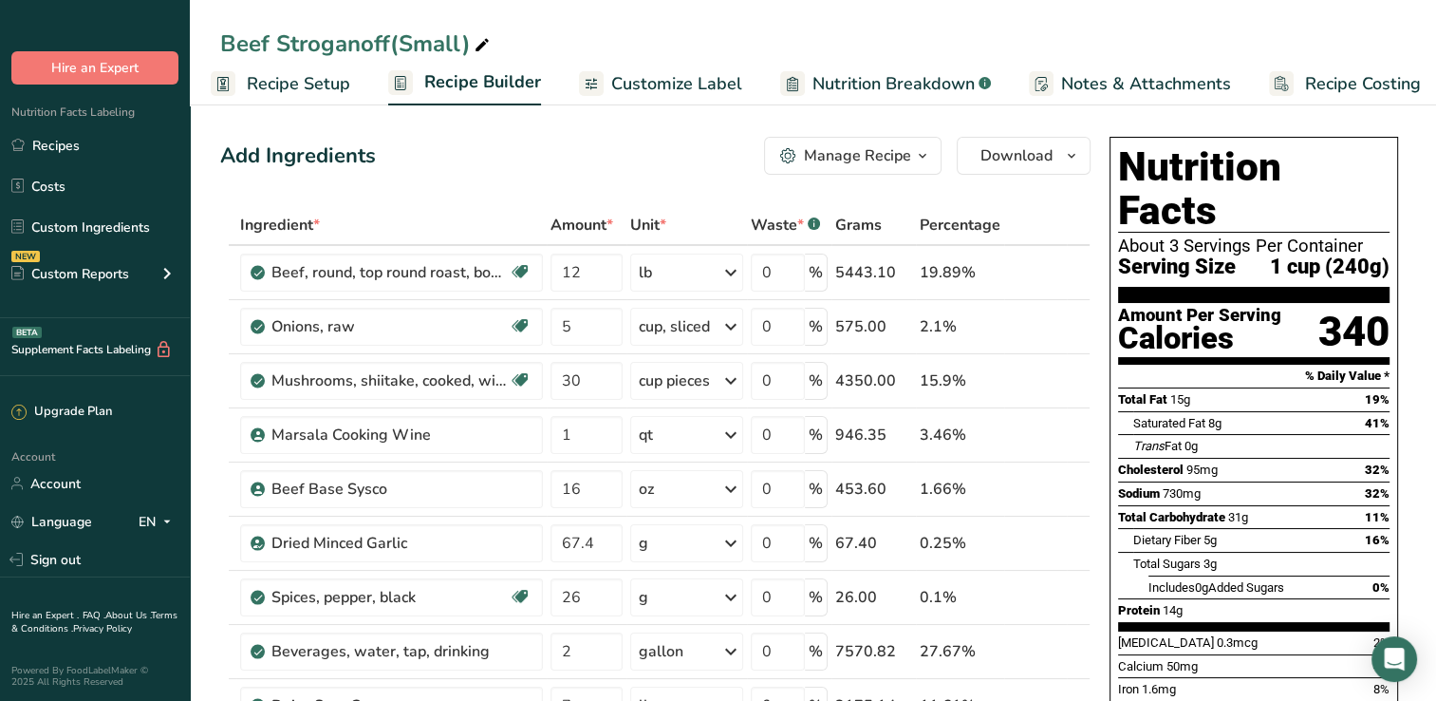
scroll to position [192, 0]
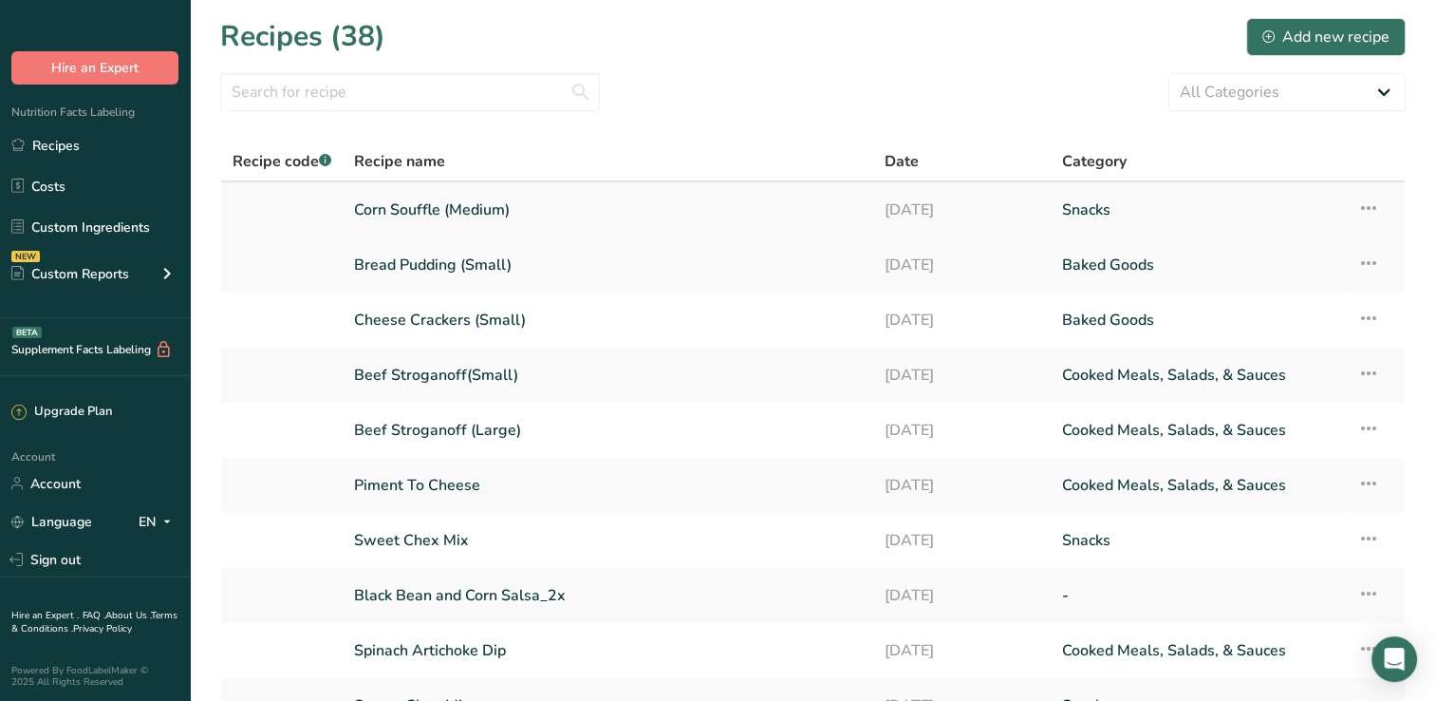
click at [1124, 200] on link "Snacks" at bounding box center [1198, 210] width 272 height 40
click at [95, 270] on div "Custom Reports" at bounding box center [70, 274] width 118 height 20
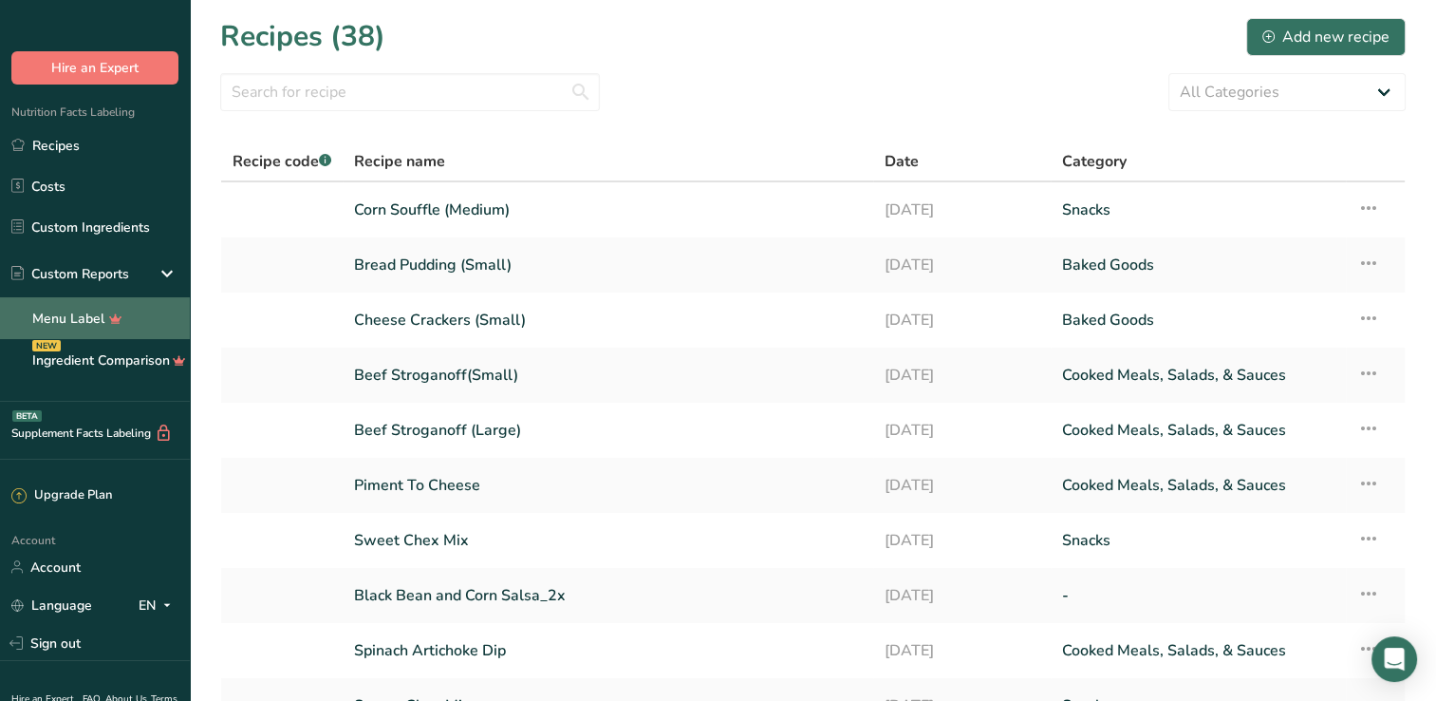
click at [114, 307] on link "Menu Label" at bounding box center [95, 318] width 190 height 42
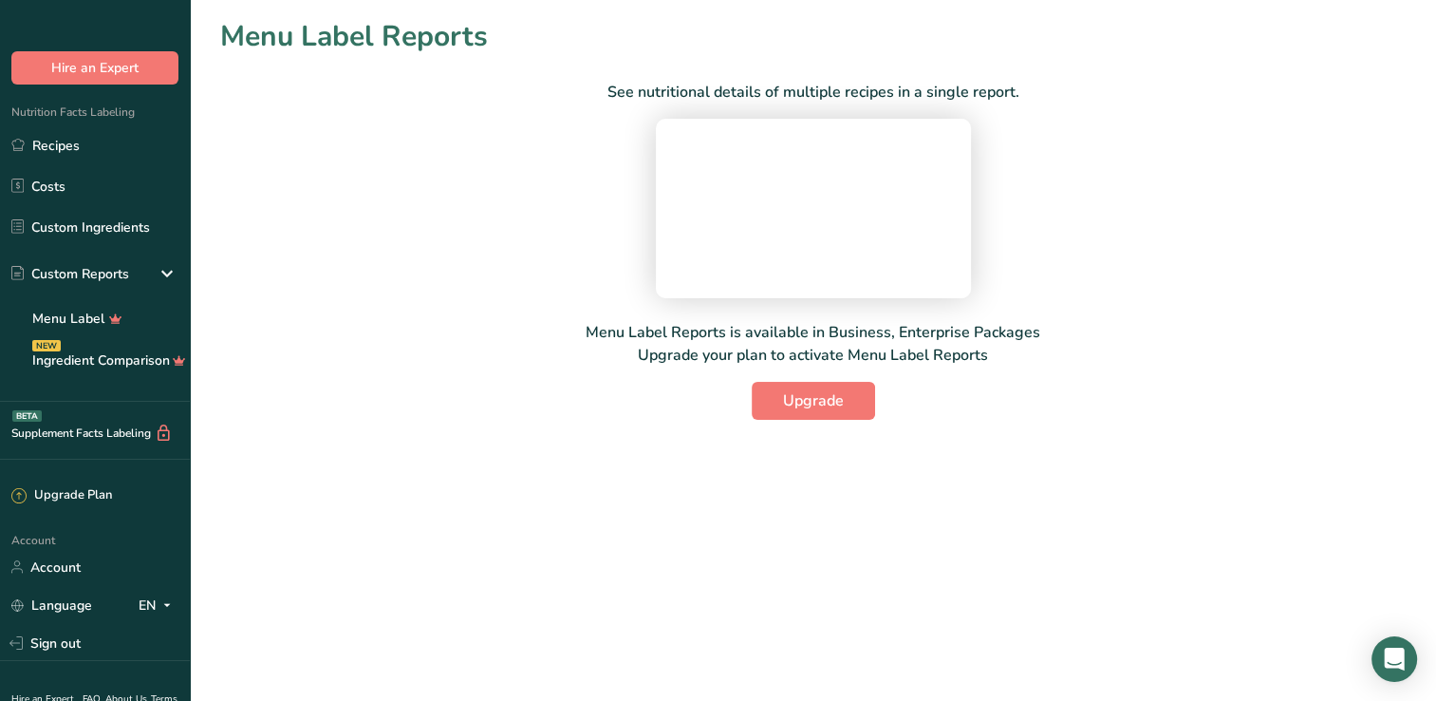
scroll to position [51, 0]
click at [110, 265] on div "Custom Reports" at bounding box center [70, 274] width 118 height 20
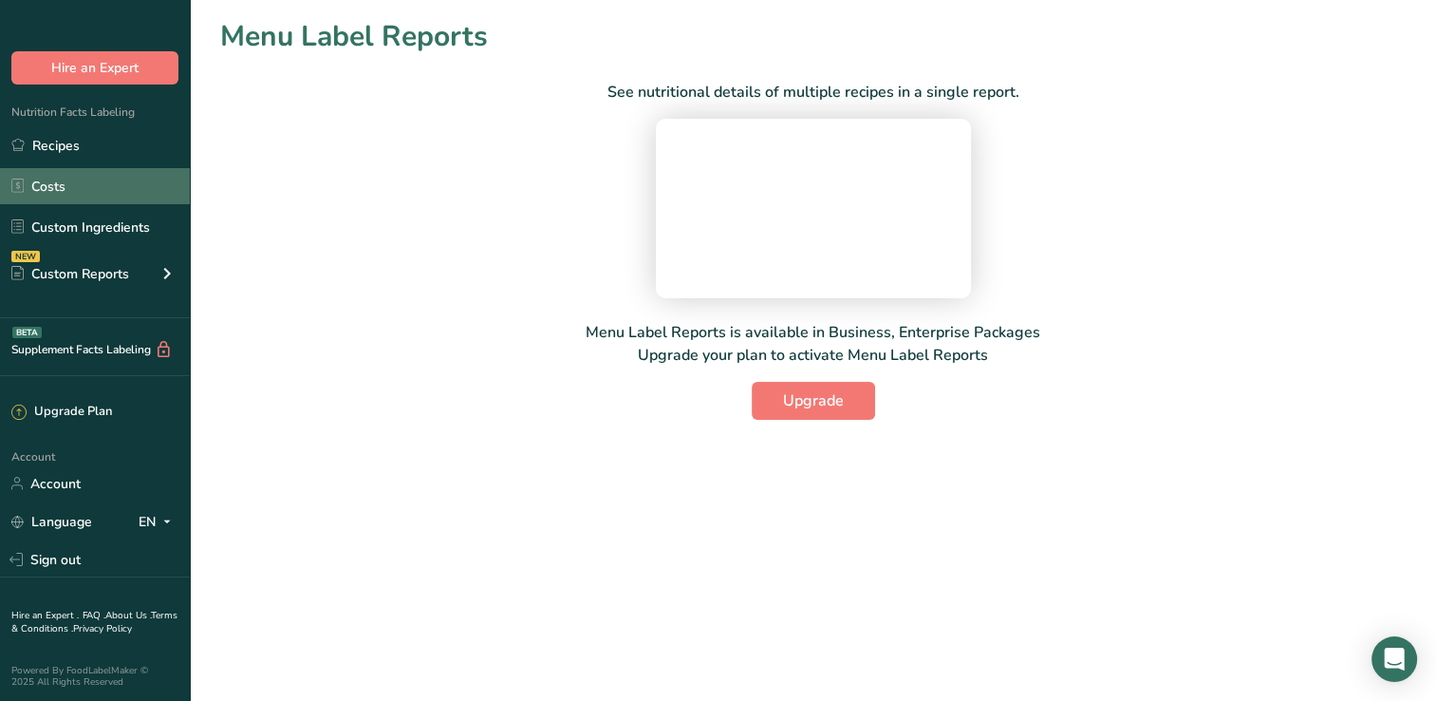
scroll to position [0, 0]
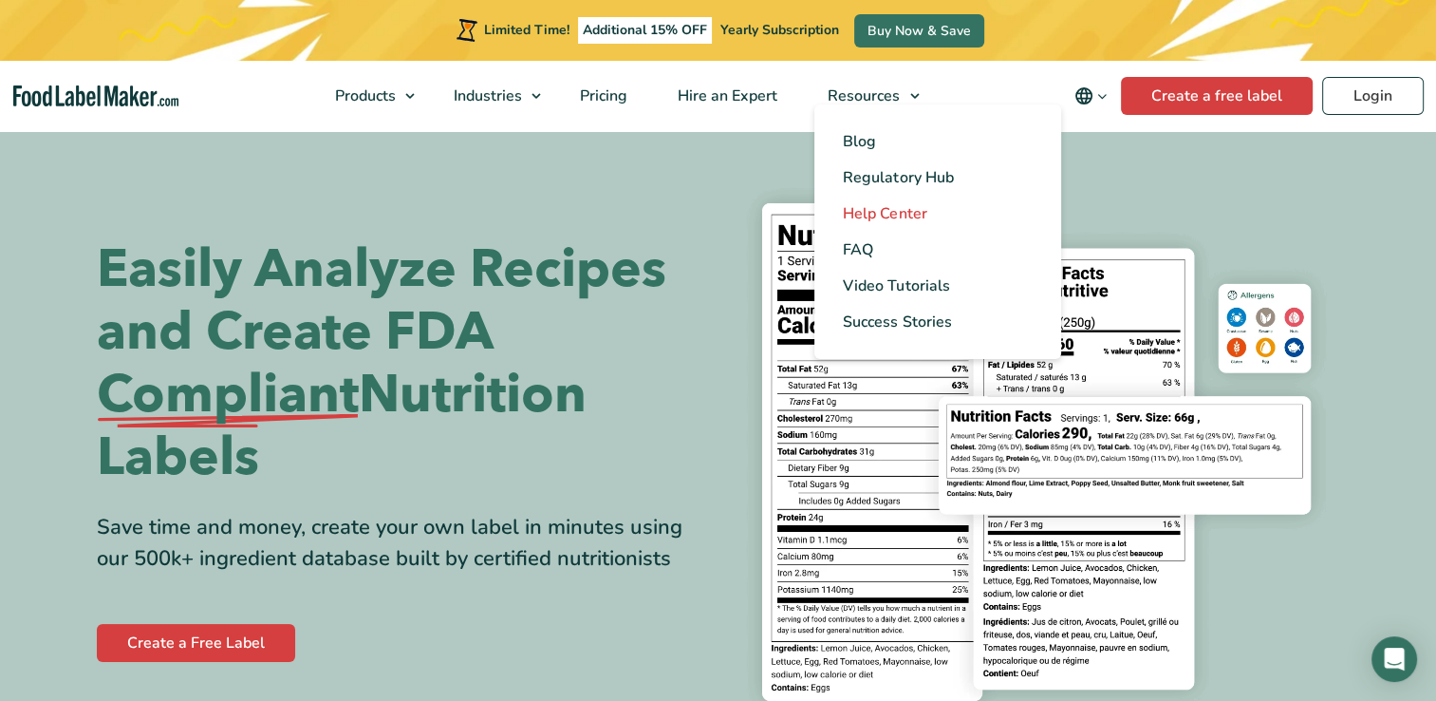
click at [877, 215] on span "Help Center" at bounding box center [885, 213] width 84 height 21
click at [869, 217] on span "Help Center" at bounding box center [885, 213] width 84 height 21
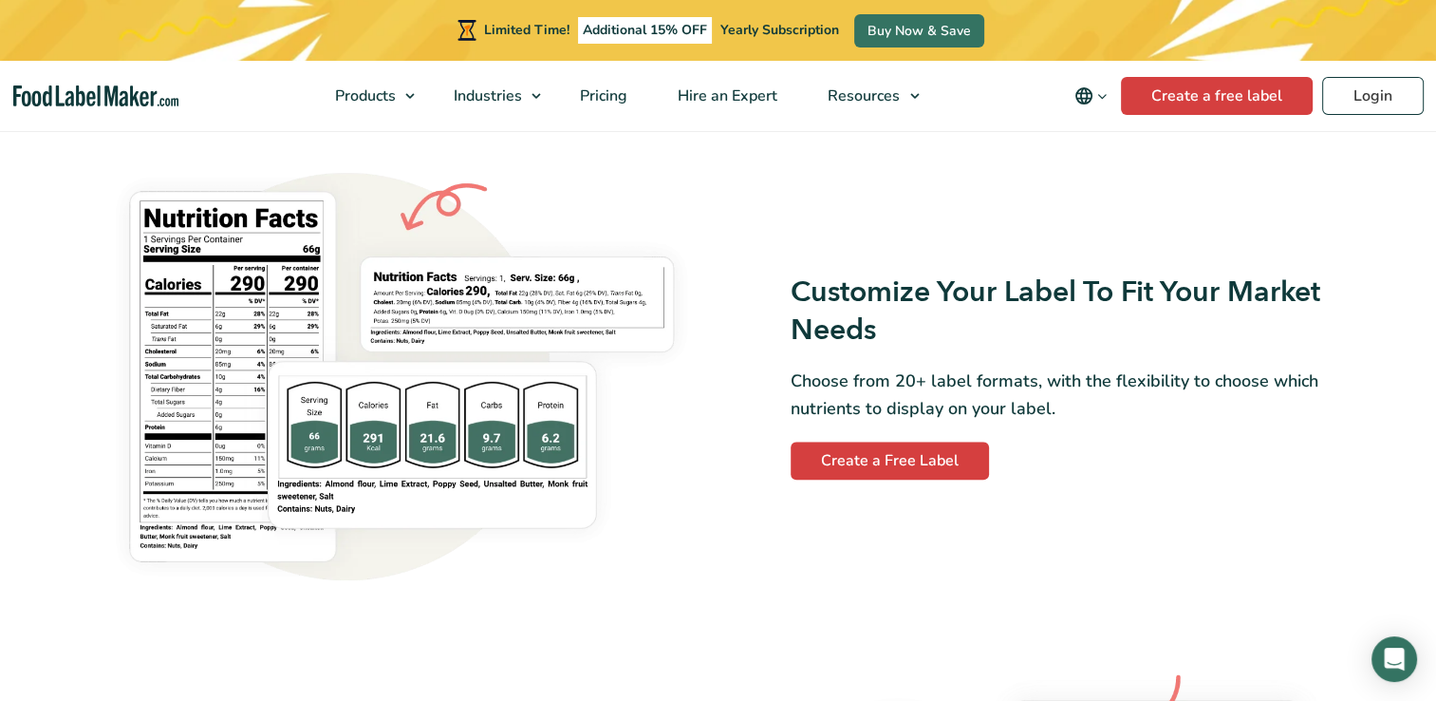
scroll to position [1544, 0]
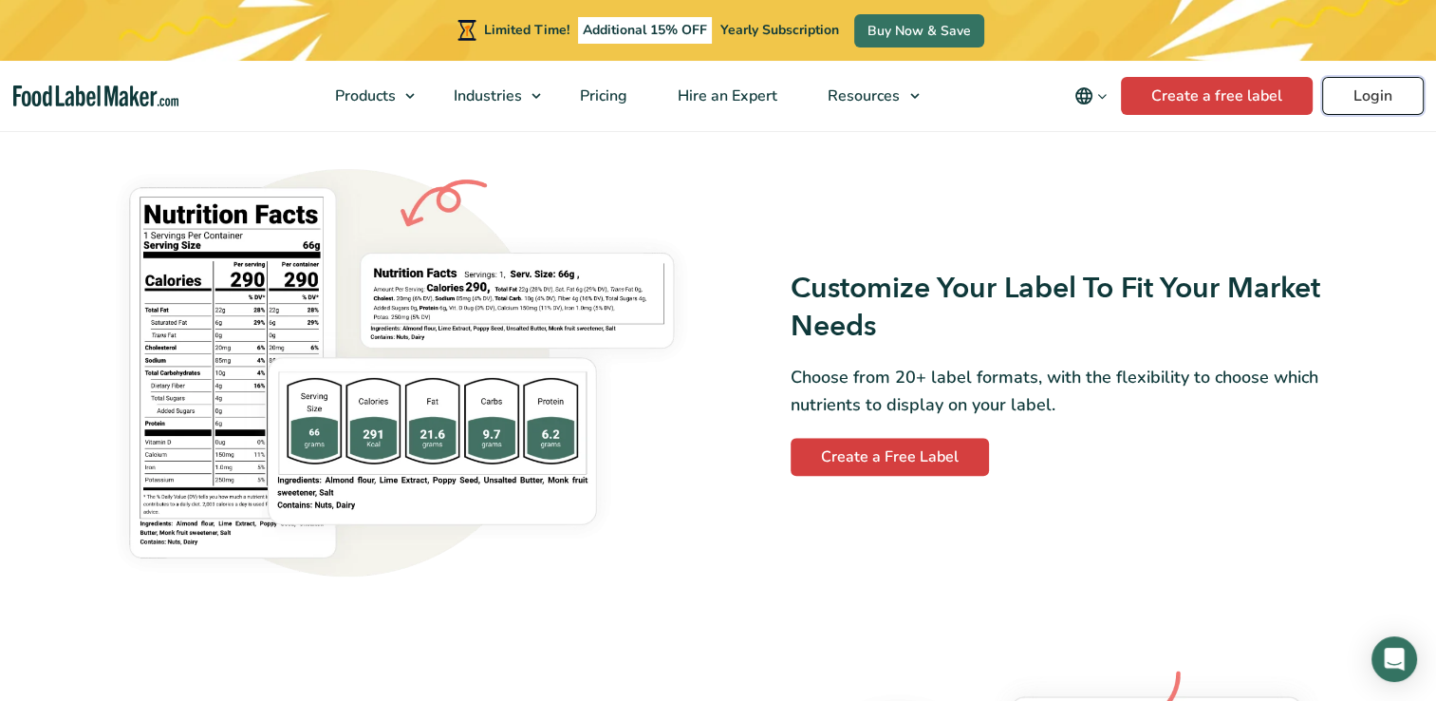
click at [1378, 93] on link "Login" at bounding box center [1373, 96] width 102 height 38
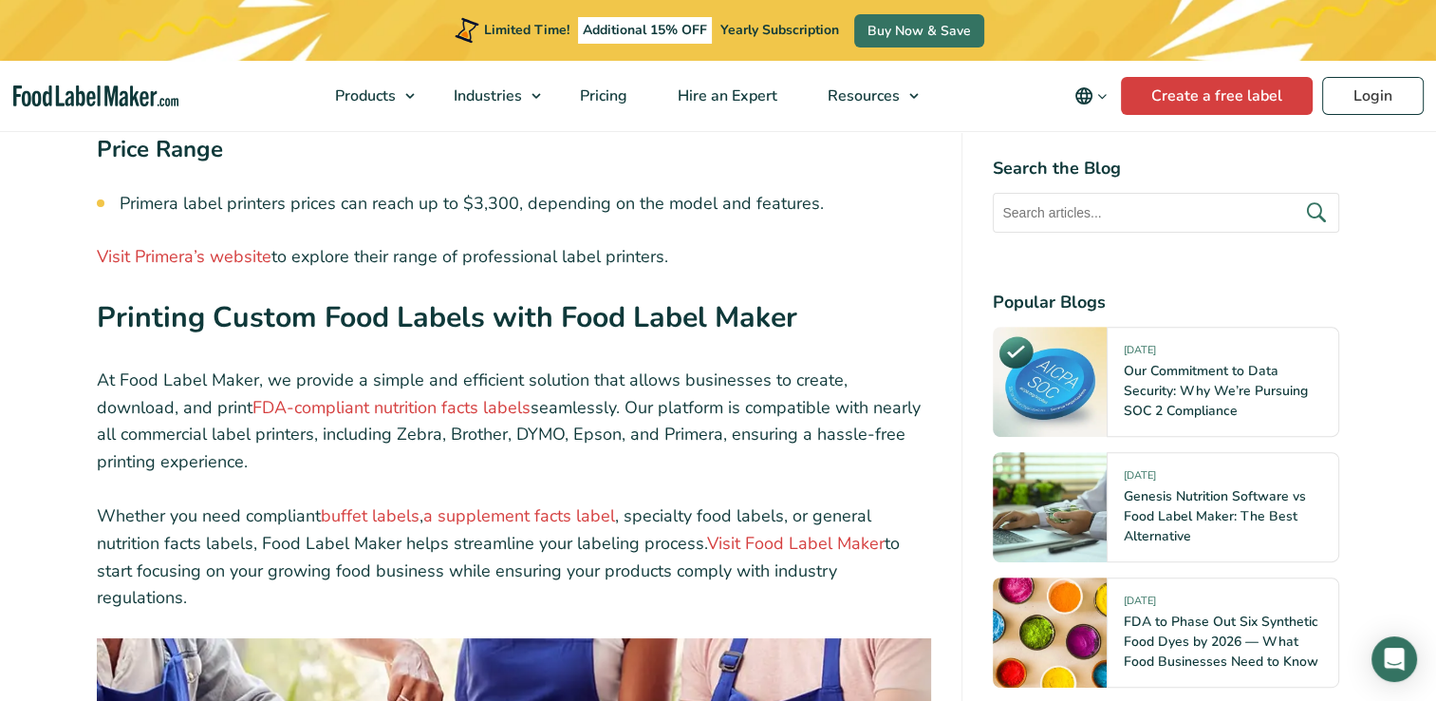
scroll to position [7860, 0]
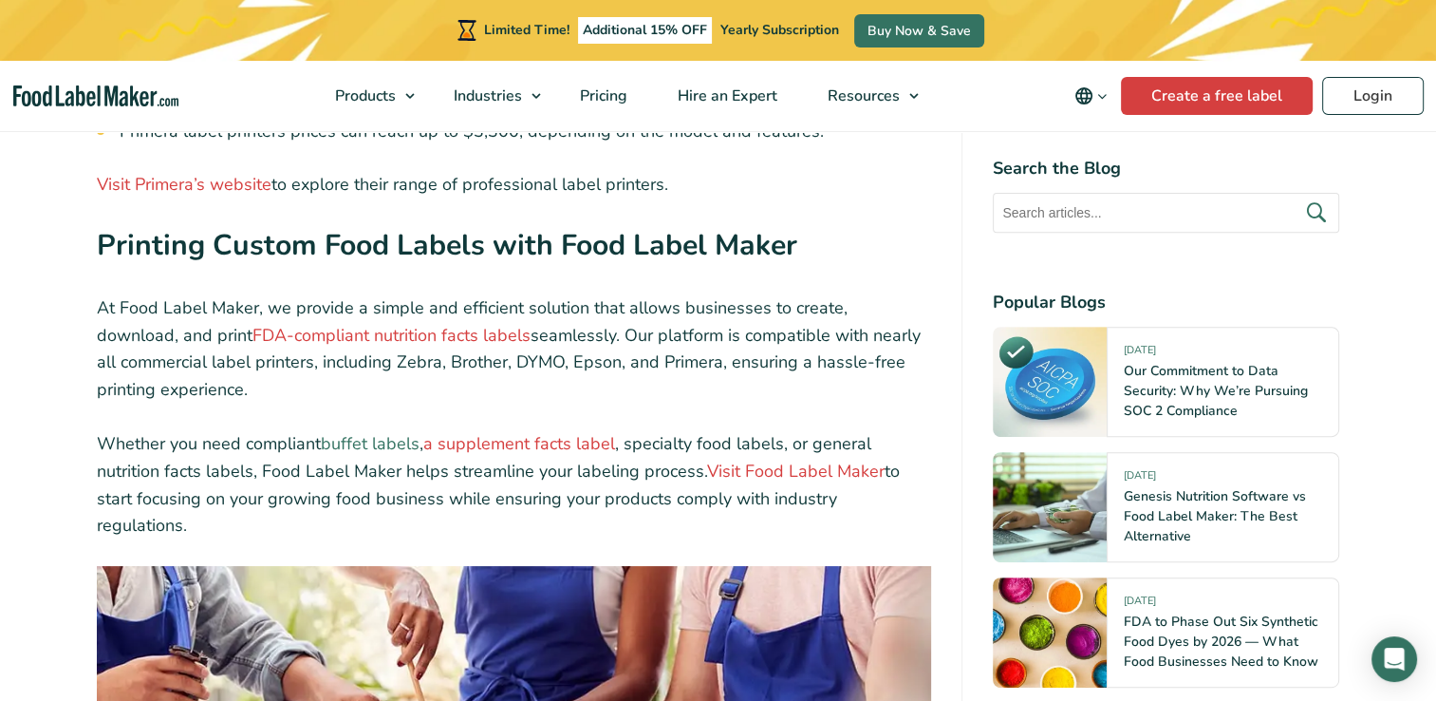
click at [339, 432] on link "buffet labels" at bounding box center [370, 443] width 99 height 23
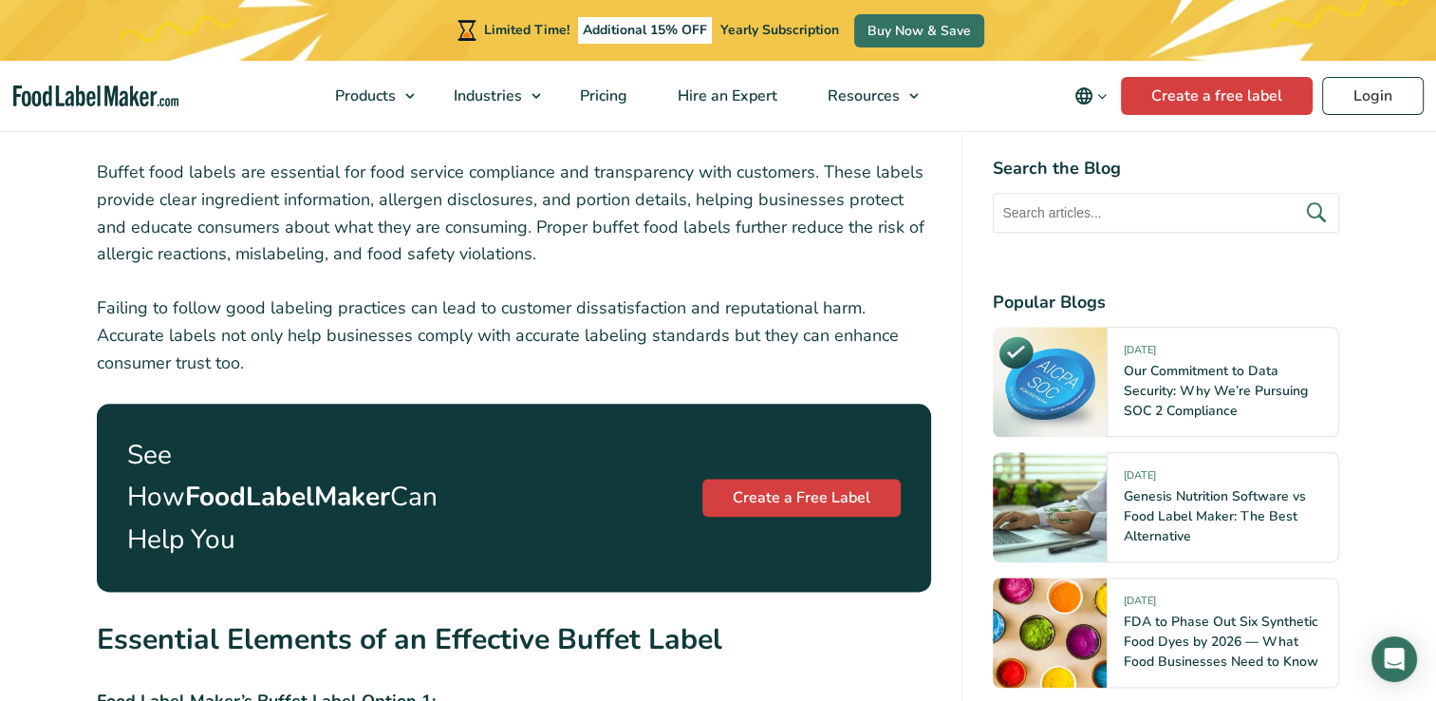
scroll to position [2172, 0]
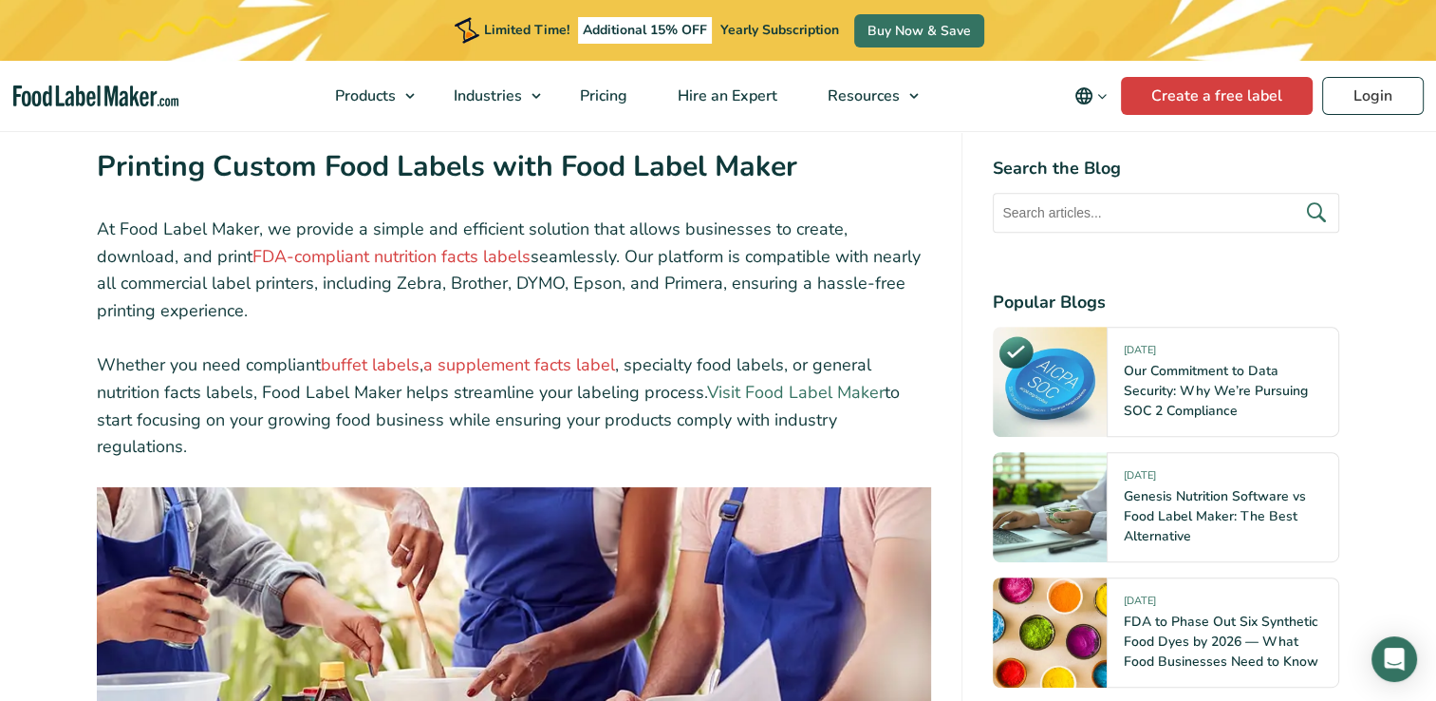
scroll to position [7933, 0]
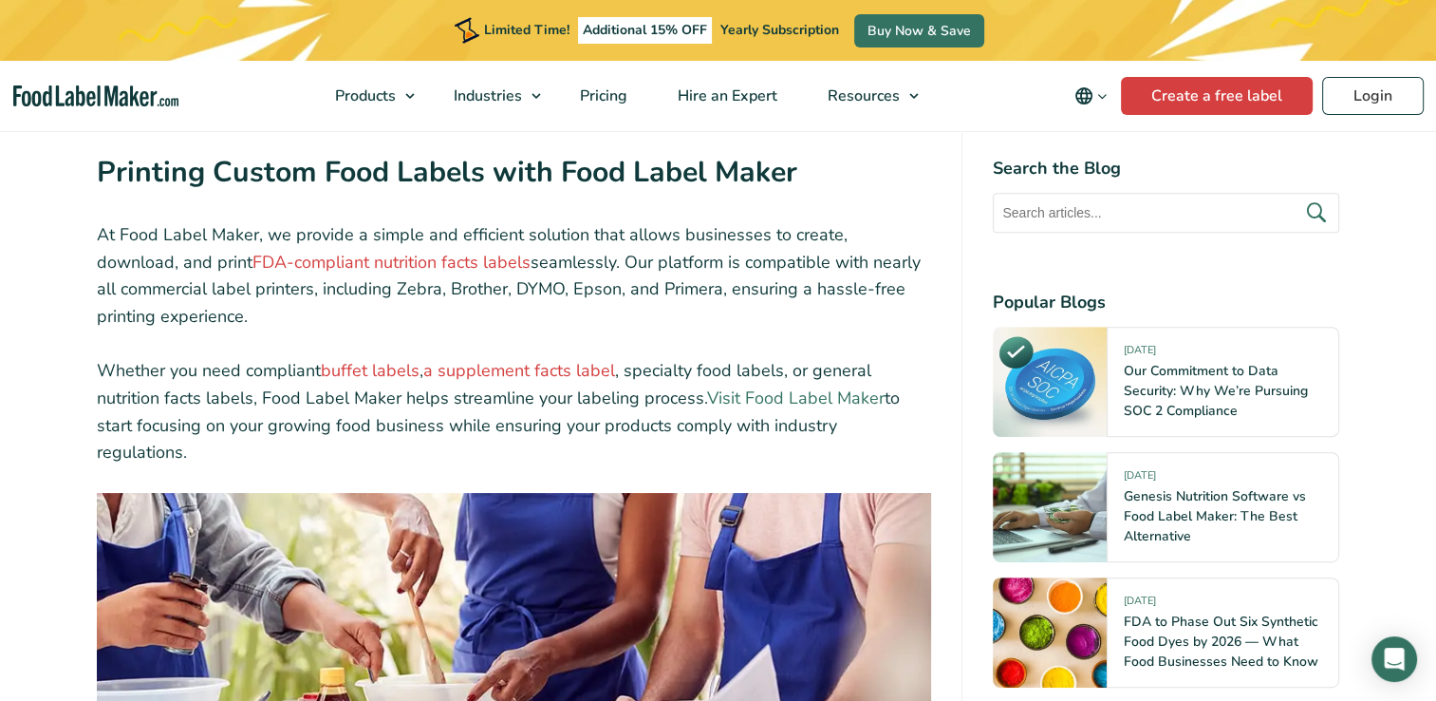
click at [805, 386] on link "Visit Food Label Maker" at bounding box center [796, 397] width 178 height 23
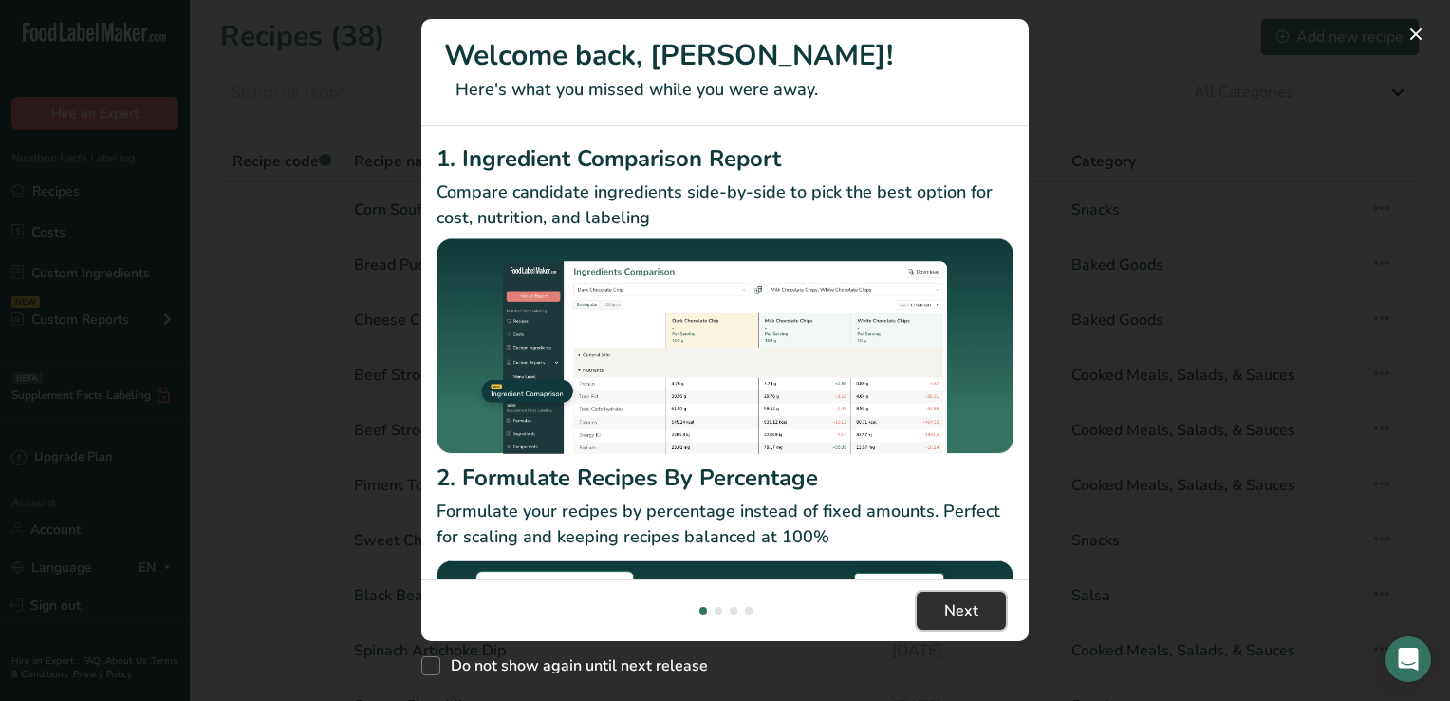
click at [968, 606] on span "Next" at bounding box center [961, 610] width 34 height 23
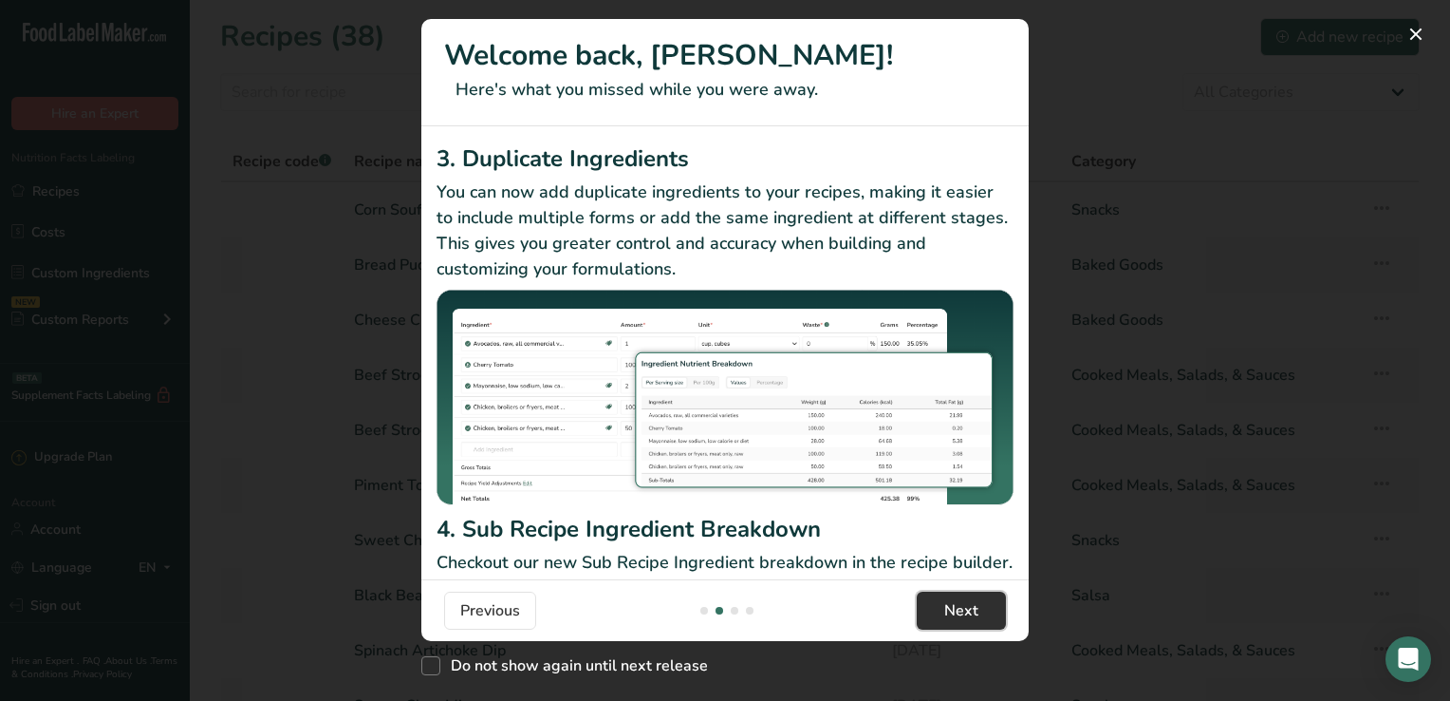
click at [968, 606] on span "Next" at bounding box center [961, 610] width 34 height 23
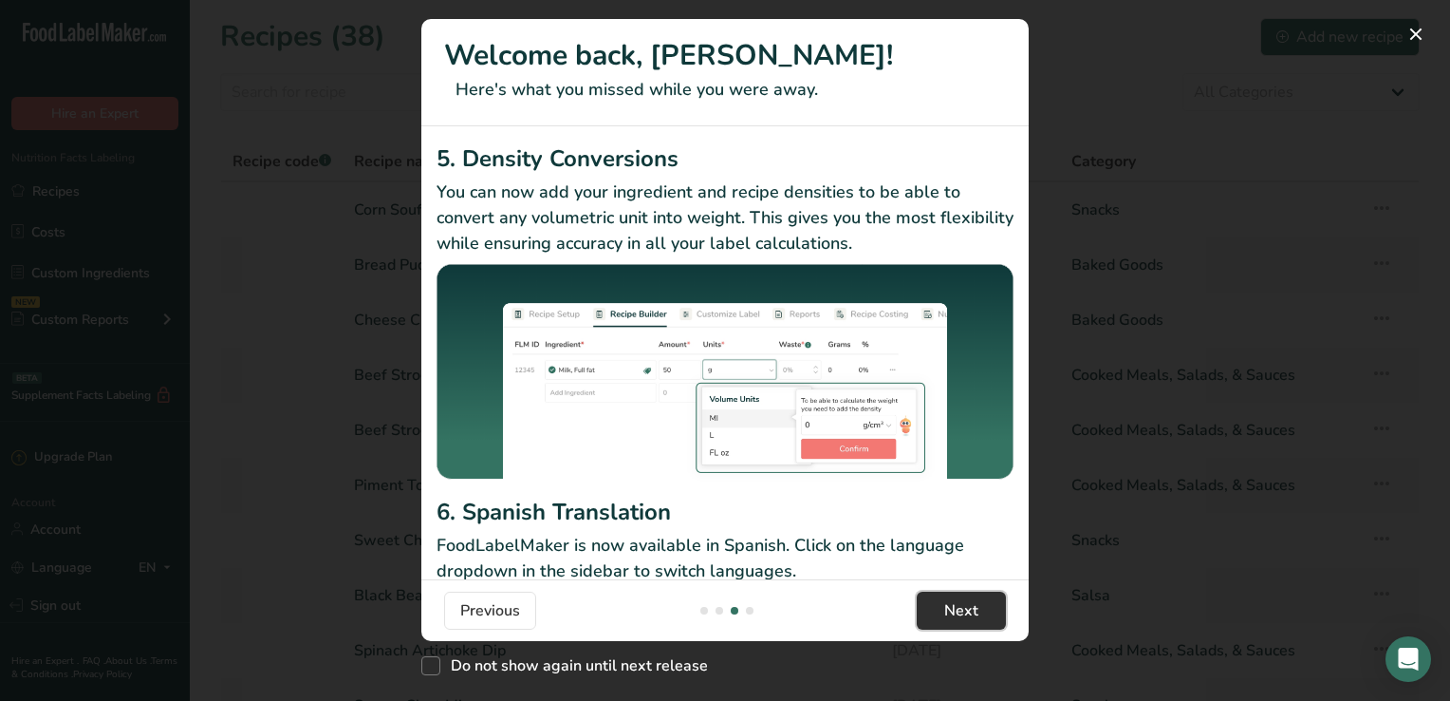
click at [968, 606] on span "Next" at bounding box center [961, 610] width 34 height 23
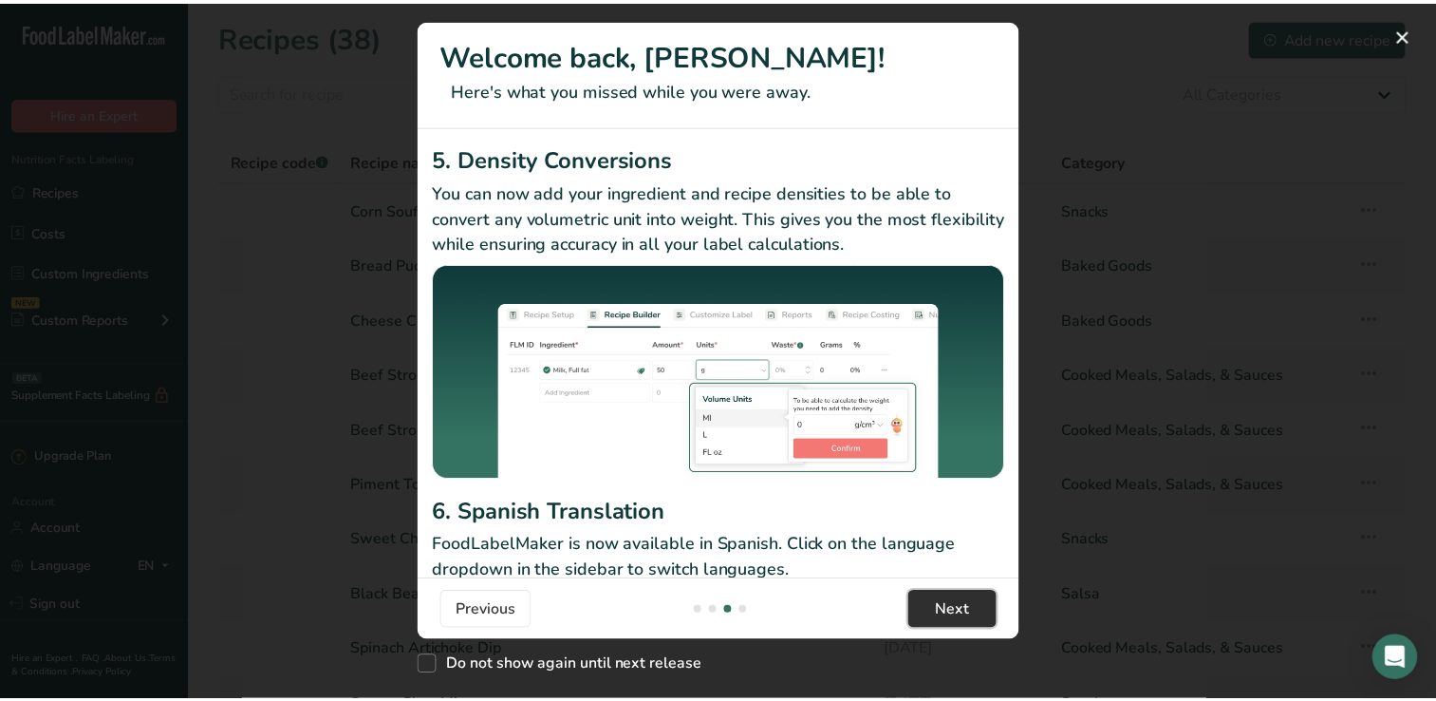
scroll to position [0, 1823]
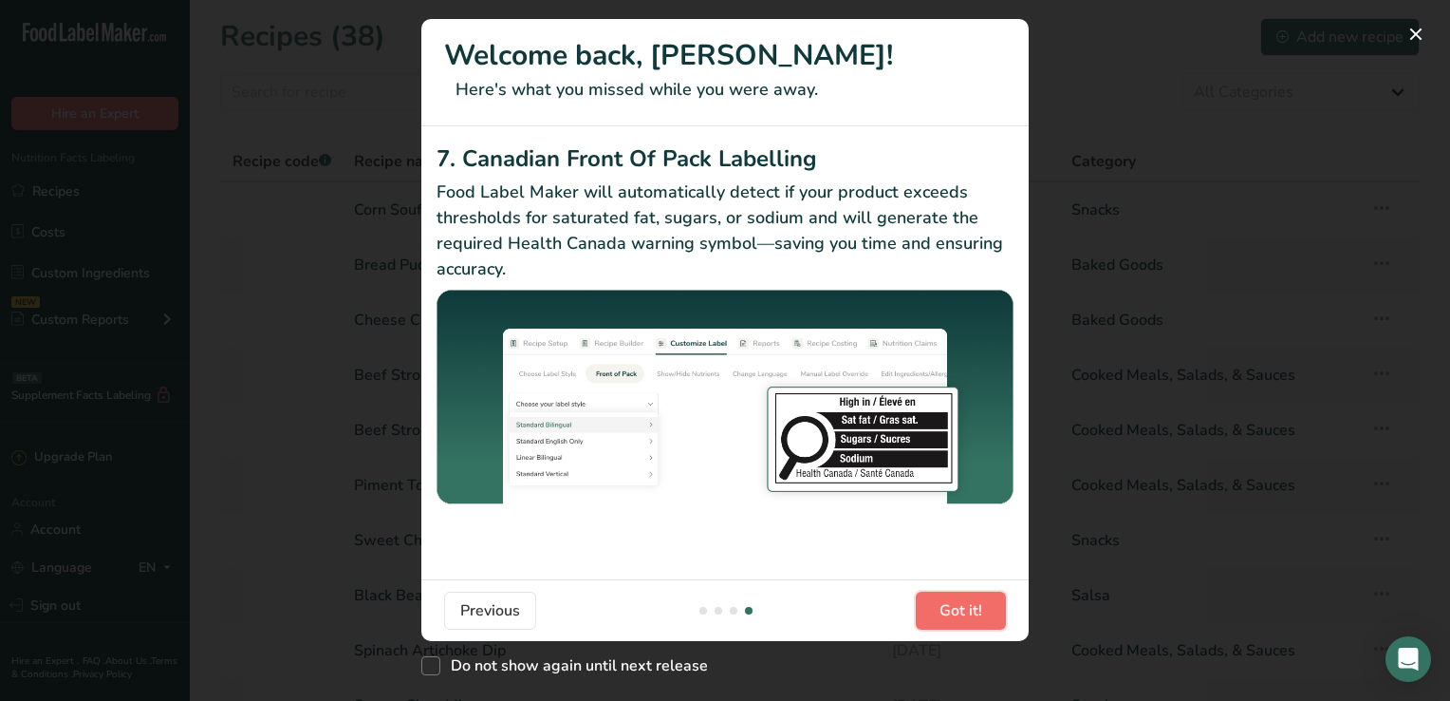
click at [968, 606] on span "Got it!" at bounding box center [961, 610] width 43 height 23
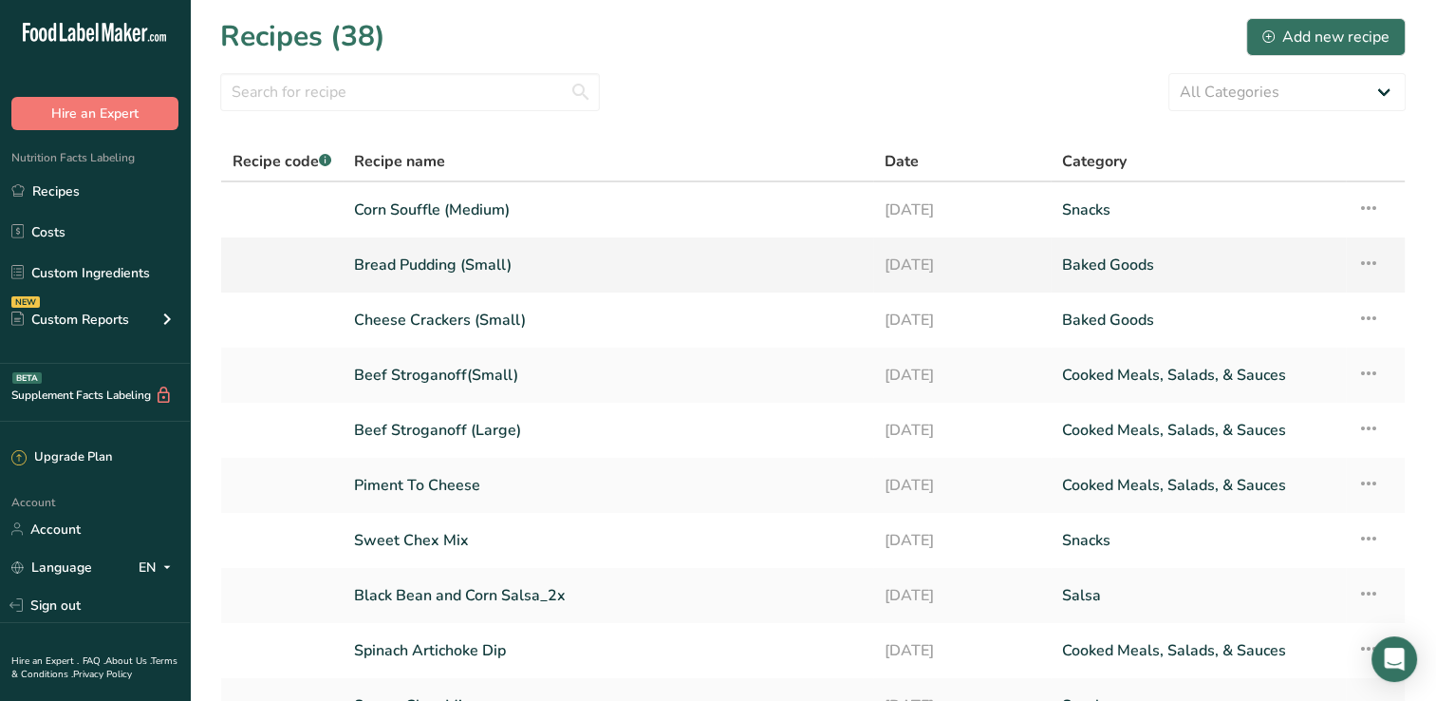
click at [427, 277] on link "Bread Pudding (Small)" at bounding box center [608, 265] width 508 height 40
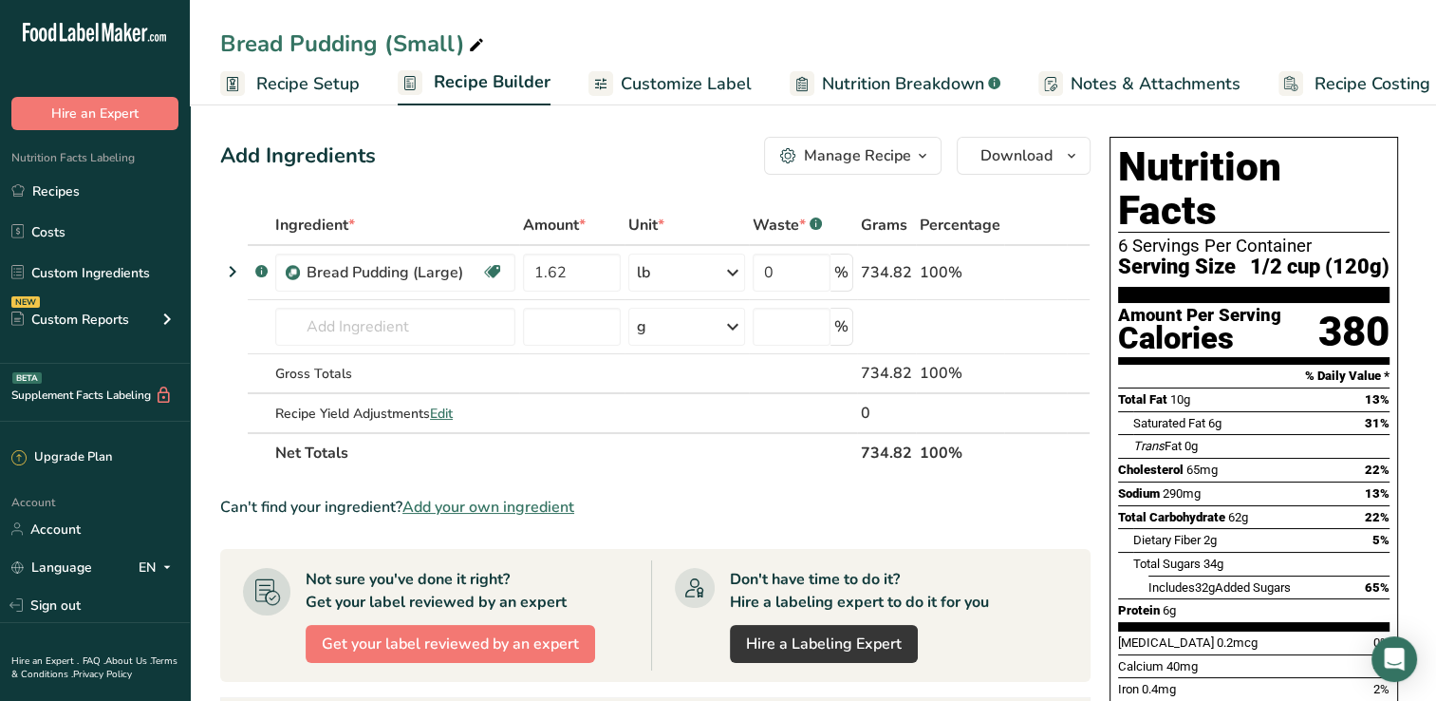
click at [672, 82] on span "Customize Label" at bounding box center [686, 84] width 131 height 26
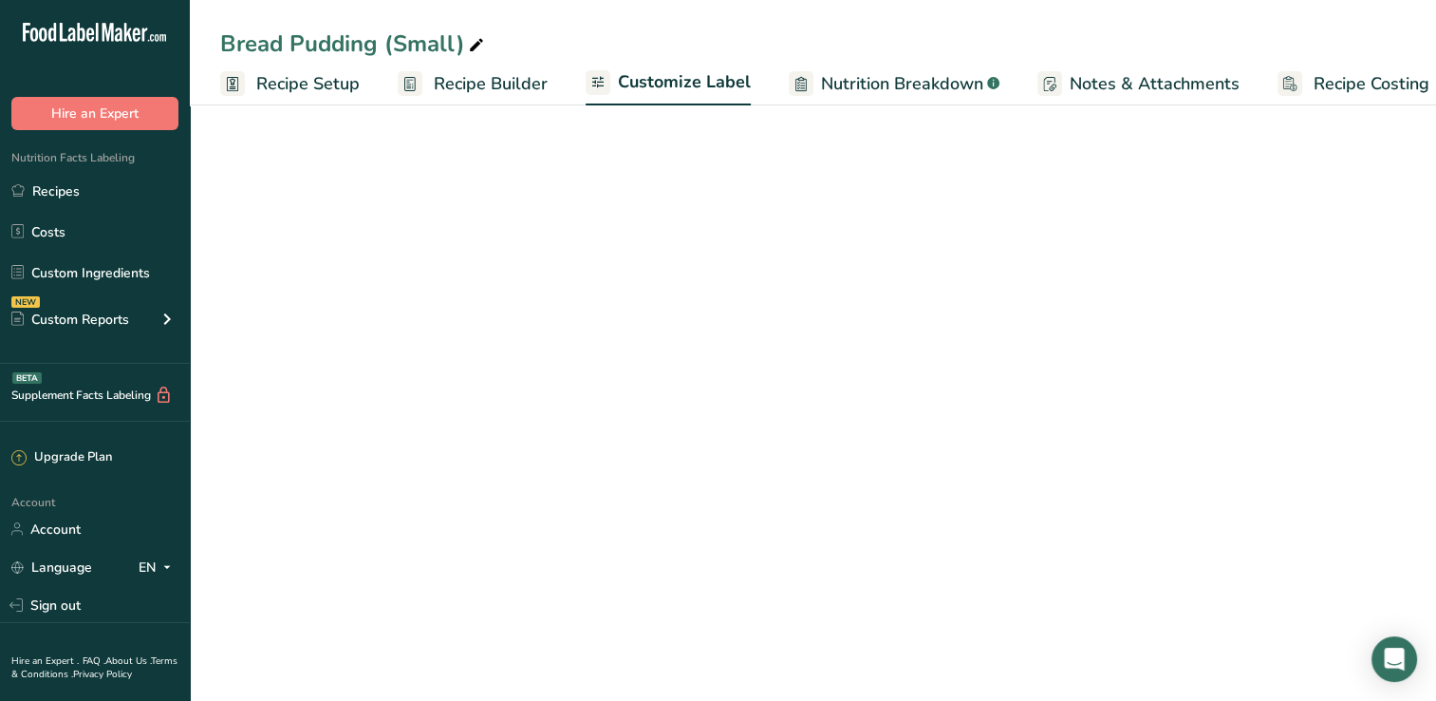
scroll to position [0, 24]
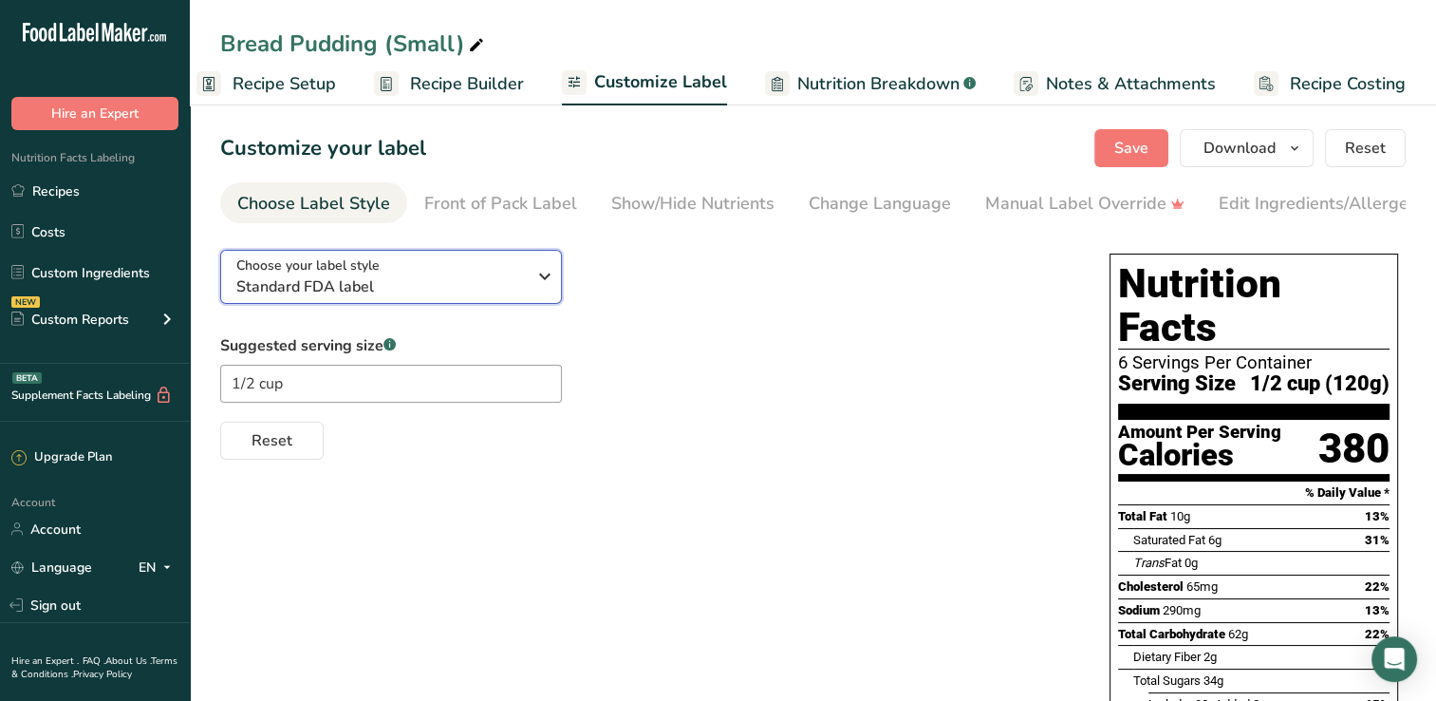
click at [551, 281] on icon "button" at bounding box center [544, 276] width 23 height 34
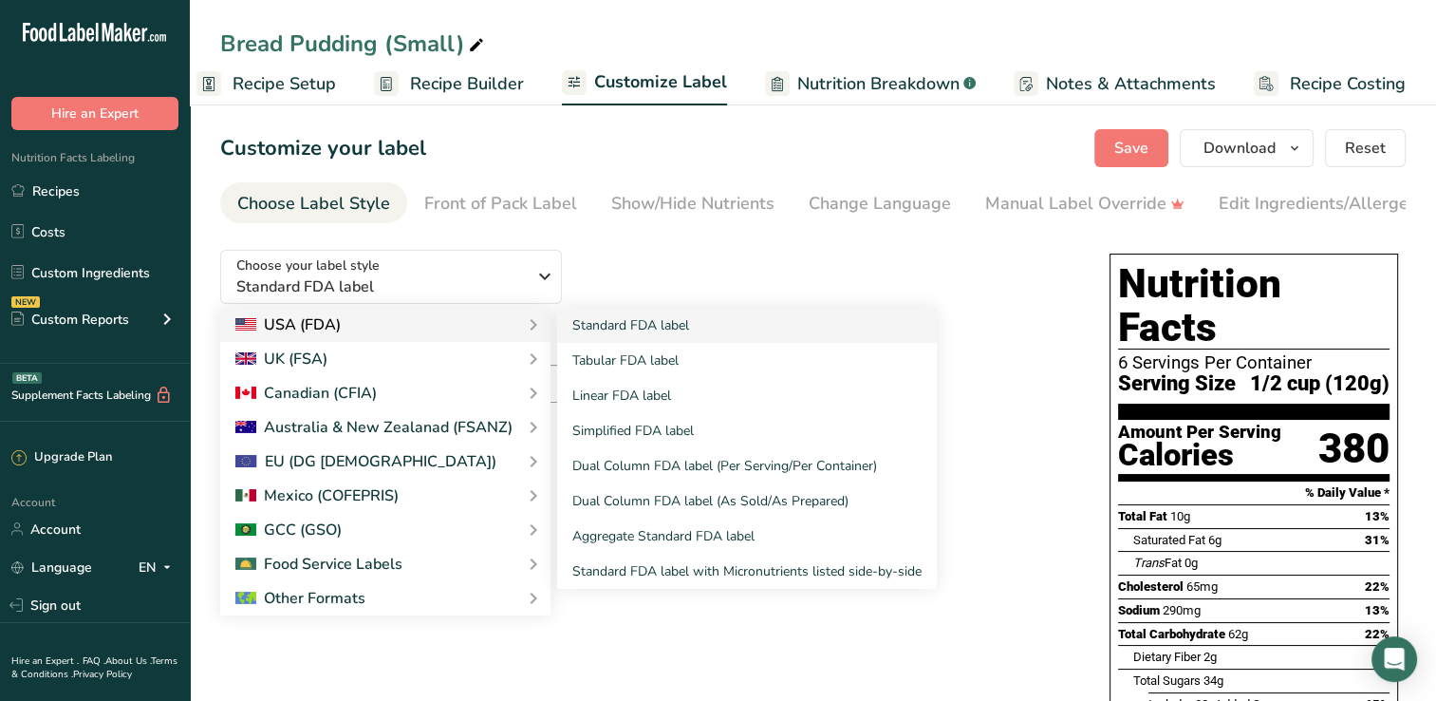
click at [522, 331] on icon at bounding box center [533, 325] width 23 height 34
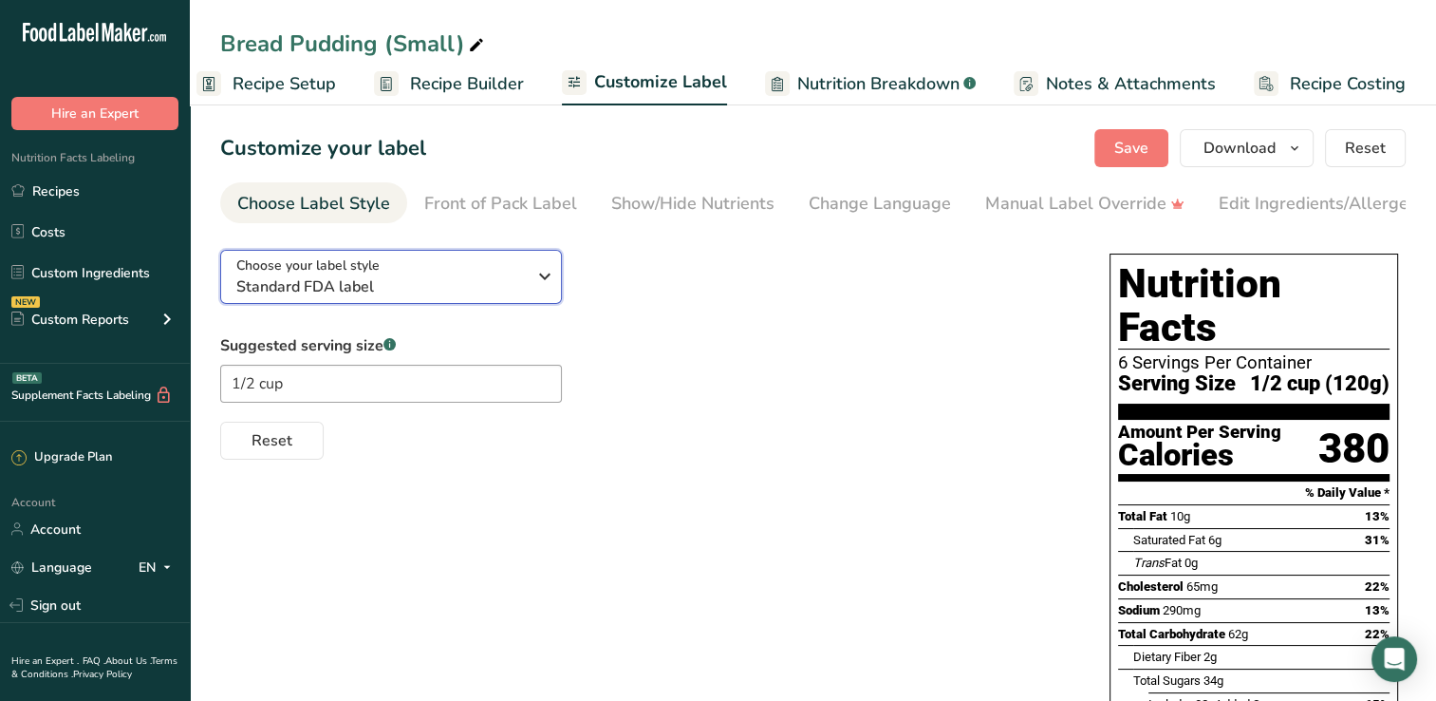
click at [517, 298] on span "Standard FDA label" at bounding box center [381, 286] width 290 height 23
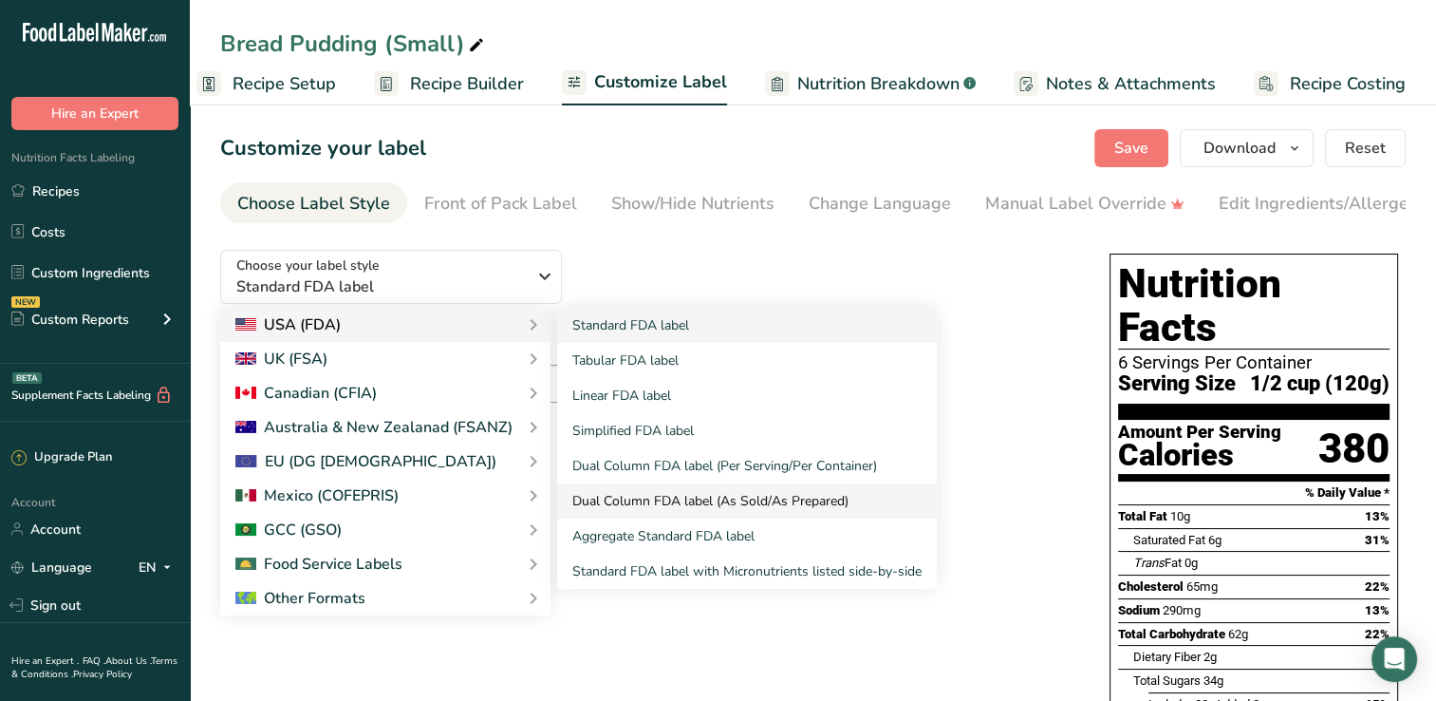
click at [673, 511] on link "Dual Column FDA label (As Sold/As Prepared)" at bounding box center [747, 500] width 380 height 35
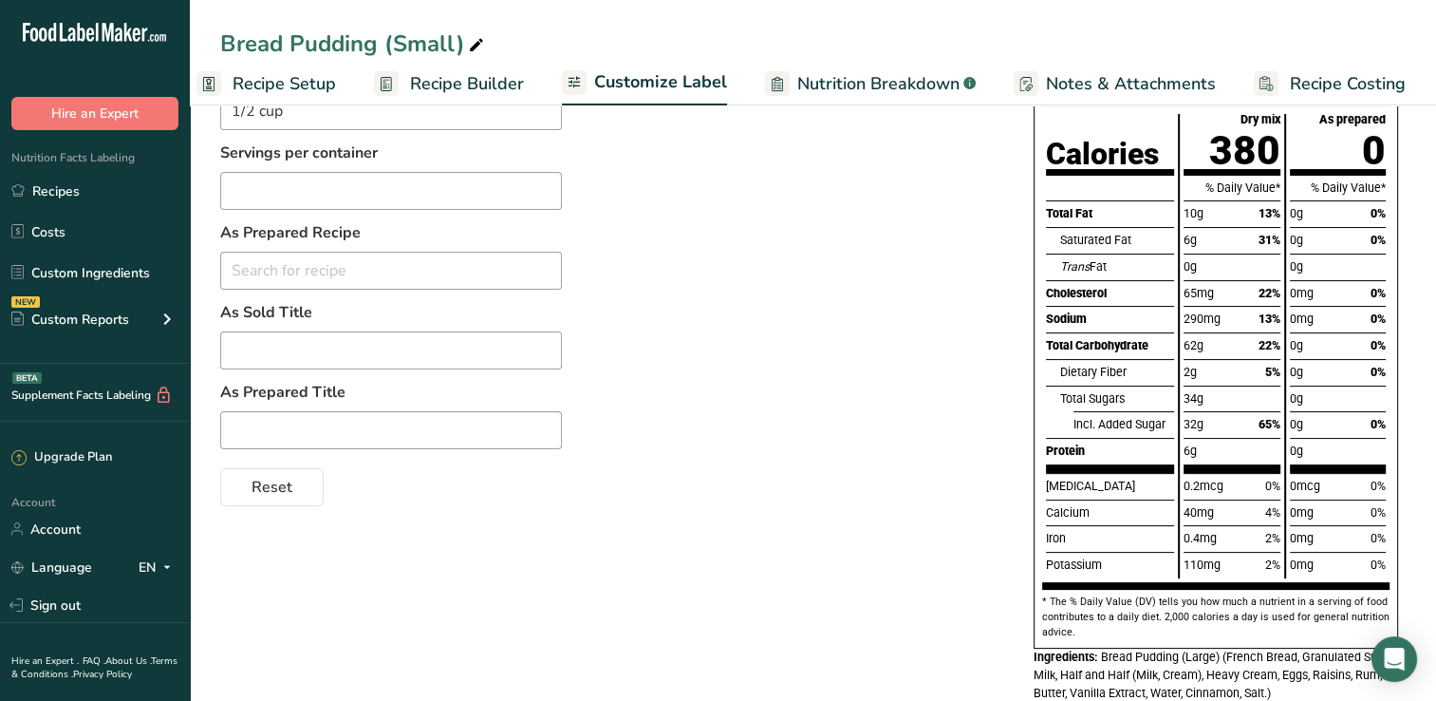
scroll to position [0, 0]
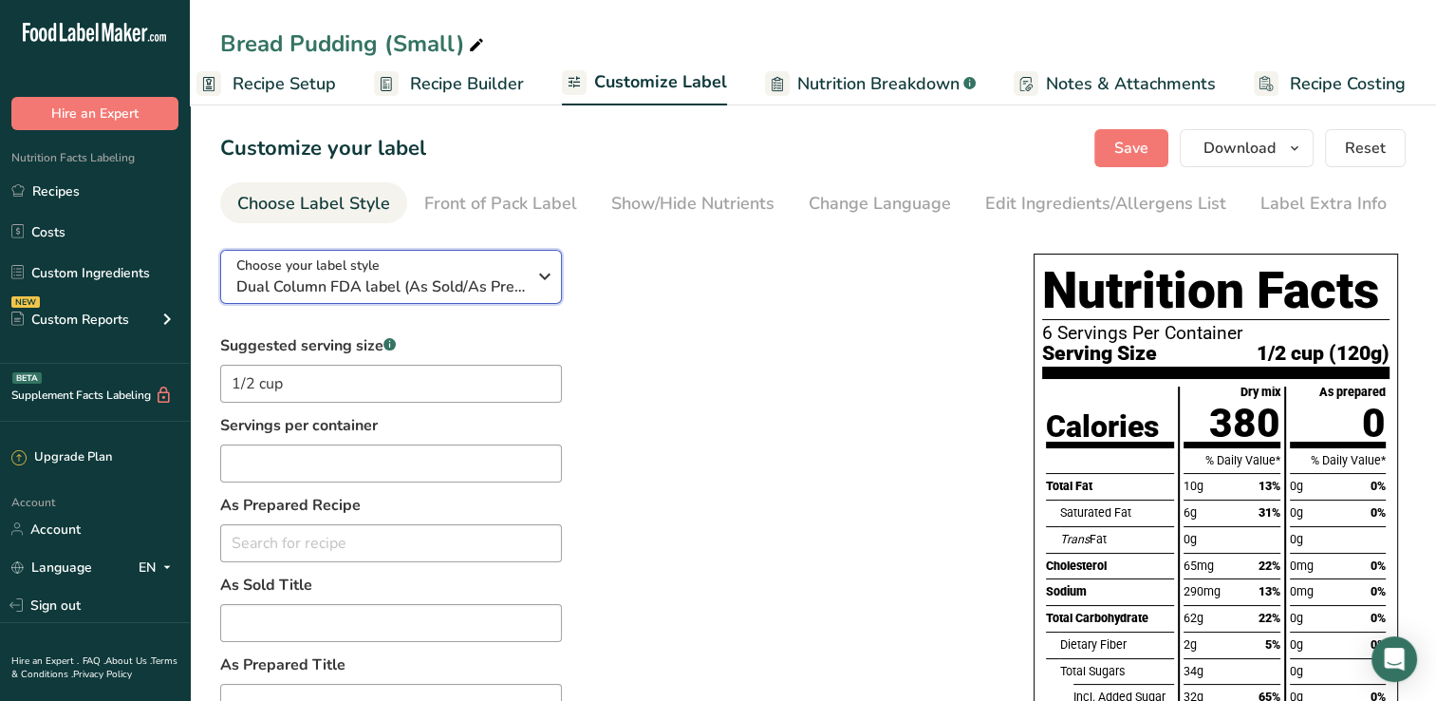
click at [517, 273] on div "Choose your label style Dual Column FDA label (As Sold/As Prepared)" at bounding box center [381, 276] width 290 height 43
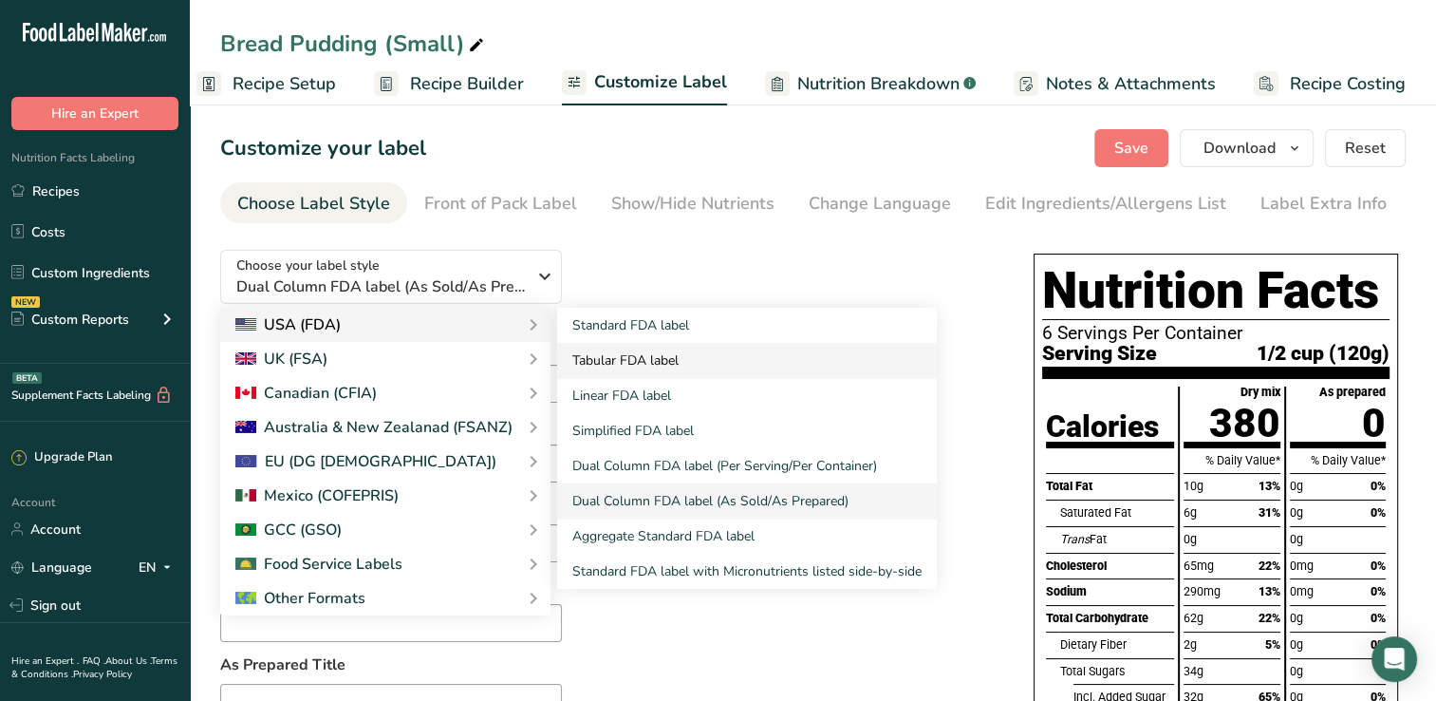
click at [621, 357] on link "Tabular FDA label" at bounding box center [747, 360] width 380 height 35
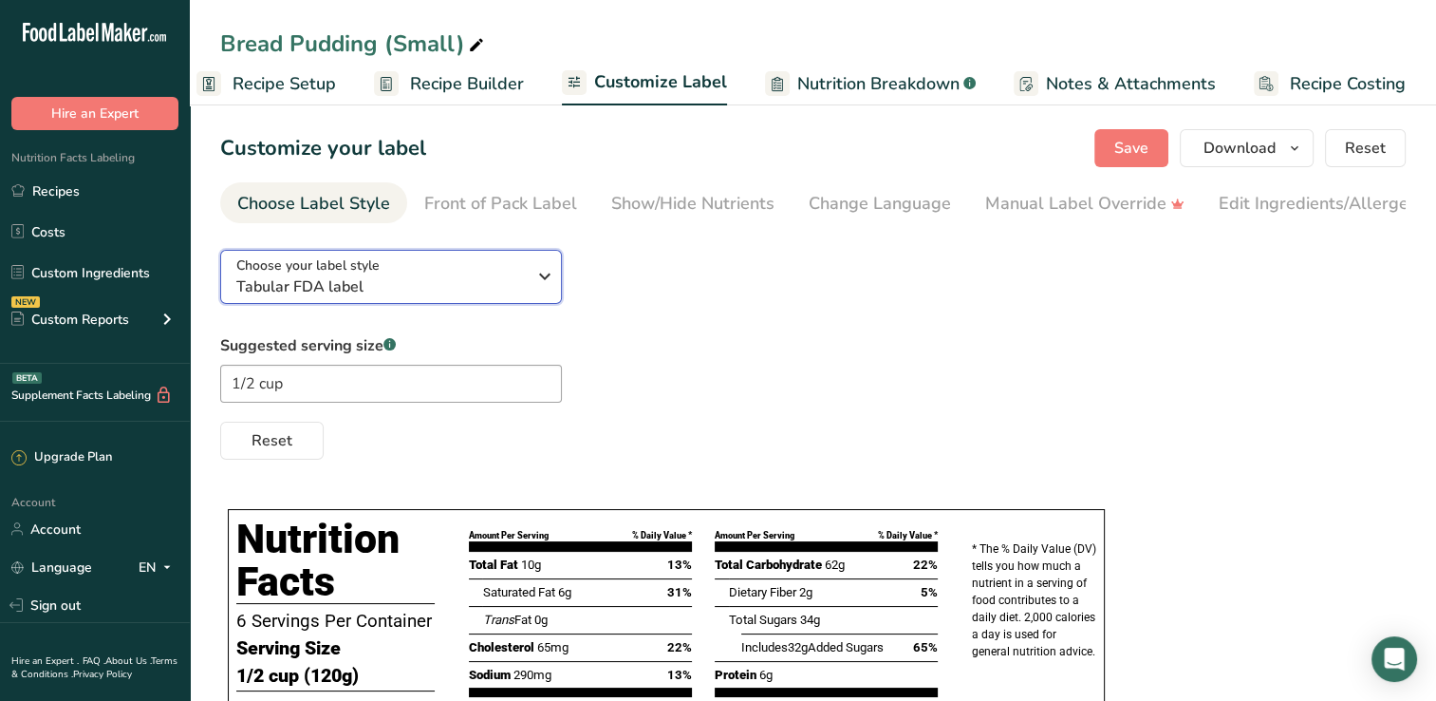
click at [528, 274] on div "Choose your label style Tabular FDA label" at bounding box center [388, 276] width 304 height 43
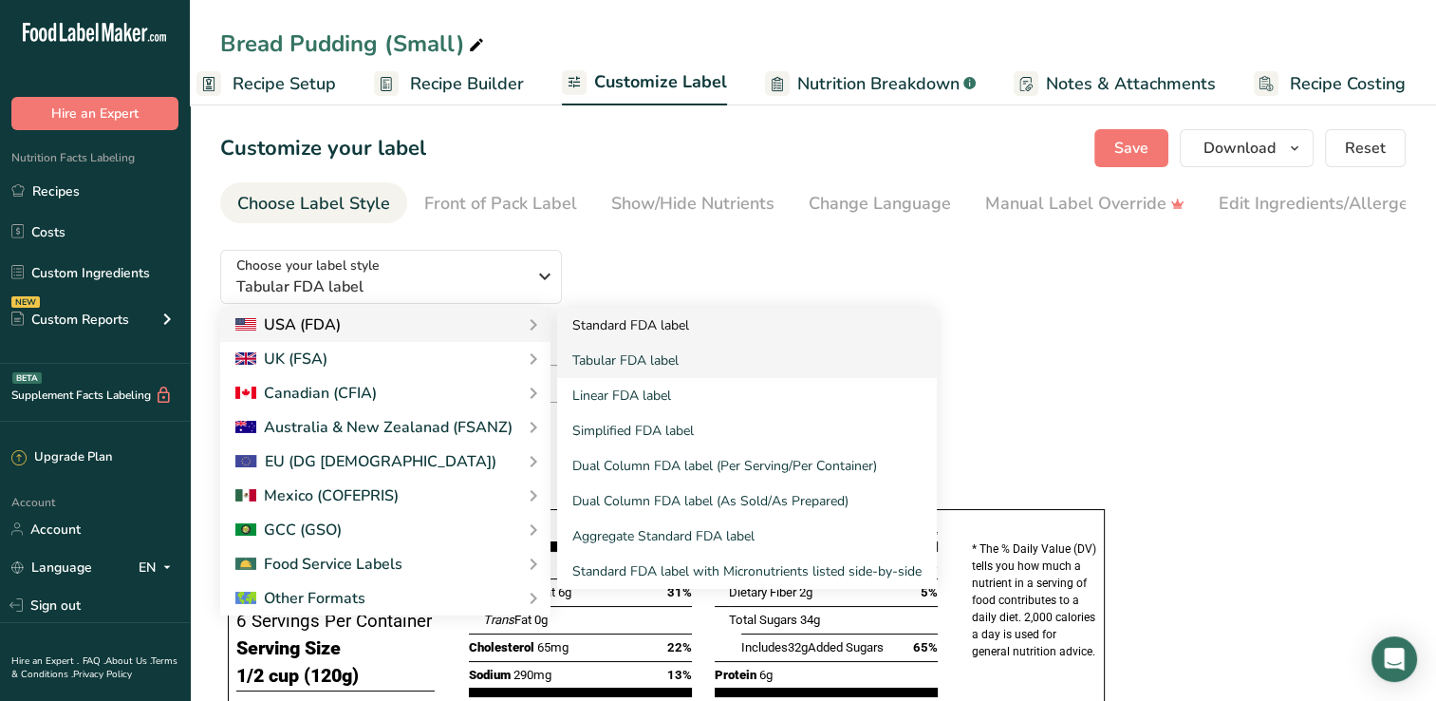
click at [592, 329] on link "Standard FDA label" at bounding box center [747, 325] width 380 height 35
